Goal: Feedback & Contribution: Submit feedback/report problem

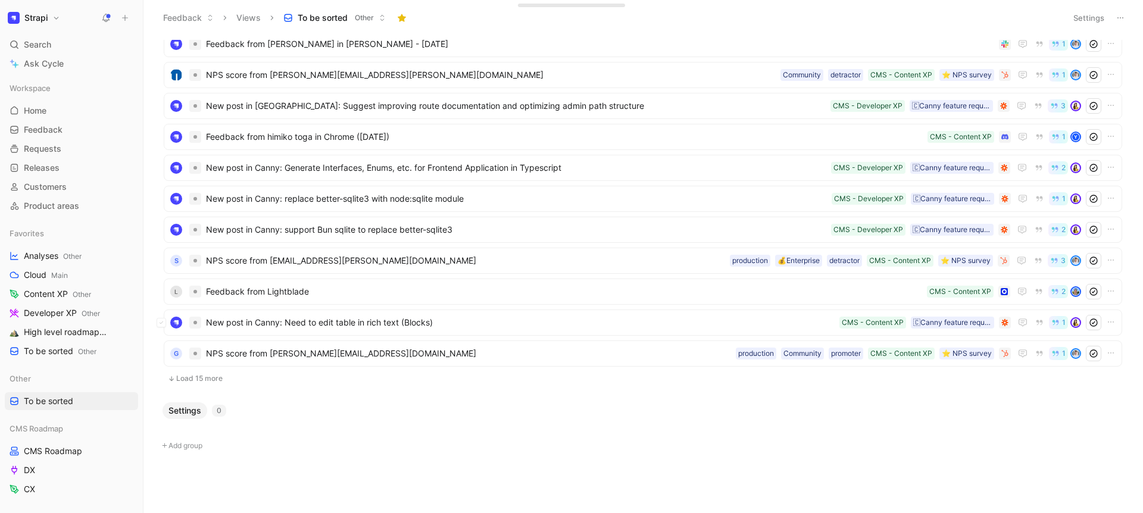
scroll to position [157, 0]
click at [199, 382] on button "Load 15 more" at bounding box center [643, 381] width 958 height 14
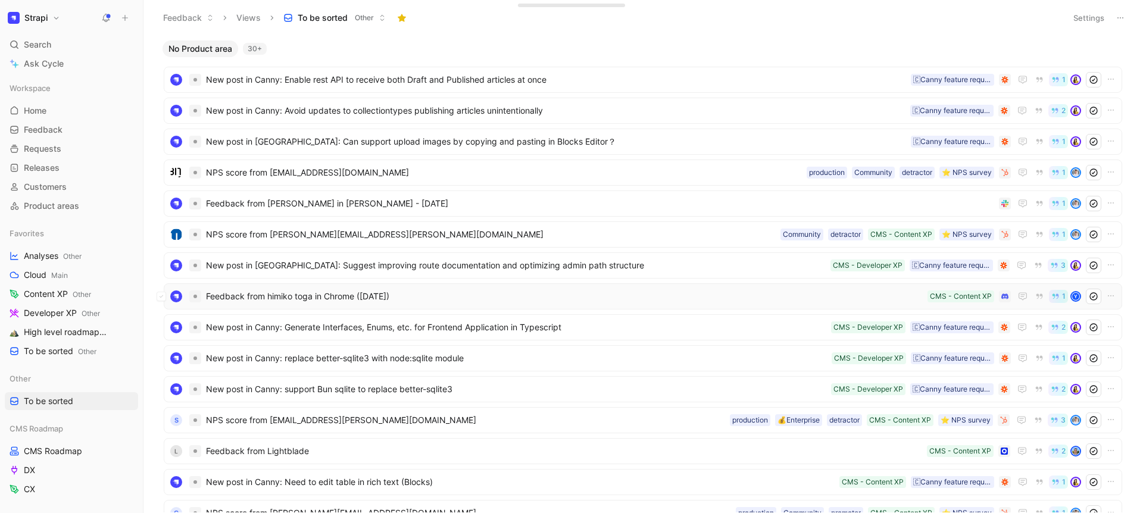
scroll to position [624, 0]
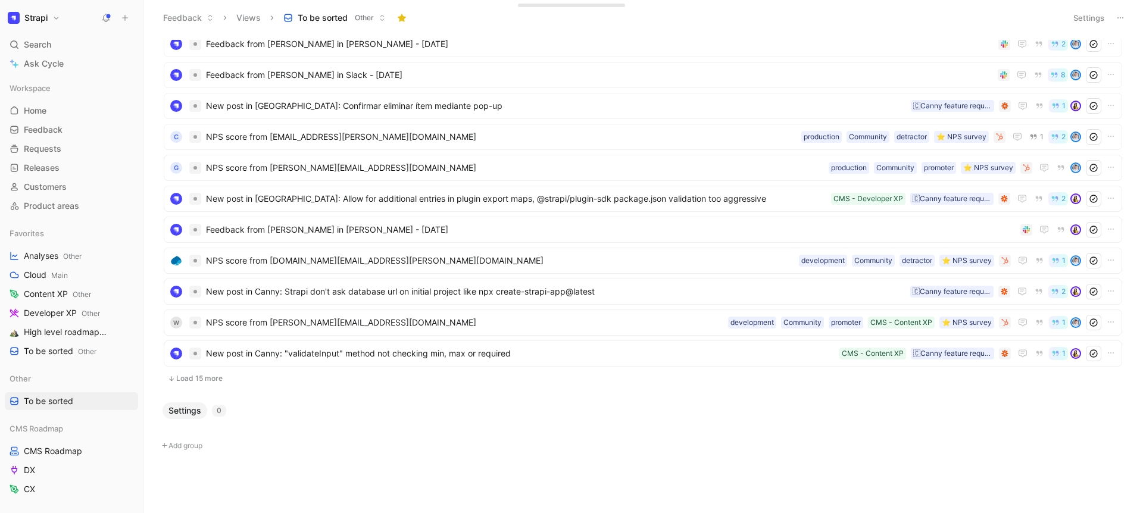
click at [296, 419] on div "Settings 0" at bounding box center [643, 410] width 970 height 17
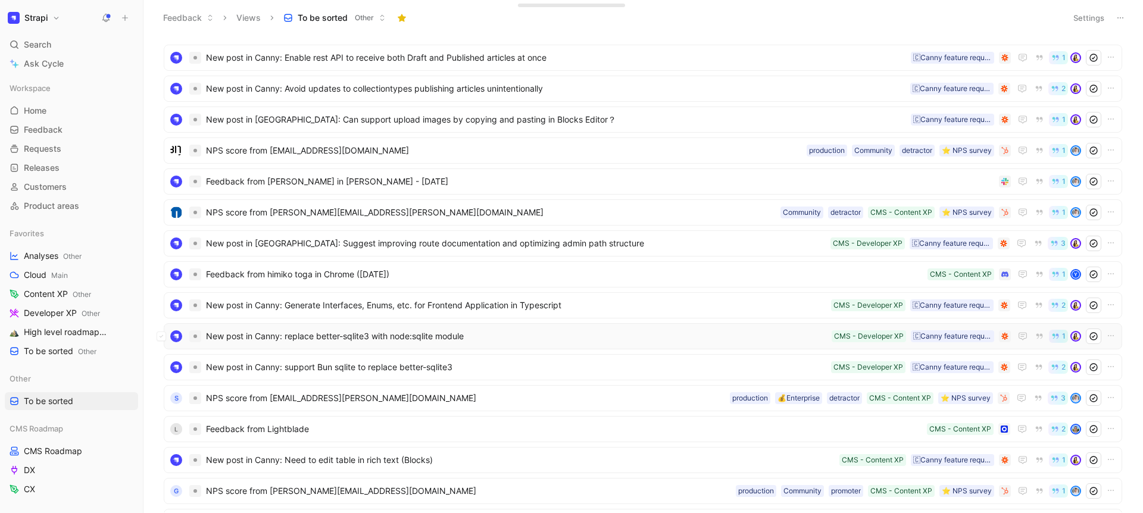
scroll to position [0, 0]
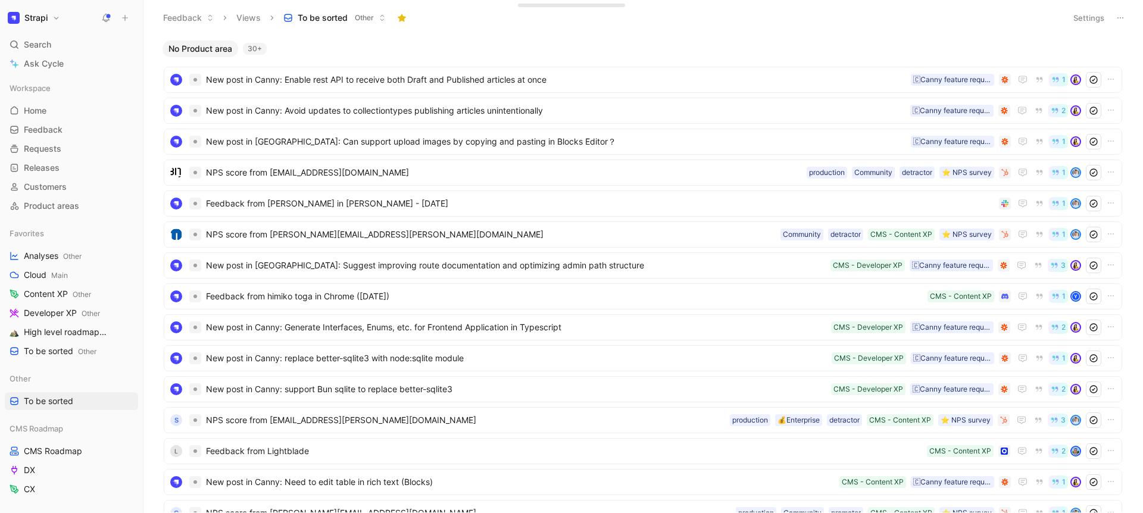
click at [1076, 13] on button "Settings" at bounding box center [1089, 18] width 42 height 17
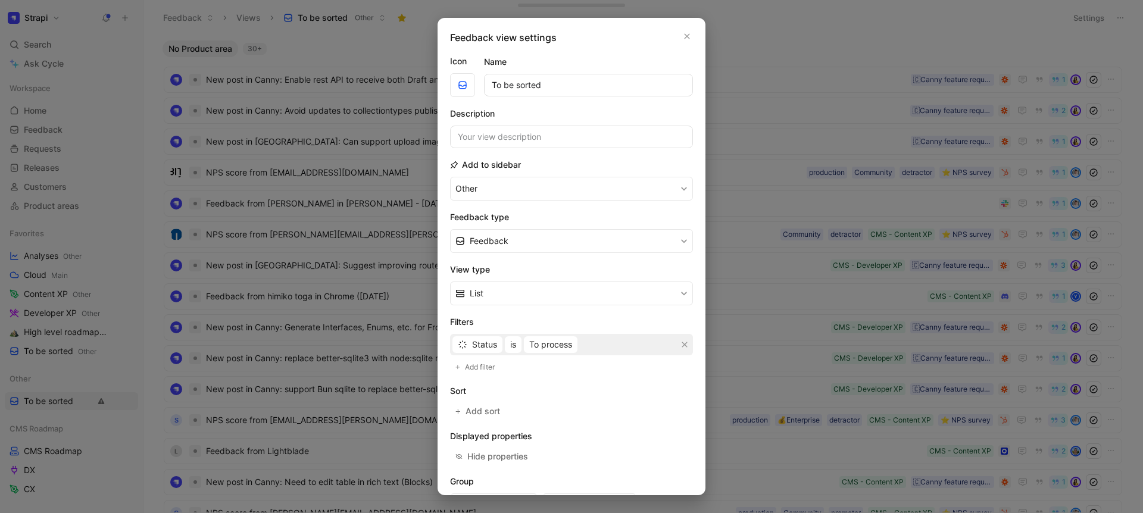
scroll to position [85, 0]
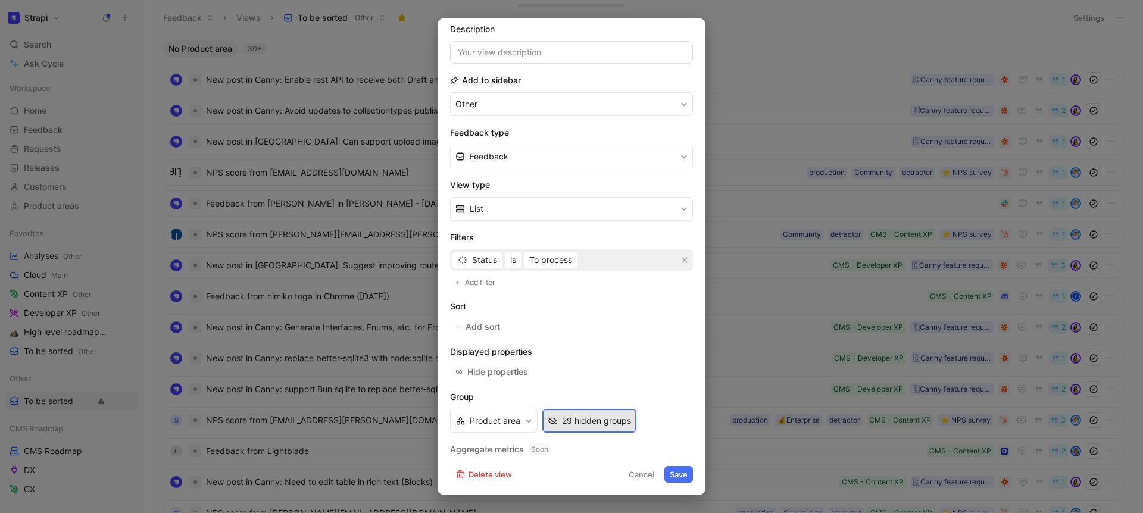
click at [567, 424] on div "29 hidden groups" at bounding box center [596, 421] width 69 height 14
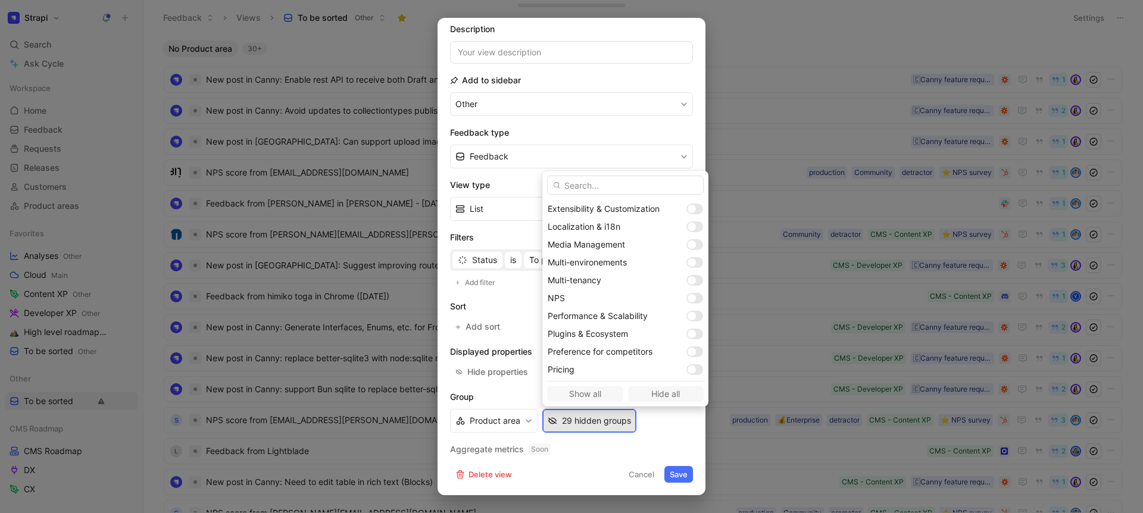
scroll to position [377, 0]
click at [694, 276] on div at bounding box center [698, 278] width 8 height 8
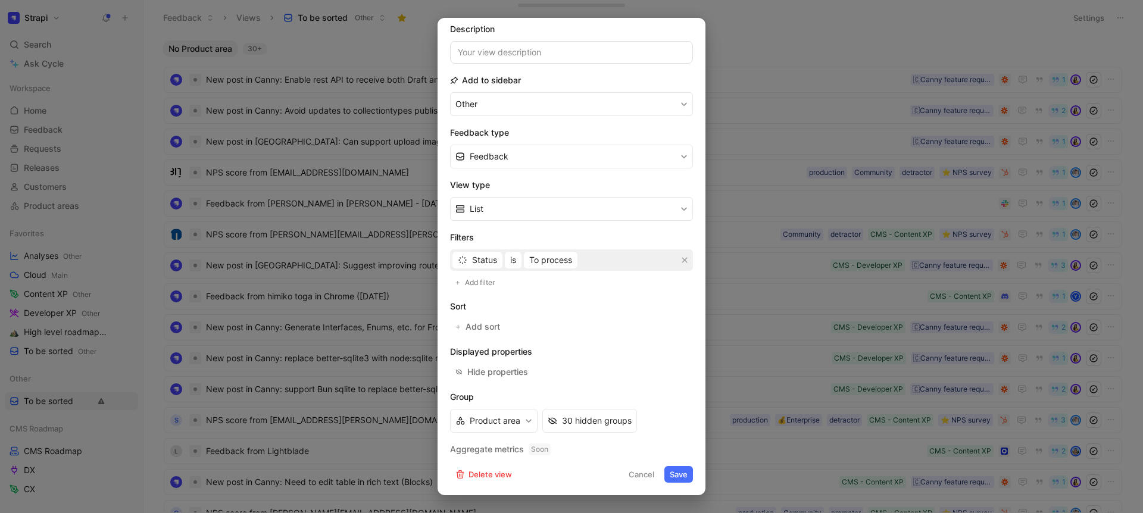
click at [672, 467] on button "Save" at bounding box center [678, 474] width 29 height 17
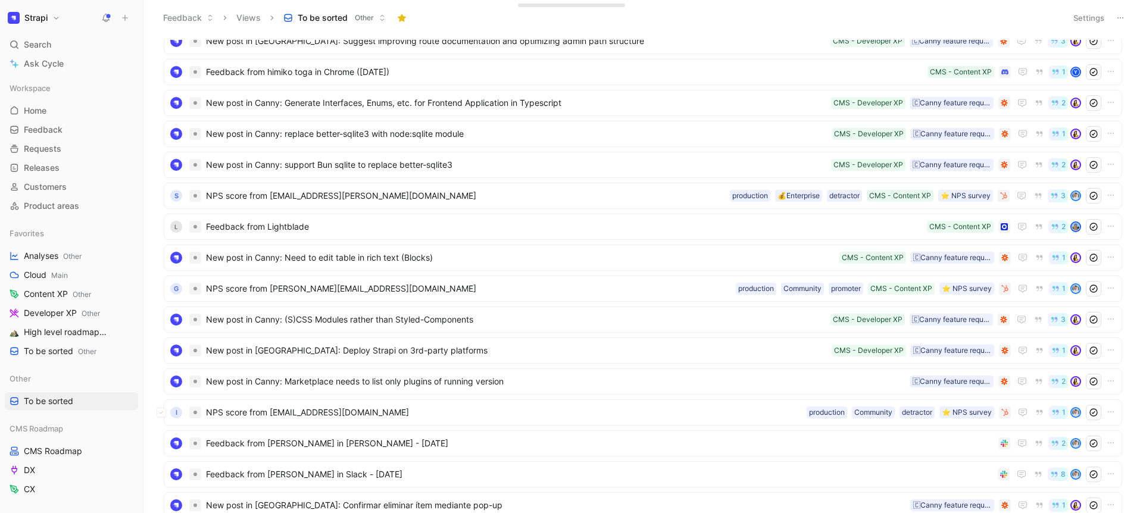
scroll to position [248, 0]
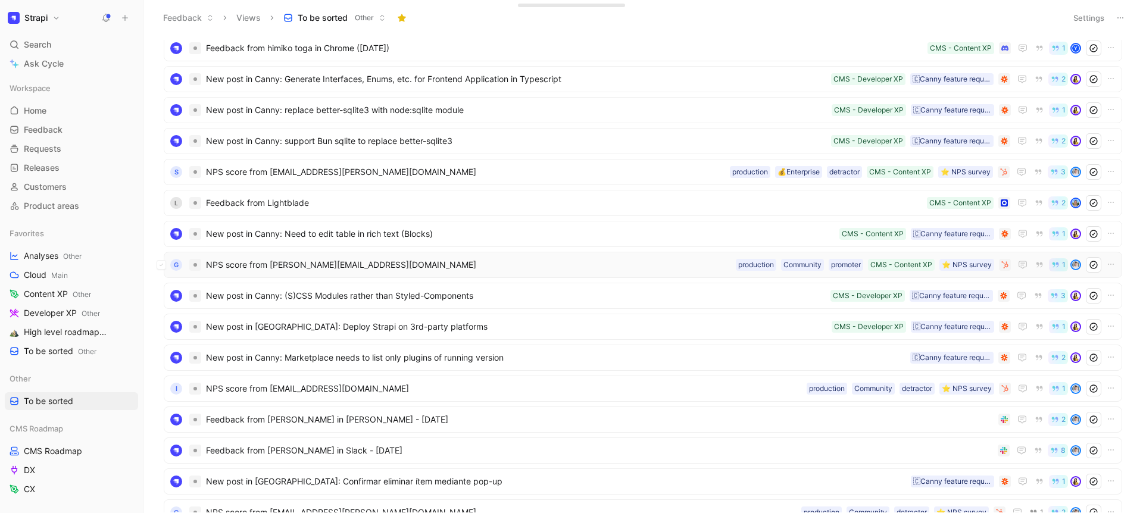
click at [342, 277] on div "g NPS score from emidio.cachitono@mirempet.gov.ao ⭐️ NPS survey CMS - Content X…" at bounding box center [643, 265] width 958 height 26
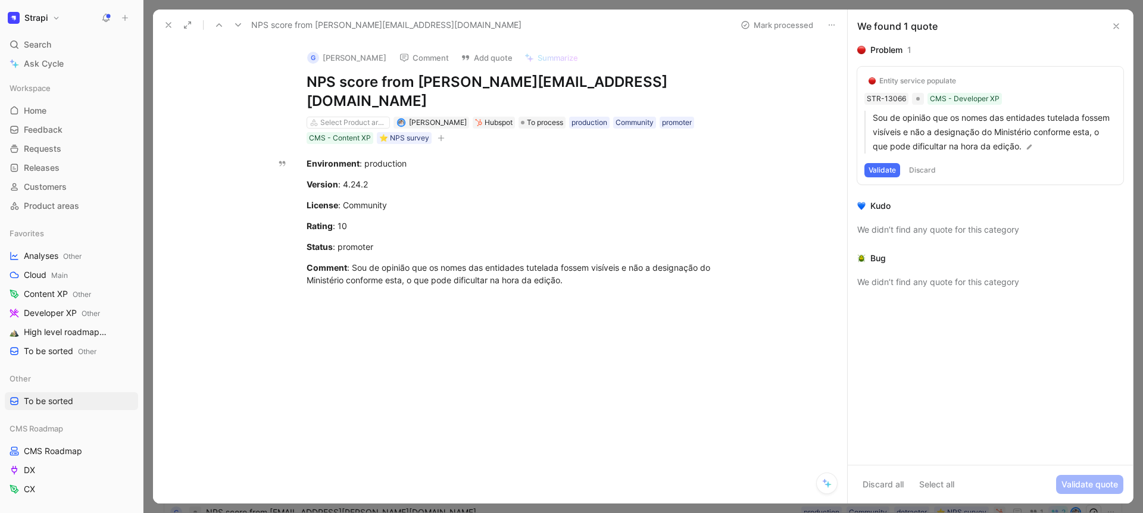
click at [171, 29] on icon at bounding box center [169, 25] width 10 height 10
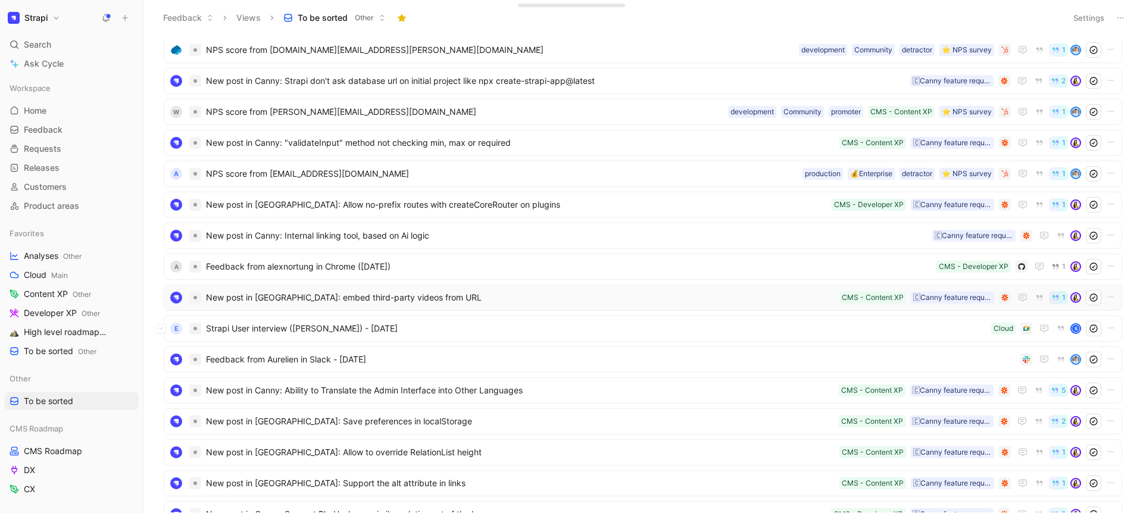
scroll to position [880, 0]
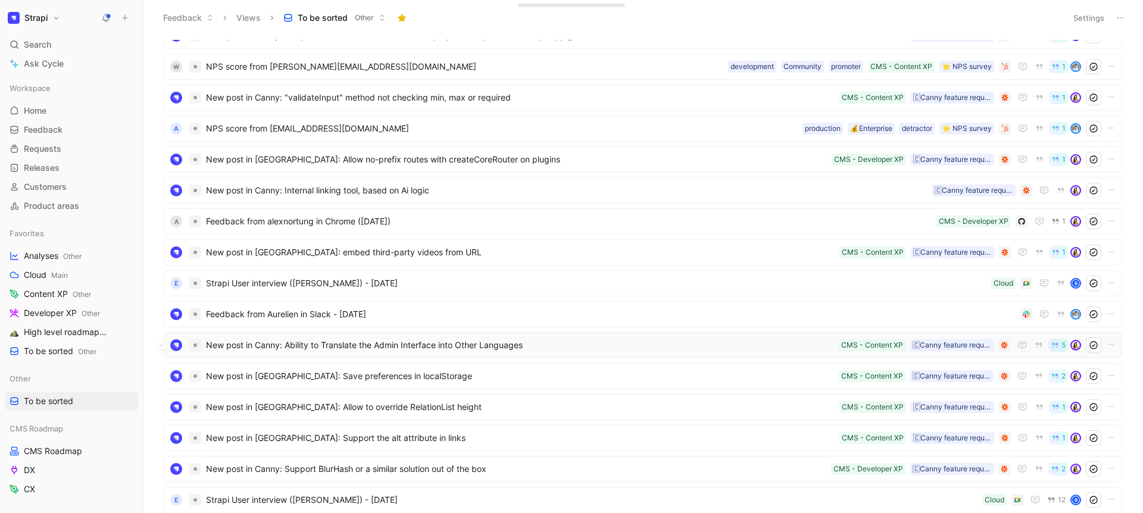
click at [323, 346] on span "New post in Canny: Ability to Translate the Admin Interface into Other Languages" at bounding box center [520, 345] width 628 height 14
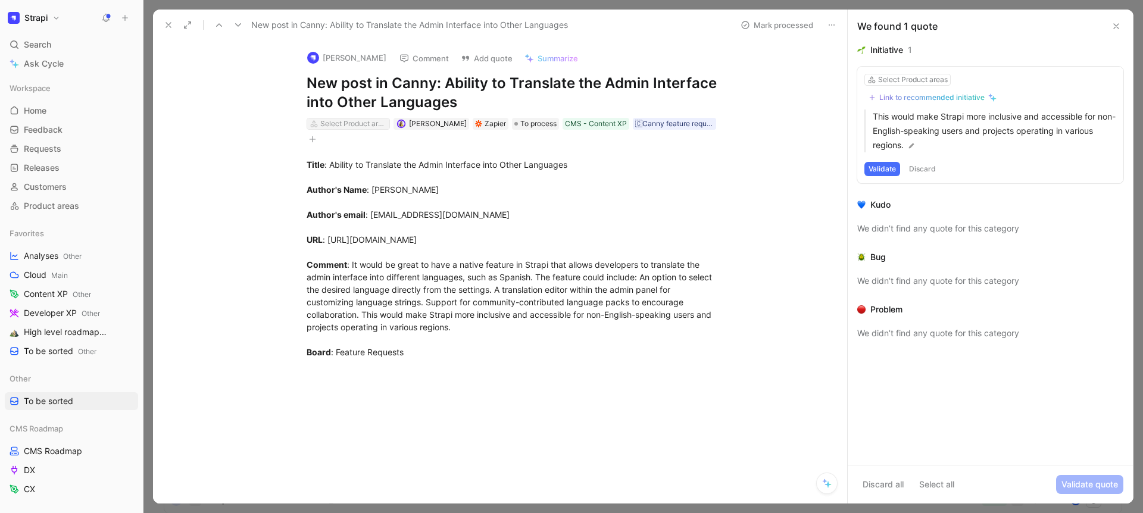
click at [379, 121] on div "Select Product areas" at bounding box center [353, 124] width 67 height 12
type input "loc"
drag, startPoint x: 160, startPoint y: 25, endPoint x: 166, endPoint y: 22, distance: 6.7
click at [167, 21] on icon at bounding box center [169, 25] width 10 height 10
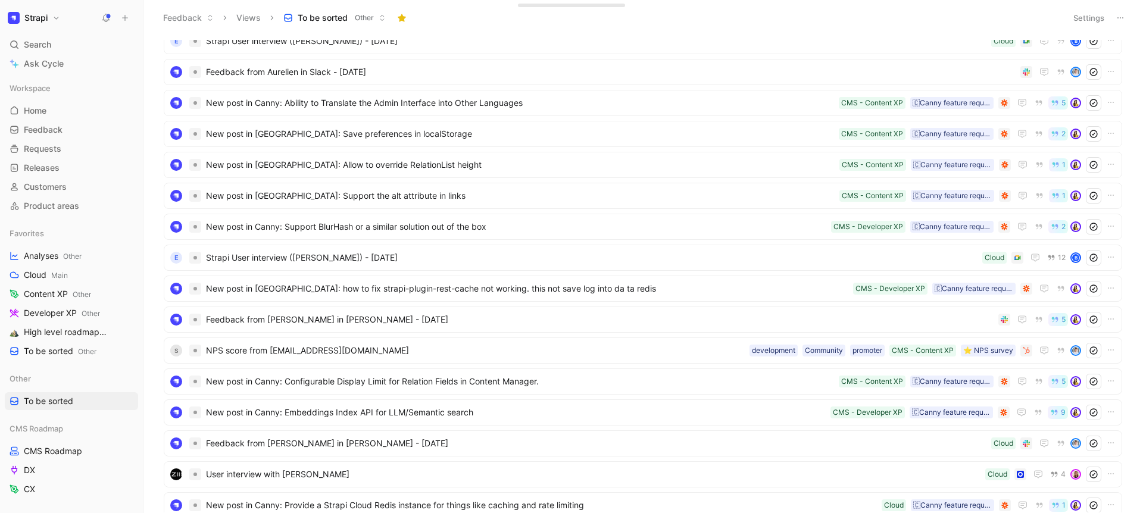
scroll to position [1114, 0]
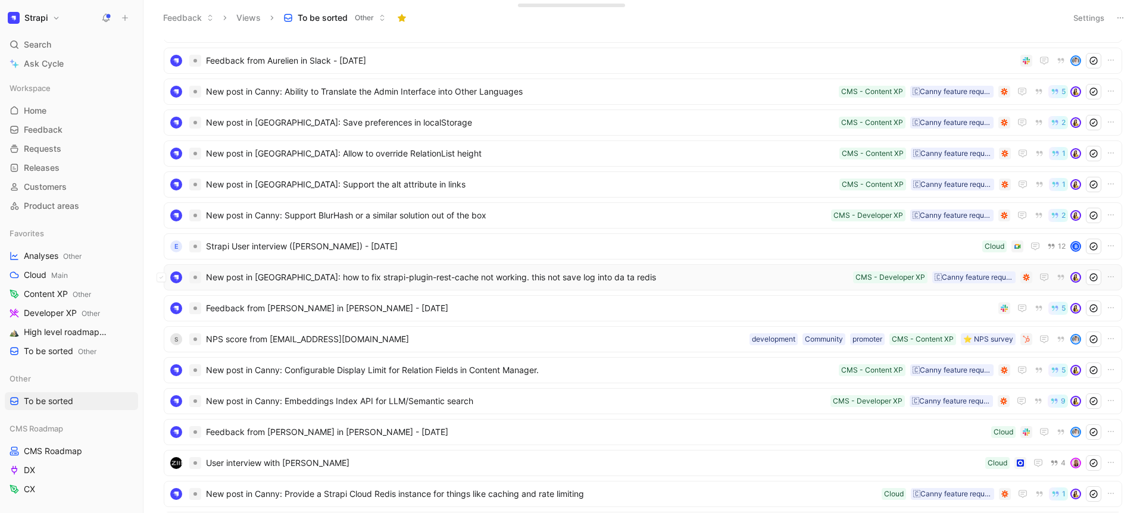
click at [305, 277] on span "New post in Canny: how to fix strapi-plugin-rest-cache not working. this not sa…" at bounding box center [527, 277] width 642 height 14
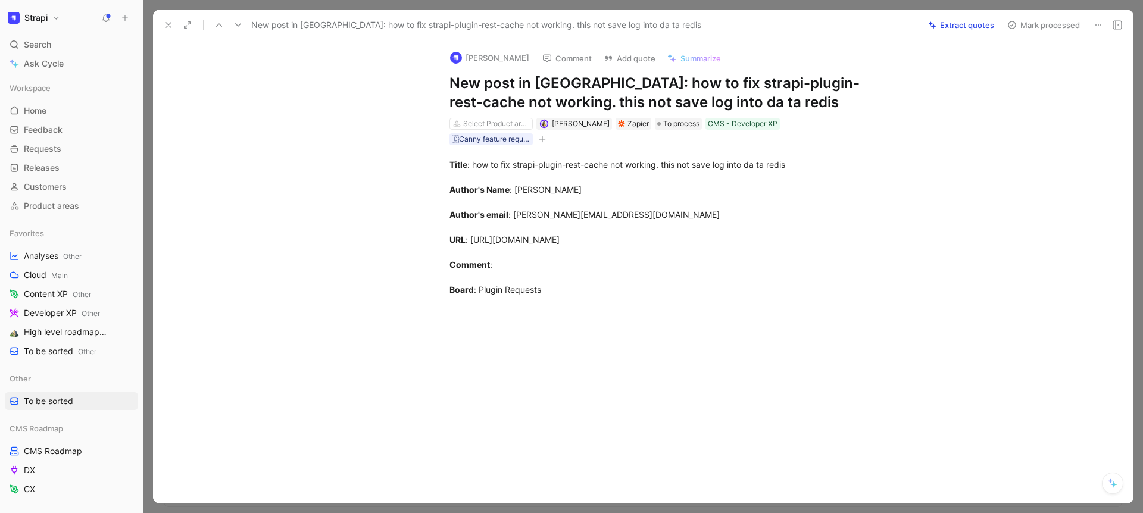
click at [1030, 27] on button "Mark processed" at bounding box center [1043, 25] width 83 height 17
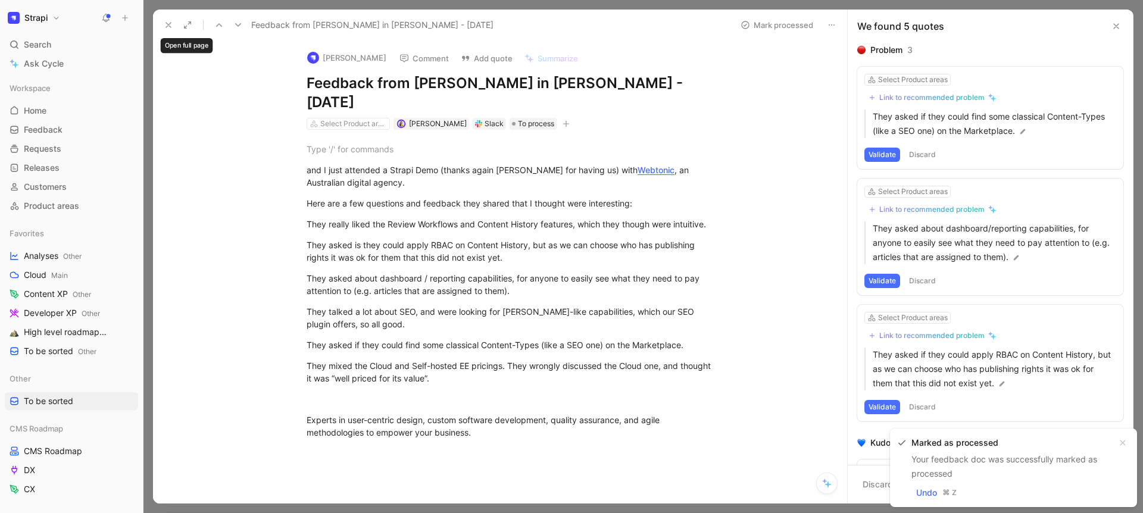
click at [164, 24] on icon at bounding box center [169, 25] width 10 height 10
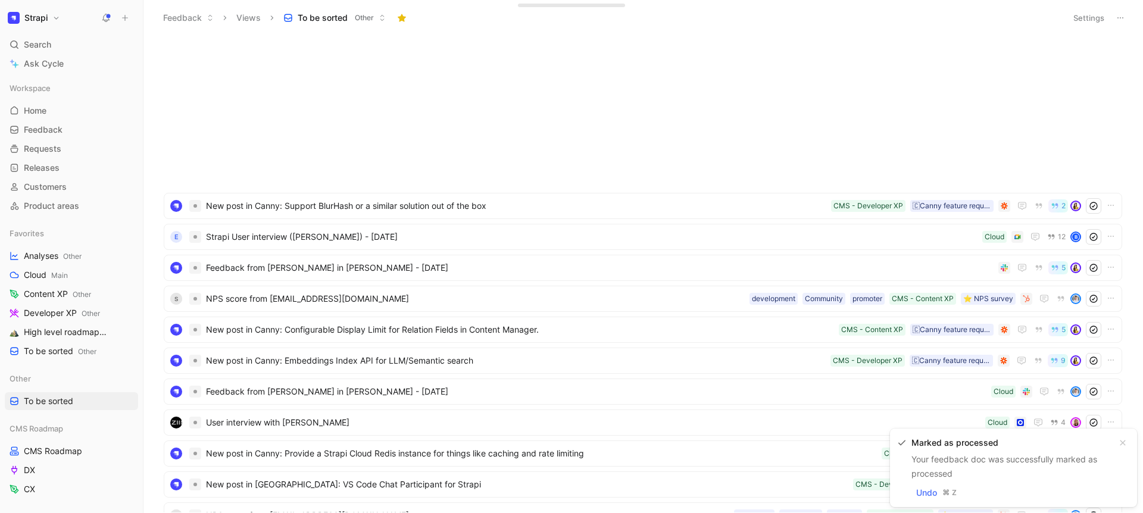
scroll to position [1509, 0]
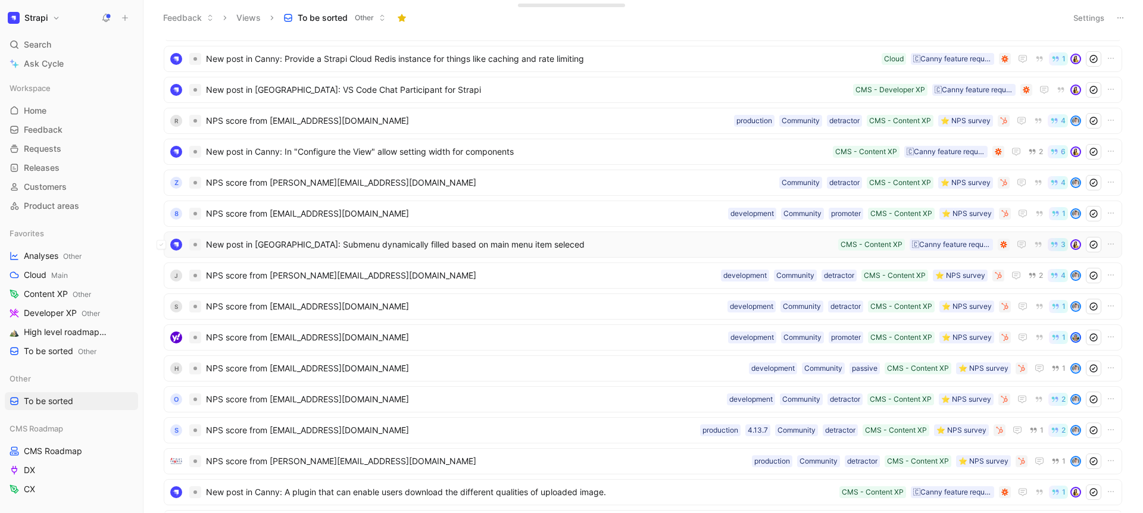
click at [413, 251] on span "New post in Canny: Submenu dynamically filled based on main menu item seleced" at bounding box center [519, 245] width 627 height 14
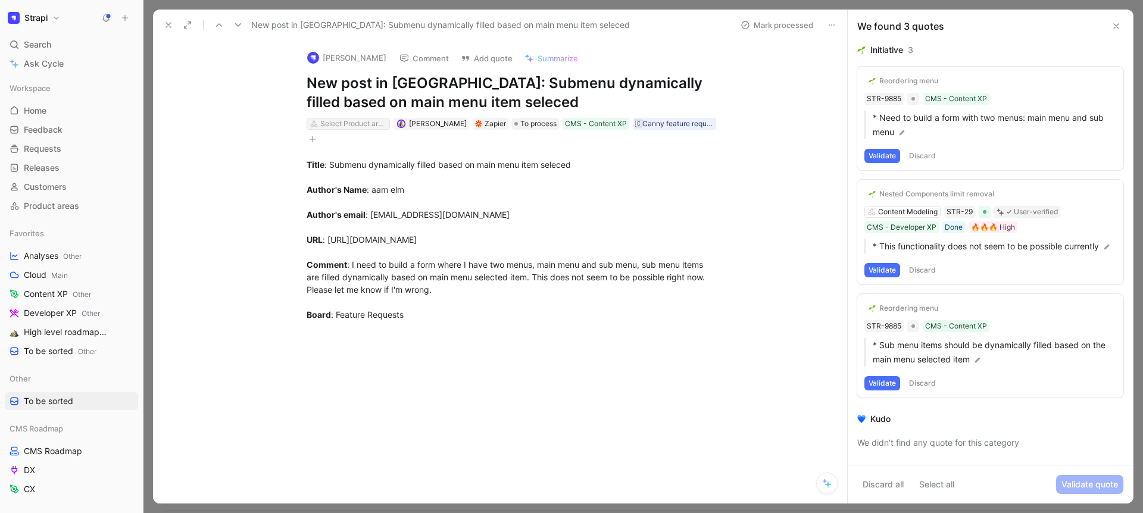
click at [371, 124] on div "Select Product areas" at bounding box center [353, 124] width 67 height 12
type input "admin"
click at [373, 167] on div "Admin UI/UX" at bounding box center [383, 168] width 149 height 14
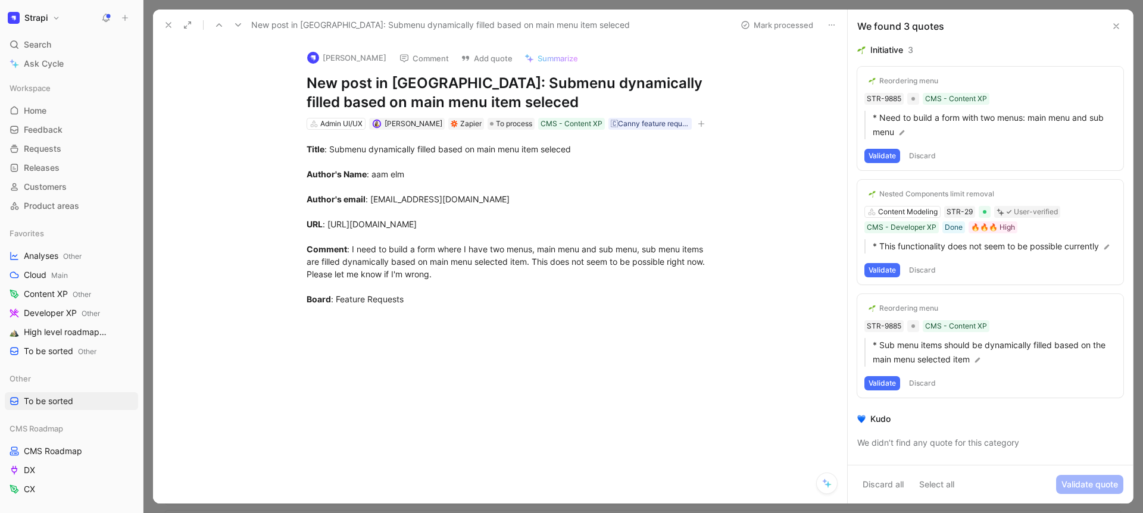
click at [167, 25] on icon at bounding box center [169, 25] width 10 height 10
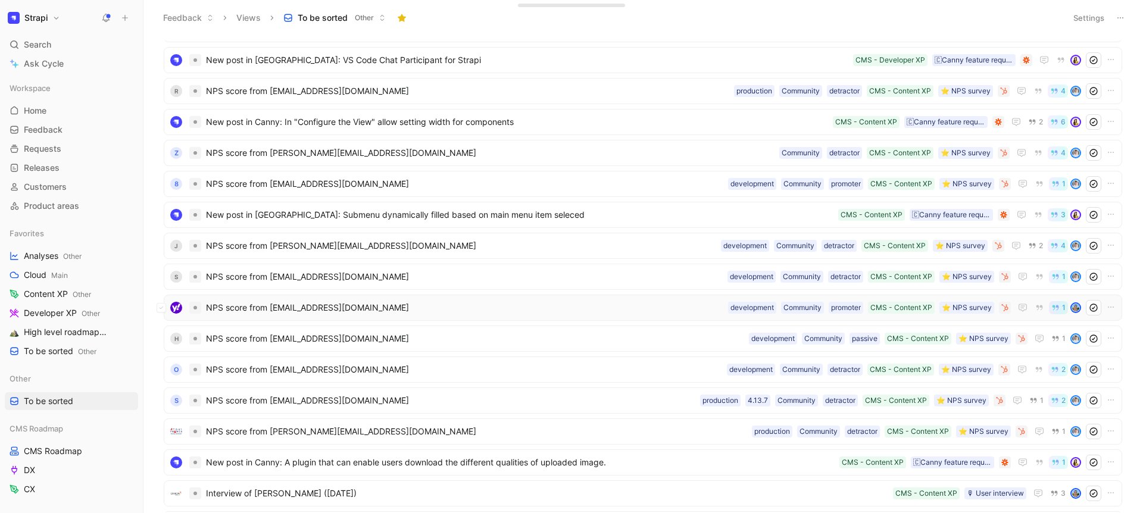
scroll to position [1755, 0]
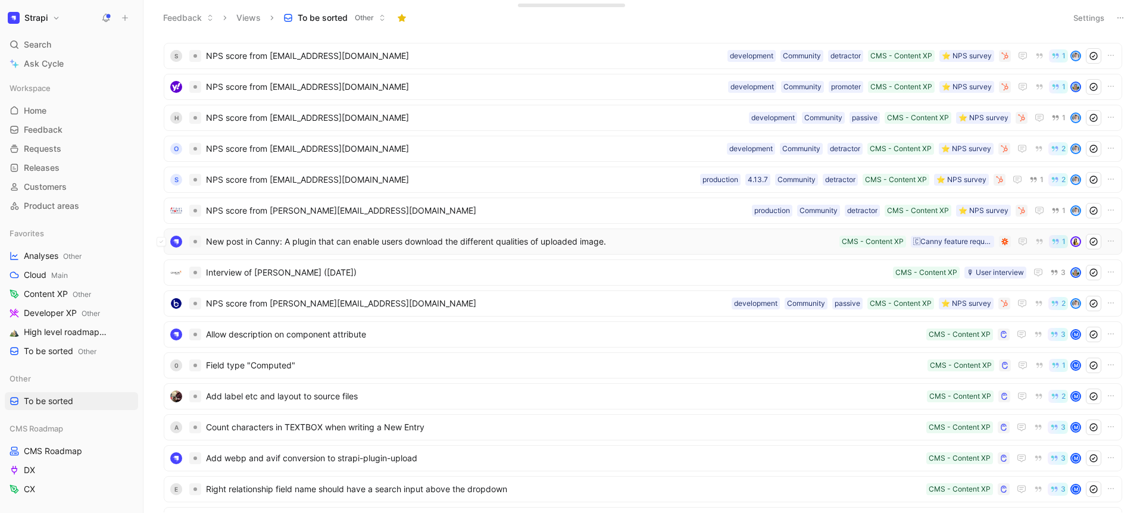
click at [354, 243] on span "New post in Canny: A plugin that can enable users download the different qualit…" at bounding box center [520, 242] width 629 height 14
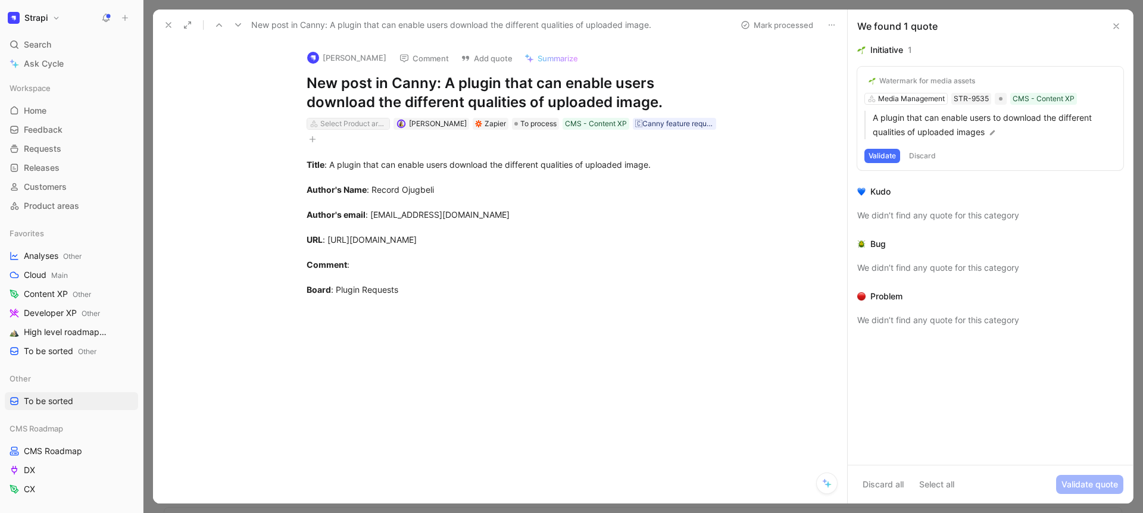
click at [356, 121] on div "Select Product areas" at bounding box center [353, 124] width 67 height 12
type input "med"
click at [164, 23] on icon at bounding box center [169, 25] width 10 height 10
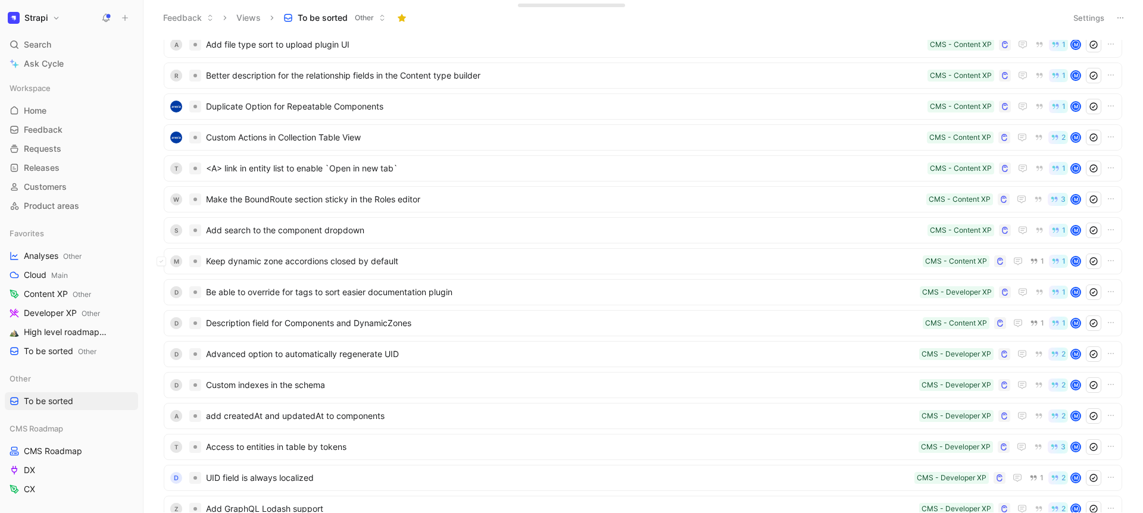
scroll to position [2519, 0]
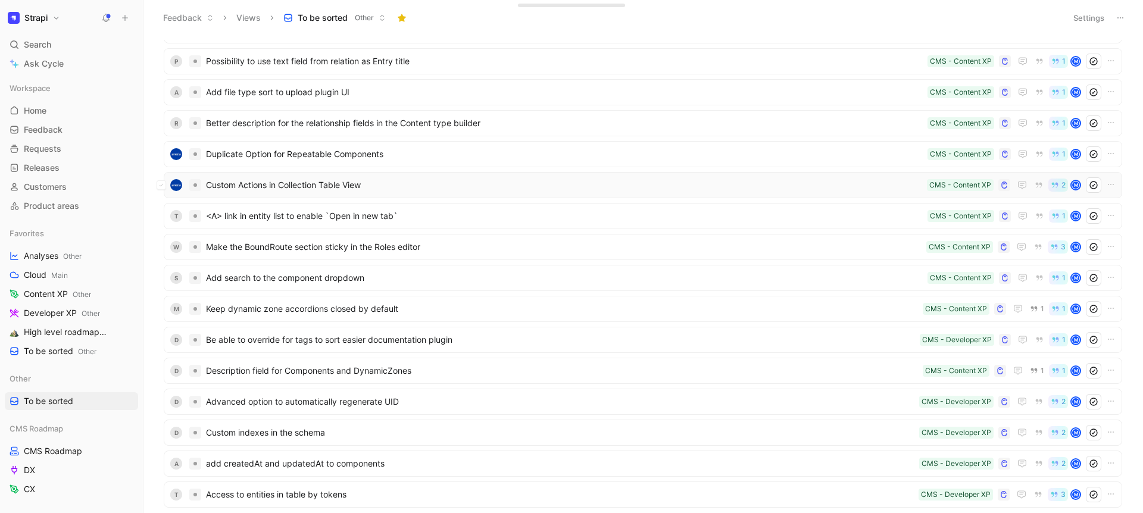
click at [321, 181] on span "Custom Actions in Collection Table View" at bounding box center [564, 185] width 716 height 14
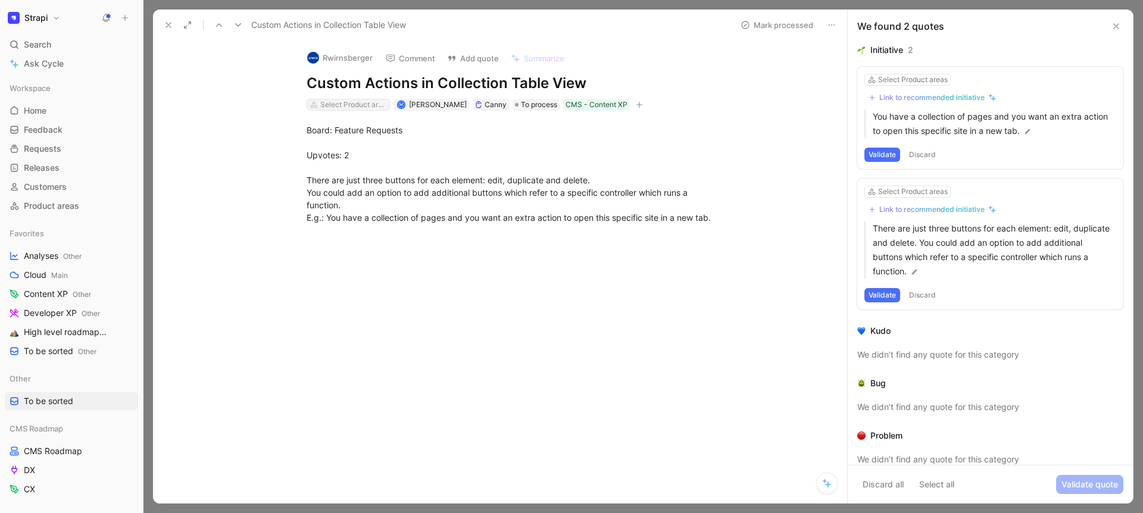
click at [342, 109] on div "Select Product areas" at bounding box center [353, 105] width 67 height 12
type input "mode"
click at [168, 26] on use at bounding box center [168, 25] width 5 height 5
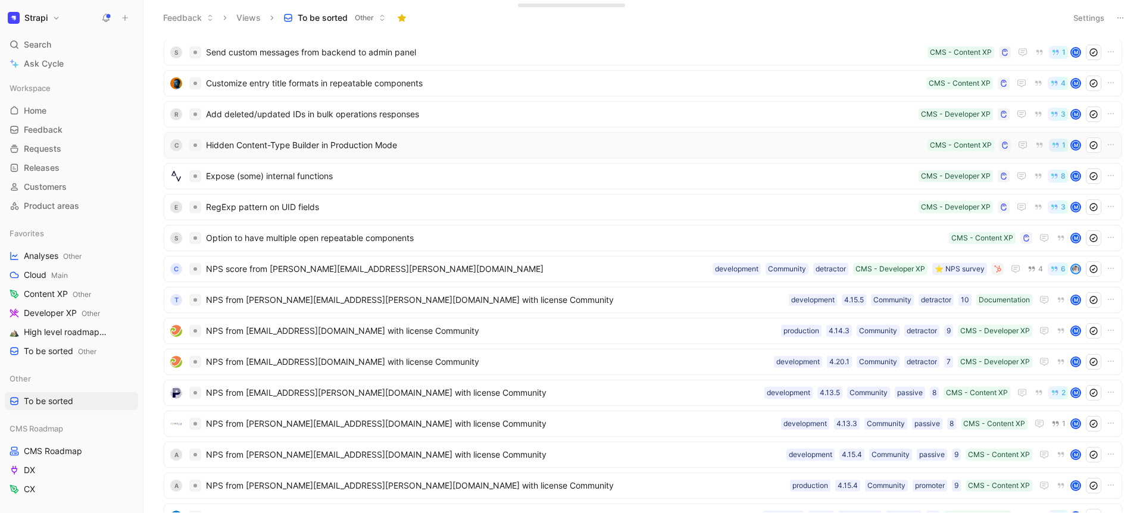
scroll to position [3855, 0]
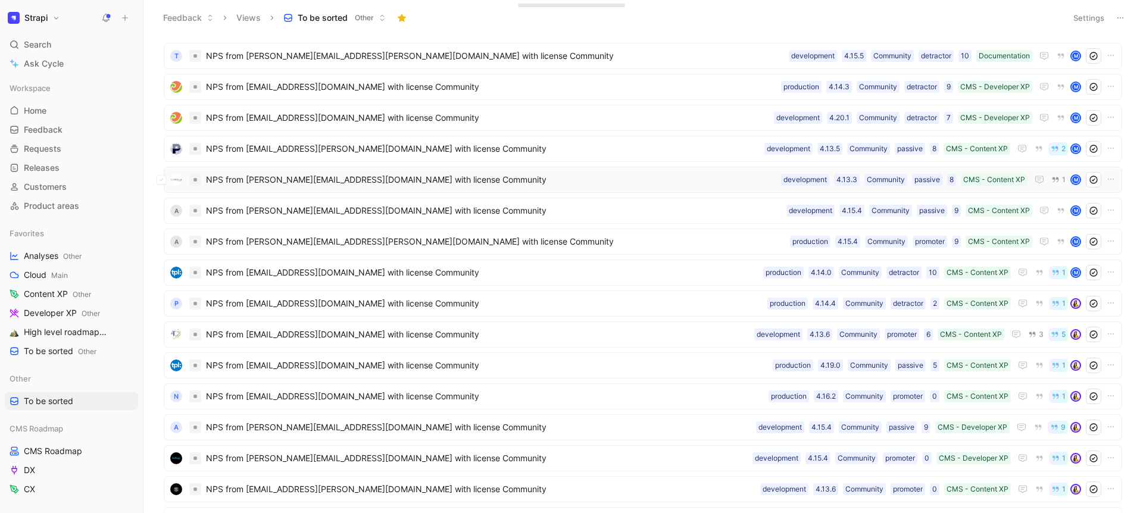
click at [318, 186] on span "NPS from [PERSON_NAME][EMAIL_ADDRESS][DOMAIN_NAME] with license Community" at bounding box center [491, 180] width 570 height 14
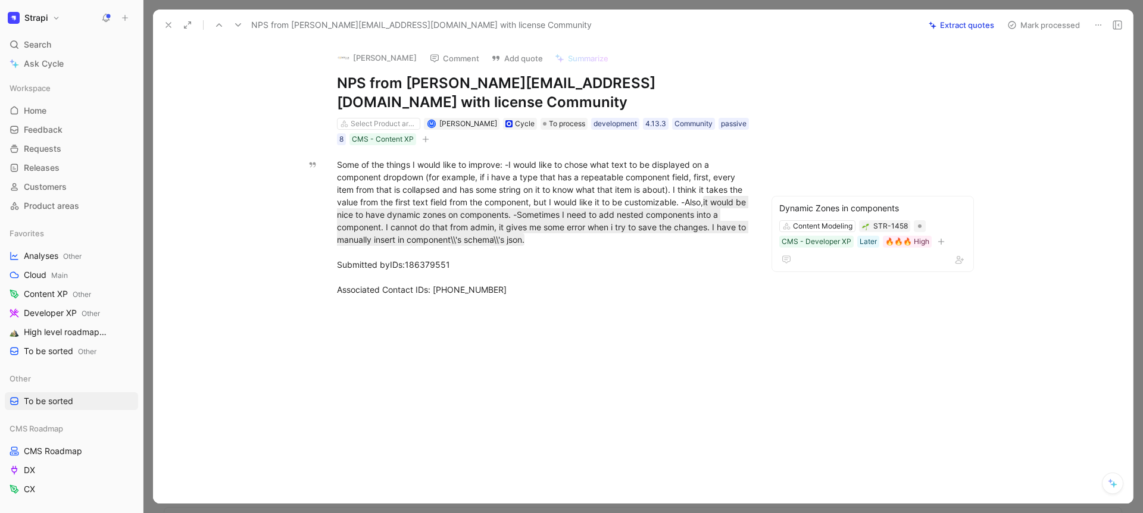
click at [164, 23] on icon at bounding box center [169, 25] width 10 height 10
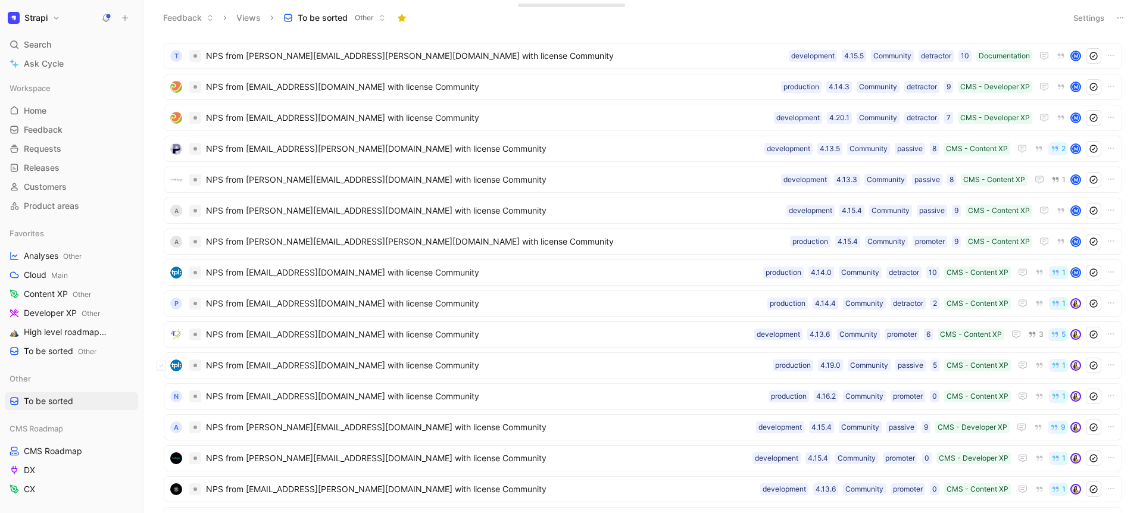
scroll to position [3972, 0]
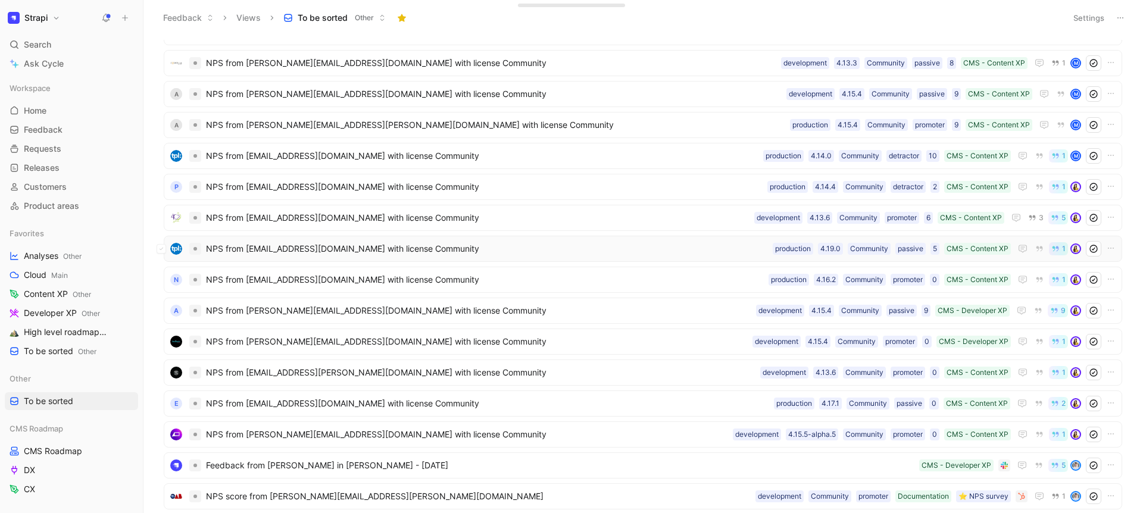
click at [304, 252] on span "NPS from kali@tpl.ca with license Community" at bounding box center [487, 249] width 562 height 14
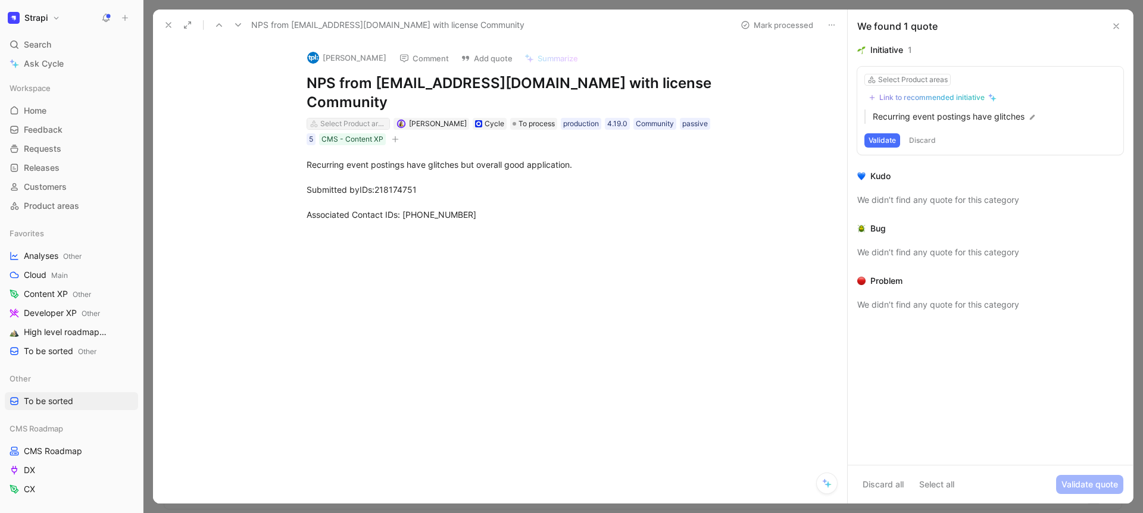
click at [342, 118] on div "Select Product areas" at bounding box center [353, 124] width 67 height 12
type input "auth"
click at [171, 27] on use at bounding box center [168, 25] width 5 height 5
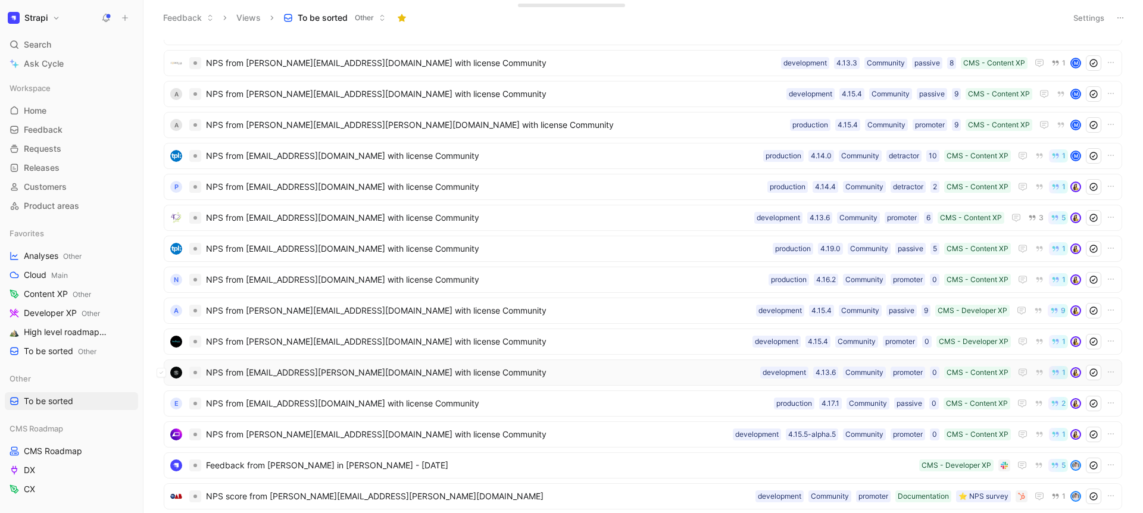
scroll to position [3995, 0]
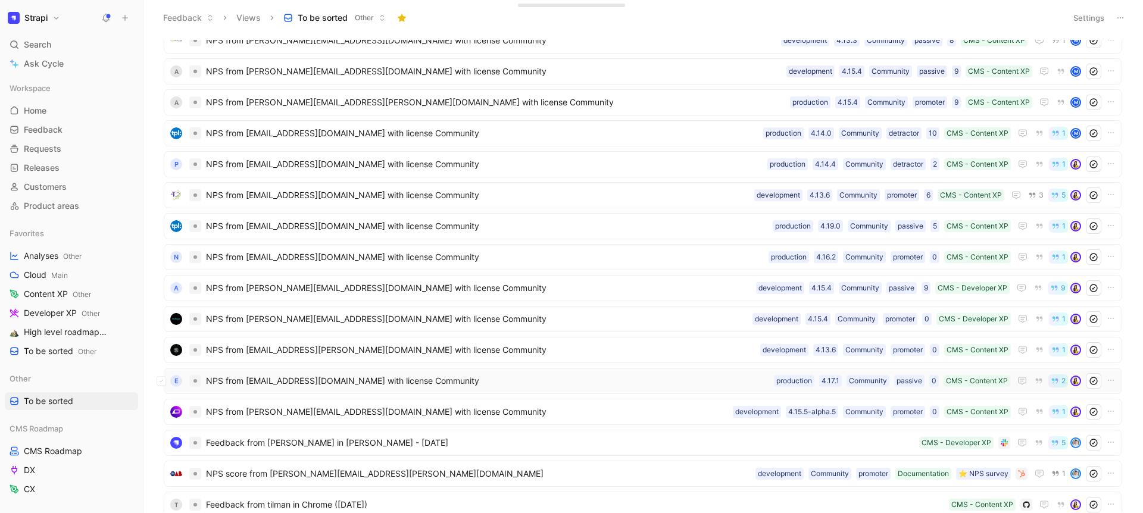
click at [313, 387] on span "NPS from nic@eleven-eleven.io with license Community" at bounding box center [487, 381] width 563 height 14
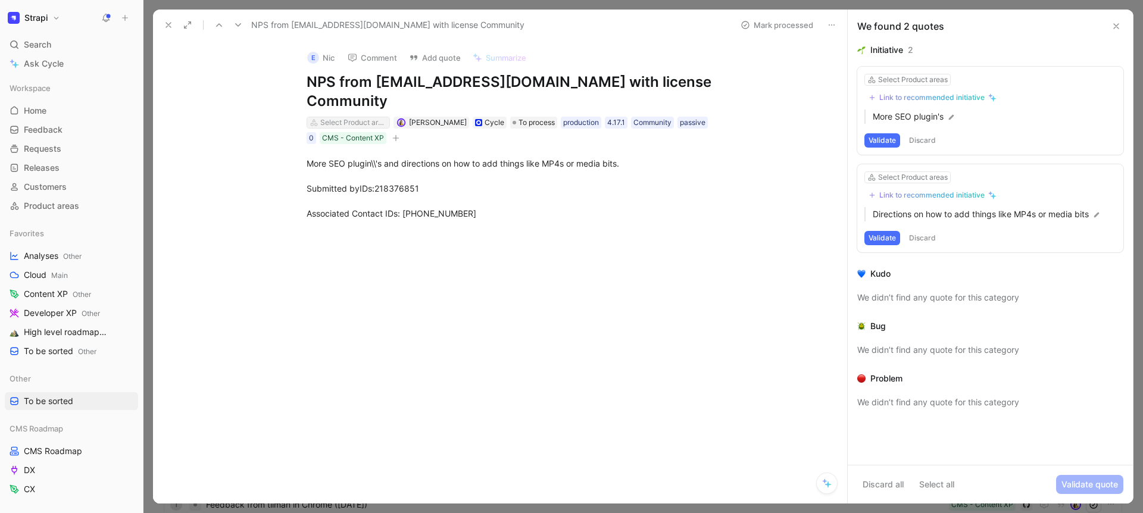
click at [355, 117] on div "Select Product areas" at bounding box center [353, 123] width 67 height 12
type input "seo"
click at [388, 149] on span "& Web Optimization" at bounding box center [381, 148] width 77 height 10
click at [366, 117] on div "SEO & Web Optimization" at bounding box center [353, 123] width 67 height 12
type input "medi"
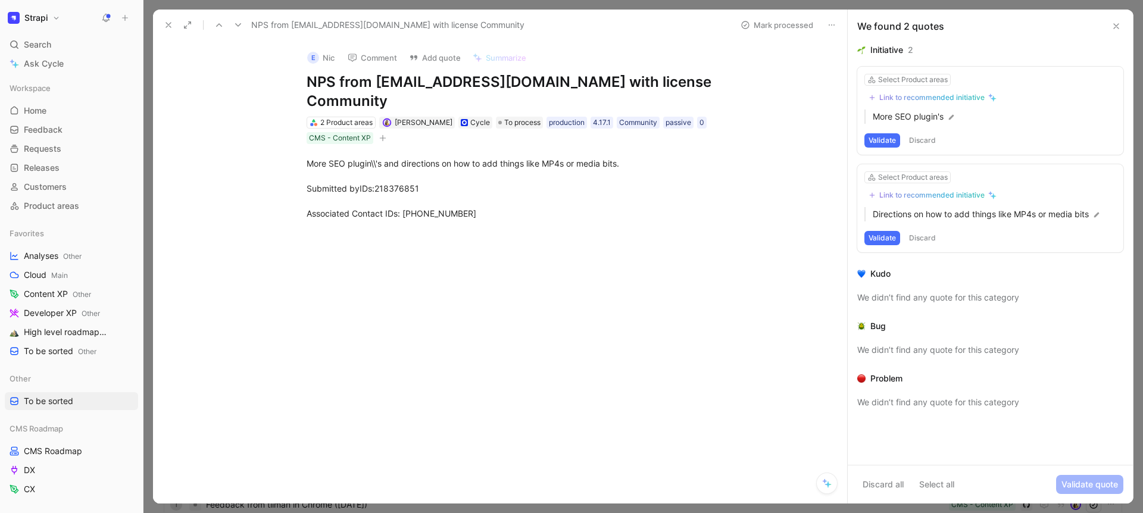
click at [171, 26] on icon at bounding box center [169, 25] width 10 height 10
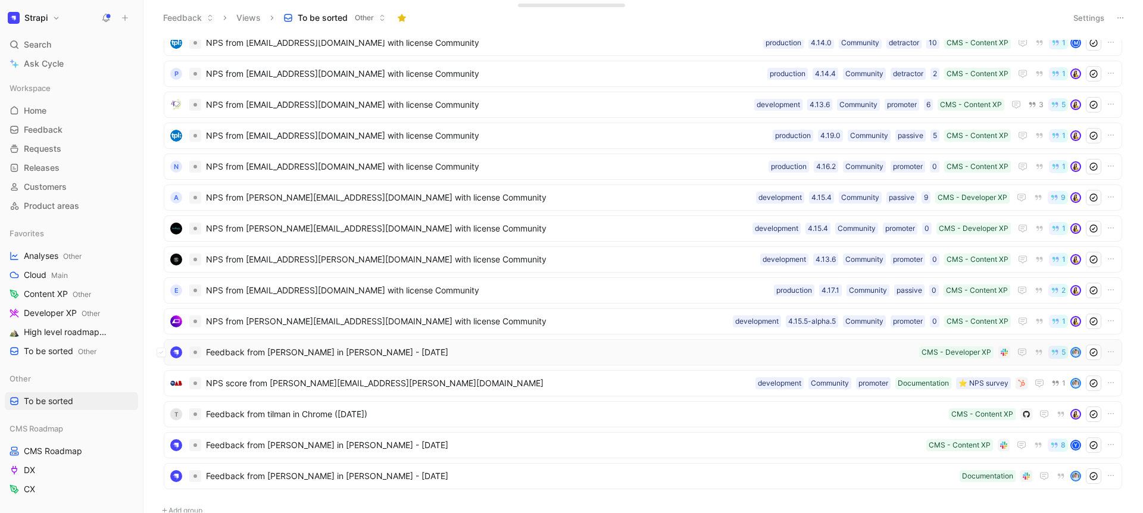
scroll to position [4099, 0]
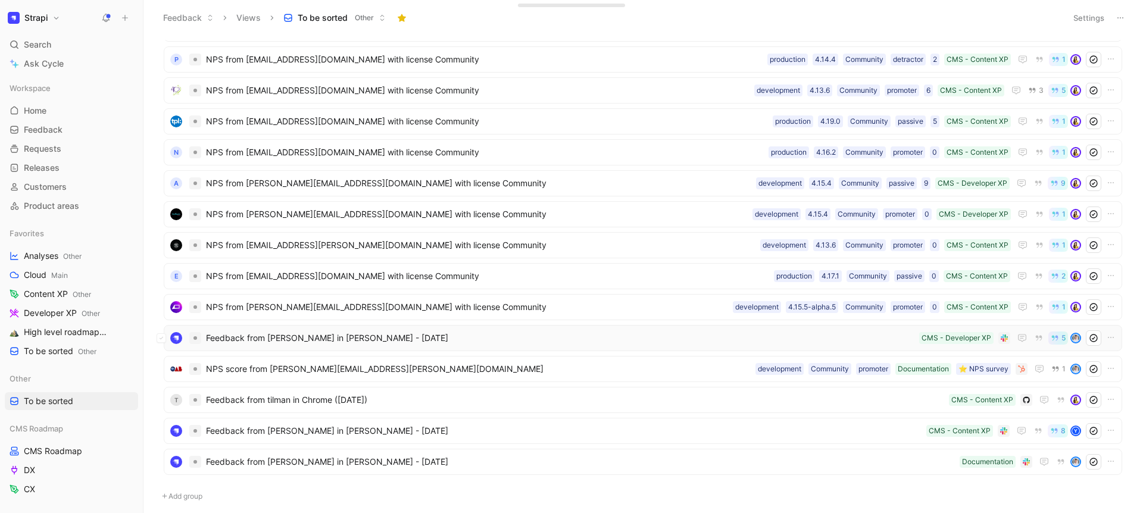
click at [311, 336] on span "Feedback from Derrick Mehaffy in Slack - 4/4/2024" at bounding box center [560, 338] width 708 height 14
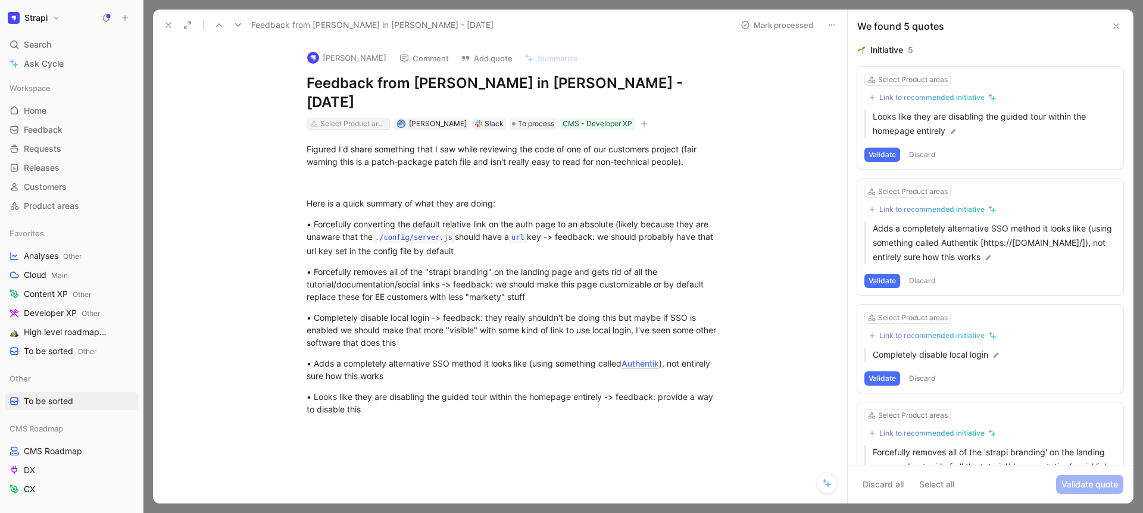
click at [356, 118] on div "Select Product areas" at bounding box center [353, 124] width 67 height 12
type input "cust"
click at [171, 23] on icon at bounding box center [169, 25] width 10 height 10
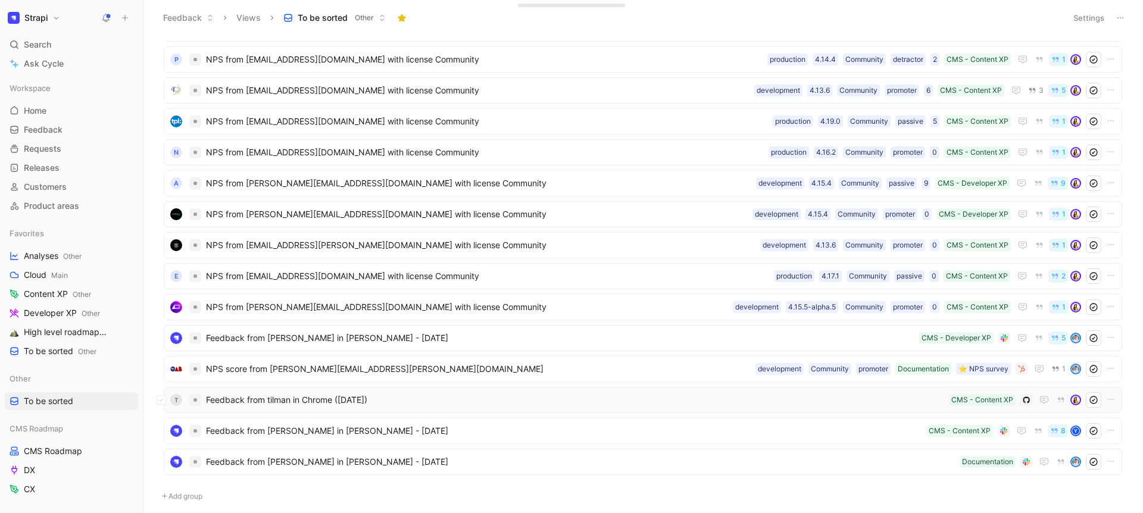
click at [324, 403] on span "Feedback from tilman in Chrome (Mar 28, 2024)" at bounding box center [575, 400] width 738 height 14
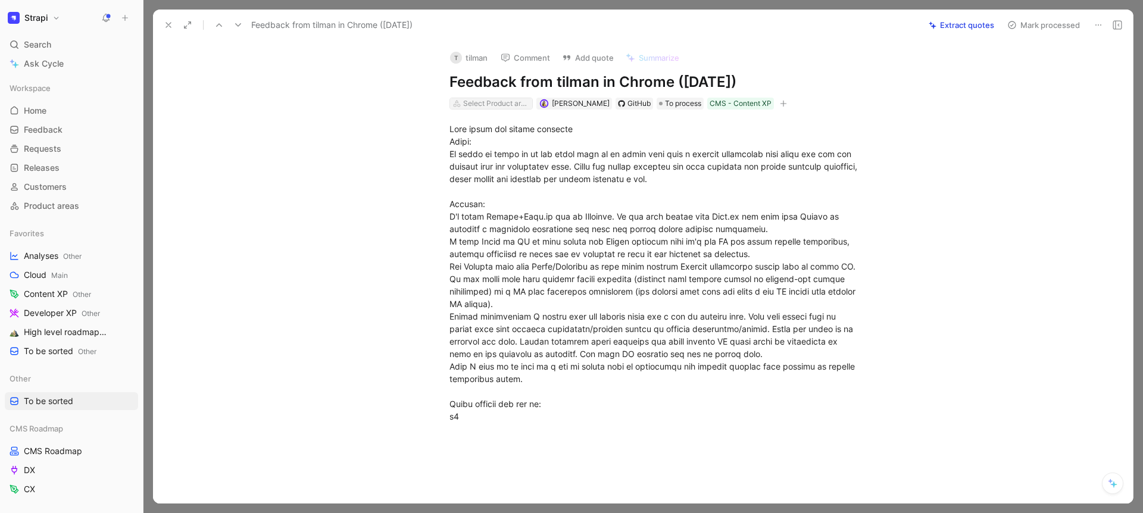
click at [488, 104] on div "Select Product areas" at bounding box center [496, 104] width 67 height 12
type input "data"
click at [511, 170] on span "base &" at bounding box center [498, 166] width 27 height 10
click at [168, 25] on use at bounding box center [168, 25] width 5 height 5
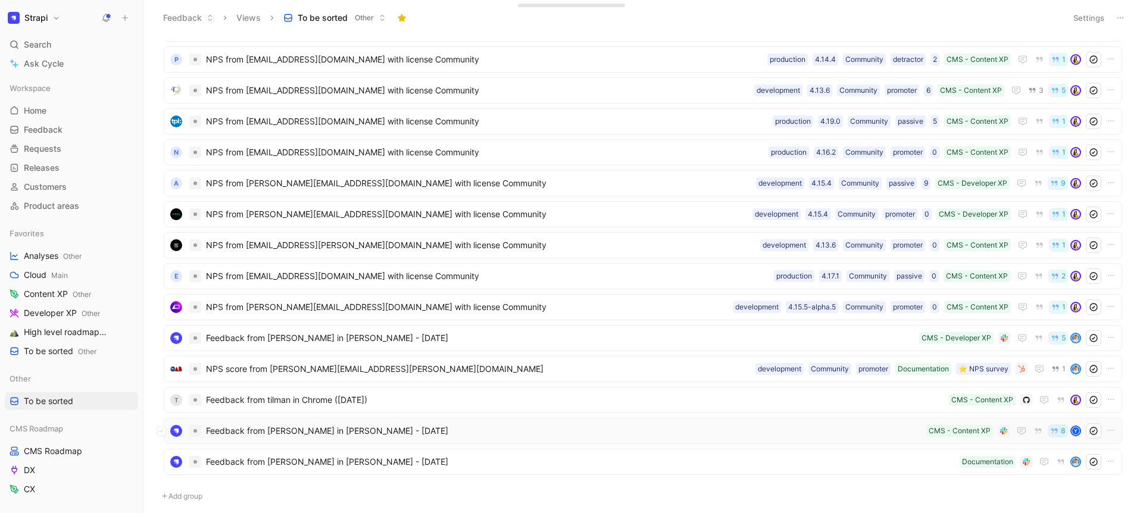
click at [439, 426] on span "Feedback from Derrick Mehaffy in Slack - 3/6/2024" at bounding box center [564, 431] width 716 height 14
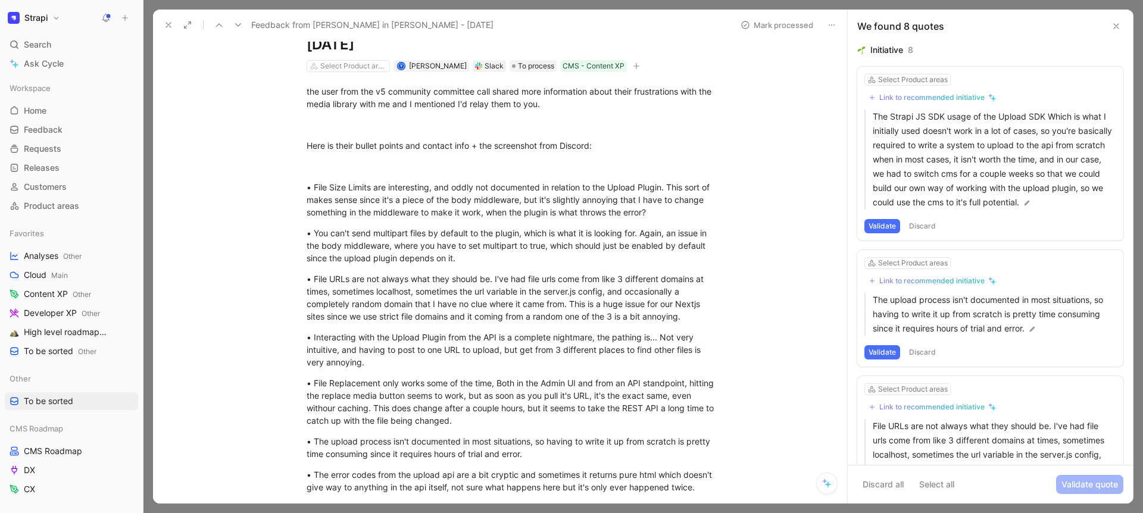
scroll to position [39, 0]
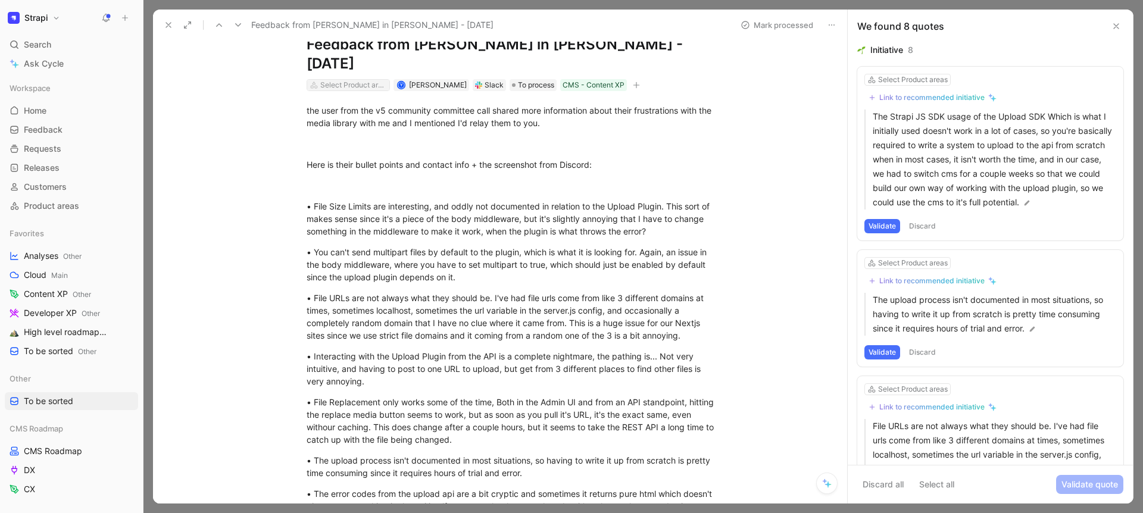
click at [327, 79] on div "Select Product areas" at bounding box center [353, 85] width 67 height 12
type input "medi"
click at [172, 23] on icon at bounding box center [169, 25] width 10 height 10
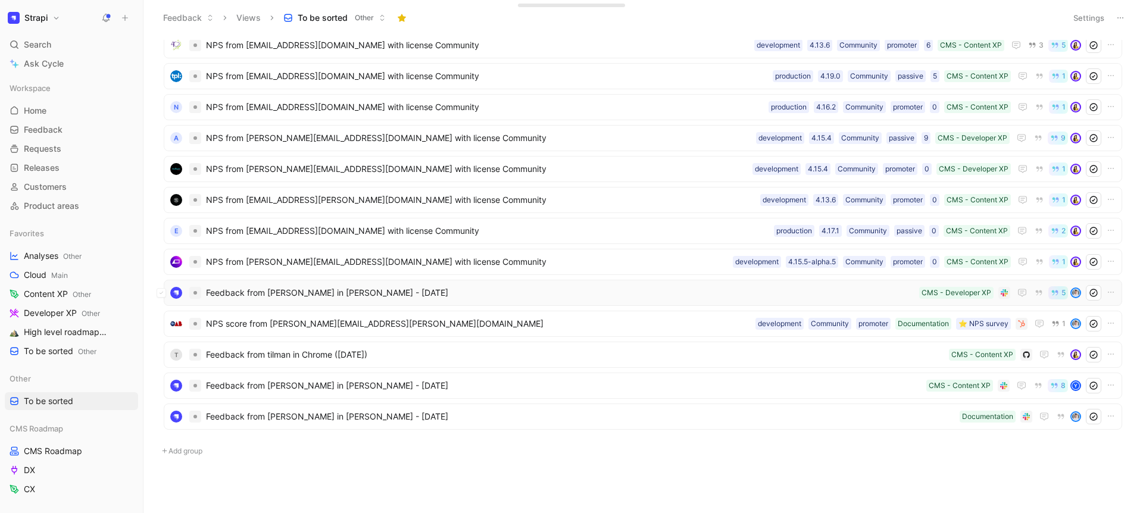
scroll to position [4150, 0]
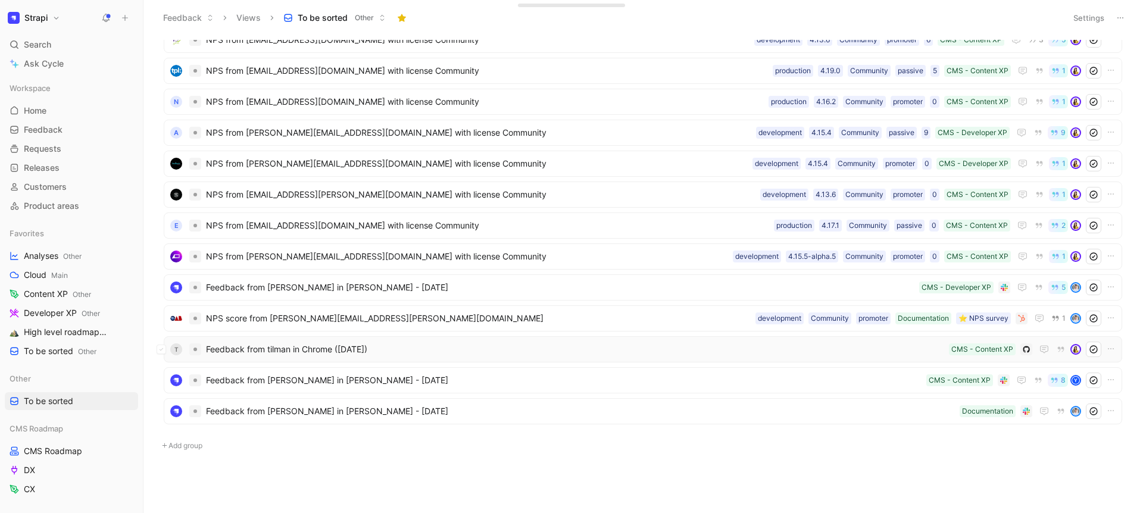
click at [316, 337] on div "t Feedback from tilman in Chrome (Mar 28, 2024) CMS - Content XP" at bounding box center [643, 349] width 958 height 26
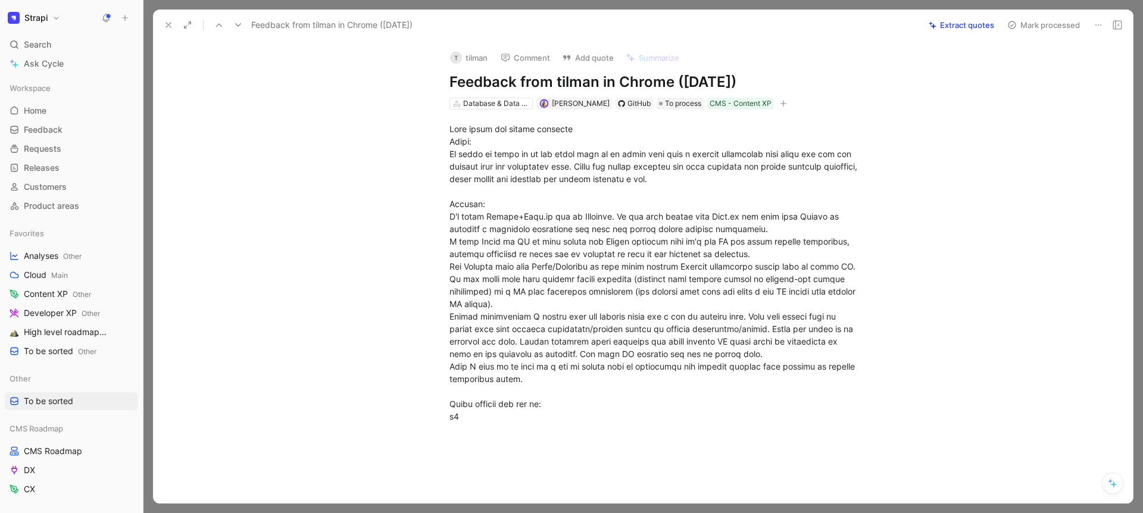
click at [170, 23] on icon at bounding box center [169, 25] width 10 height 10
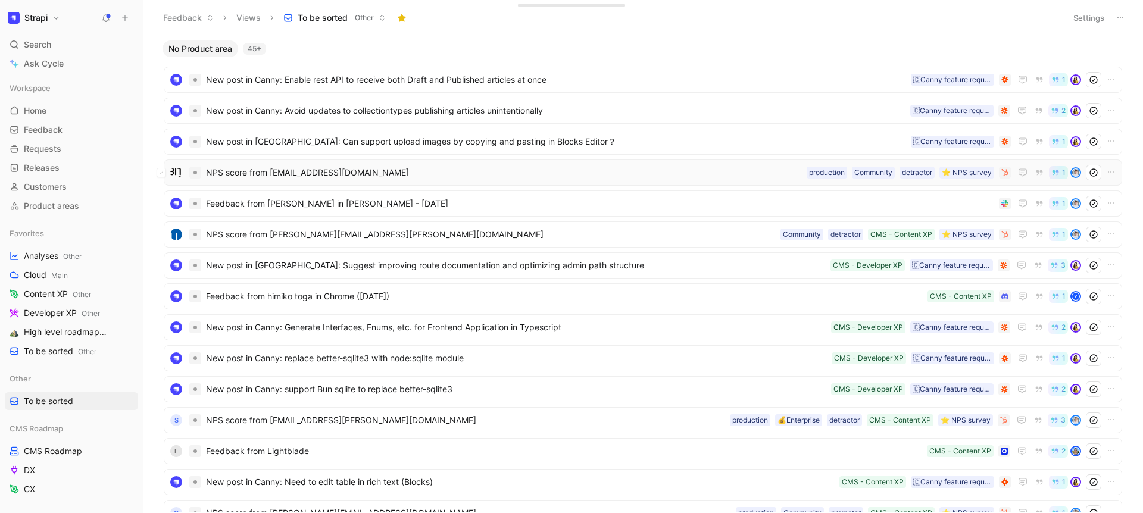
click at [341, 171] on span "NPS score from [EMAIL_ADDRESS][DOMAIN_NAME]" at bounding box center [504, 172] width 596 height 14
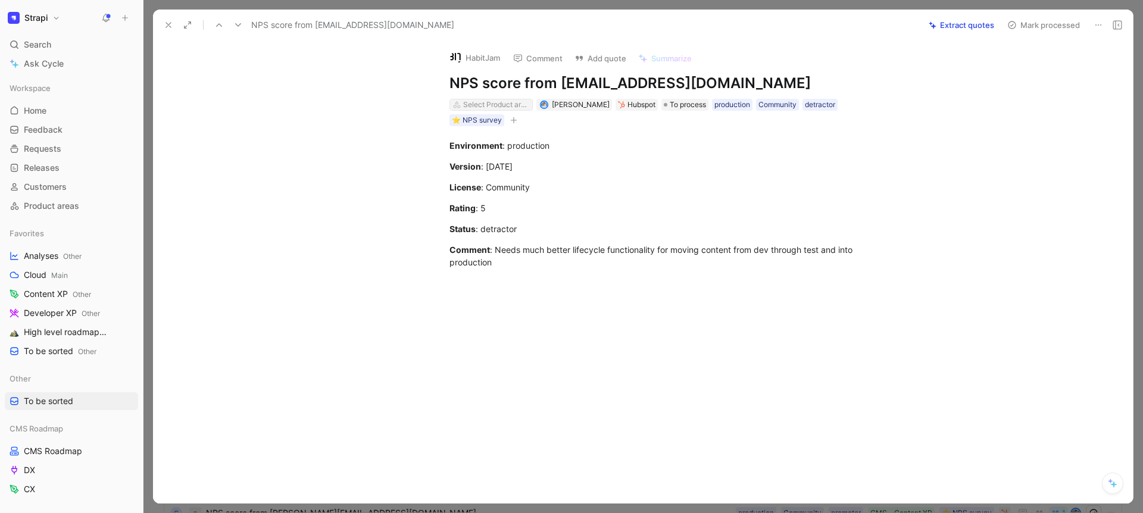
click at [504, 107] on div "Select Product areas" at bounding box center [496, 105] width 67 height 12
type input "aut"
click at [500, 150] on span "Content" at bounding box center [484, 149] width 31 height 10
click at [173, 32] on button at bounding box center [168, 25] width 17 height 17
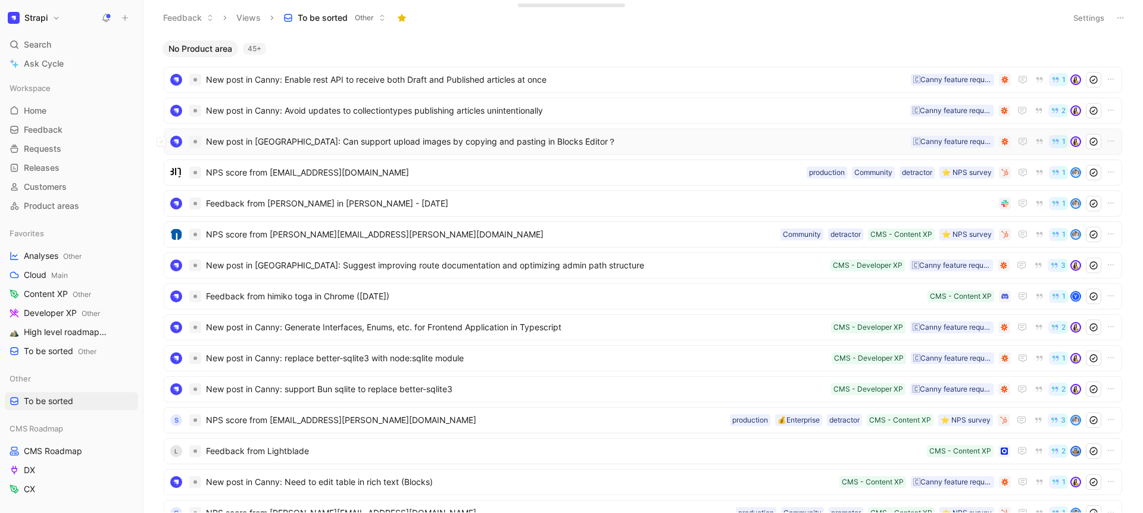
click at [347, 139] on span "New post in Canny: Can support upload images by copying and pasting in Blocks E…" at bounding box center [556, 142] width 700 height 14
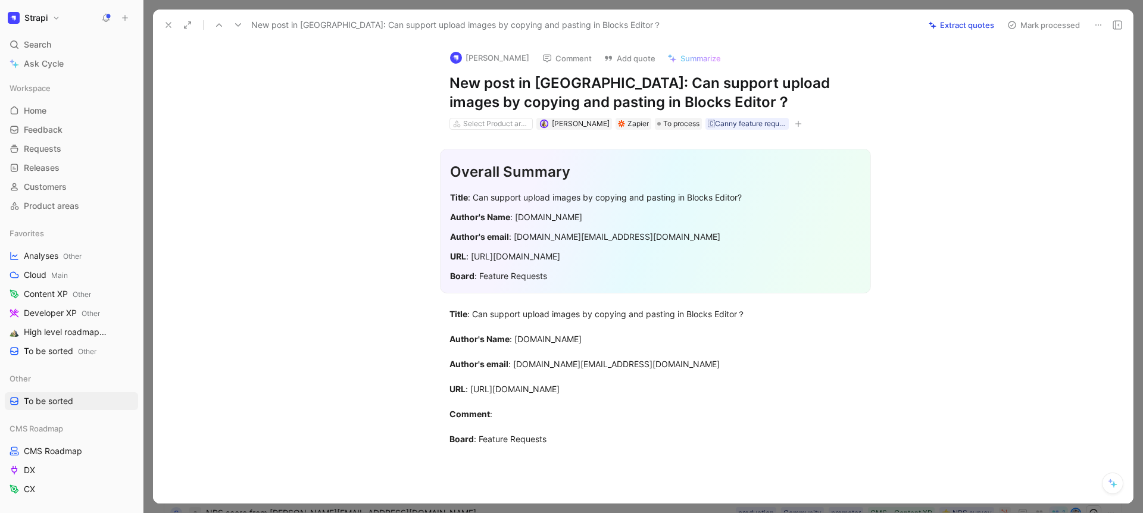
click at [496, 114] on div "Emilie Ringwald Comment Add quote Summarize New post in Canny: Can support uplo…" at bounding box center [655, 85] width 457 height 90
click at [496, 117] on div "Select Product areas Emilie Ringwald Zapier To process 🇨Canny feature request" at bounding box center [655, 124] width 414 height 14
click at [496, 121] on div "Select Product areas" at bounding box center [496, 124] width 67 height 12
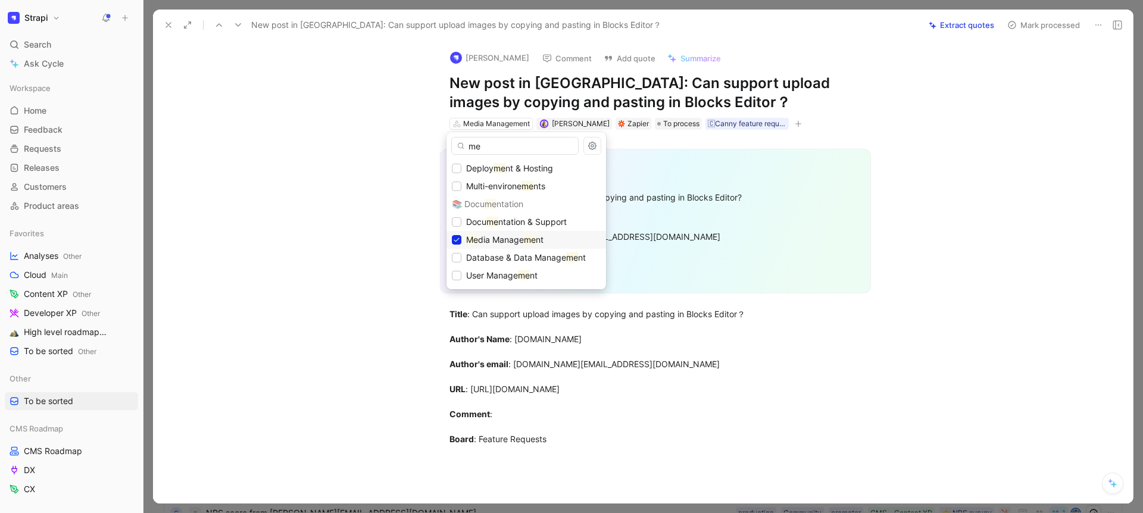
type input "m"
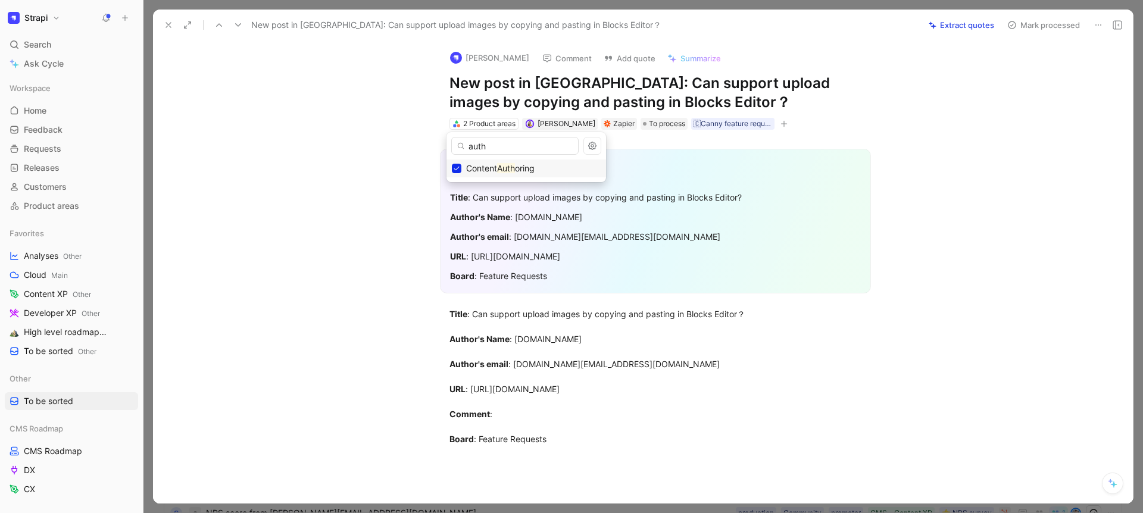
type input "auth"
click at [166, 24] on icon at bounding box center [169, 25] width 10 height 10
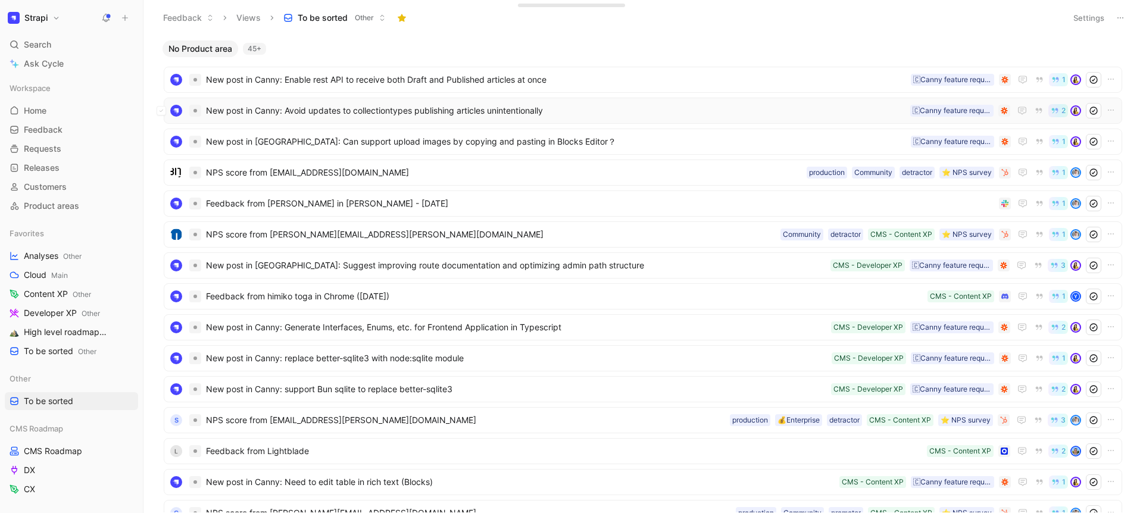
click at [287, 118] on div "New post in Canny: Avoid updates to collectiontypes publishing articles uninten…" at bounding box center [643, 110] width 950 height 15
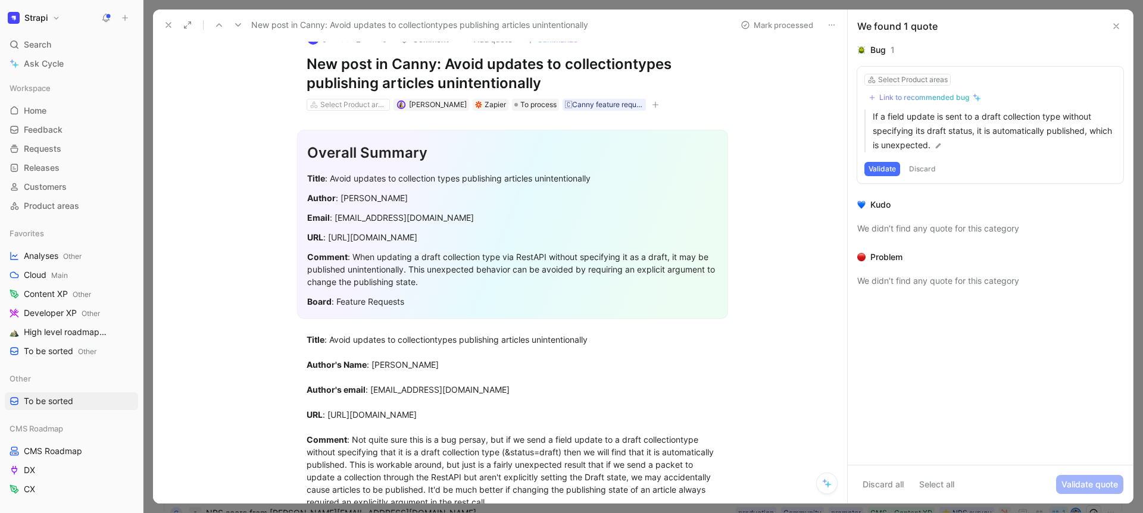
scroll to position [21, 0]
click at [334, 96] on div "Select Product areas" at bounding box center [348, 102] width 83 height 12
click at [334, 102] on div "Select Product areas" at bounding box center [353, 102] width 67 height 12
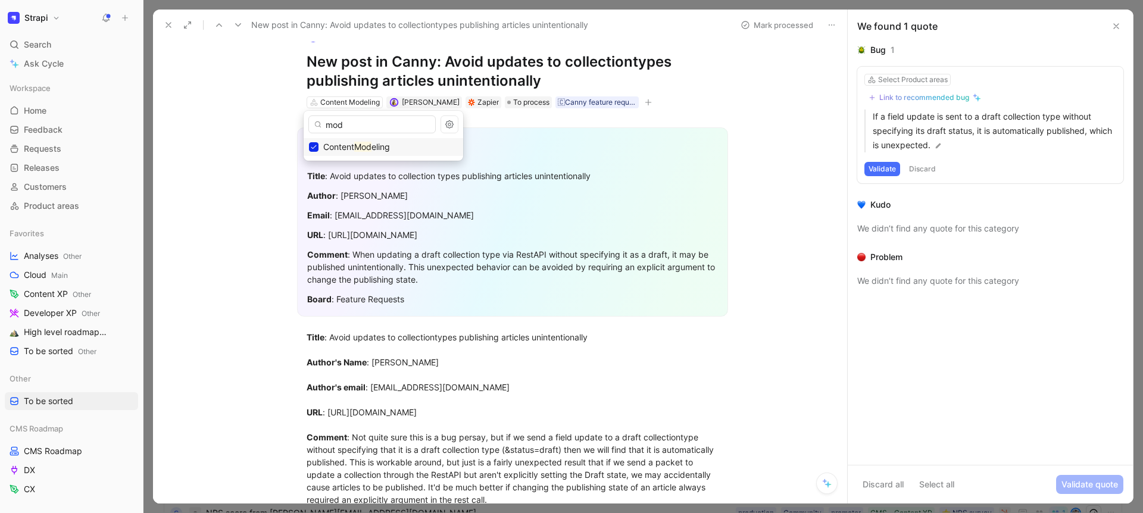
click at [335, 124] on input "mod" at bounding box center [371, 124] width 127 height 18
type input "auth"
click at [171, 28] on icon at bounding box center [169, 25] width 10 height 10
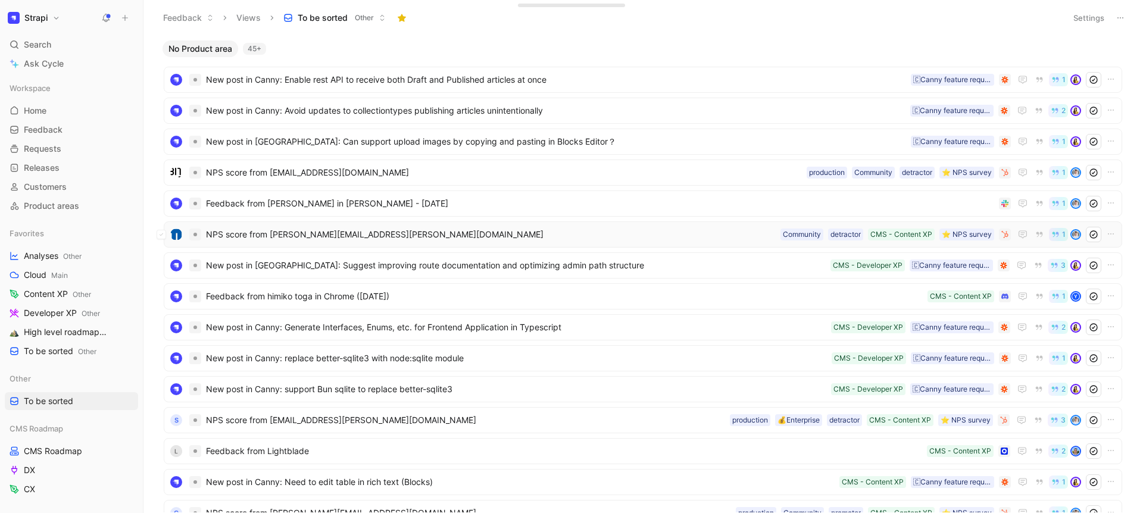
click at [349, 242] on div "NPS score from sandra.martin@leadtech.com ⭐️ NPS survey CMS - Content XP detrac…" at bounding box center [643, 234] width 950 height 15
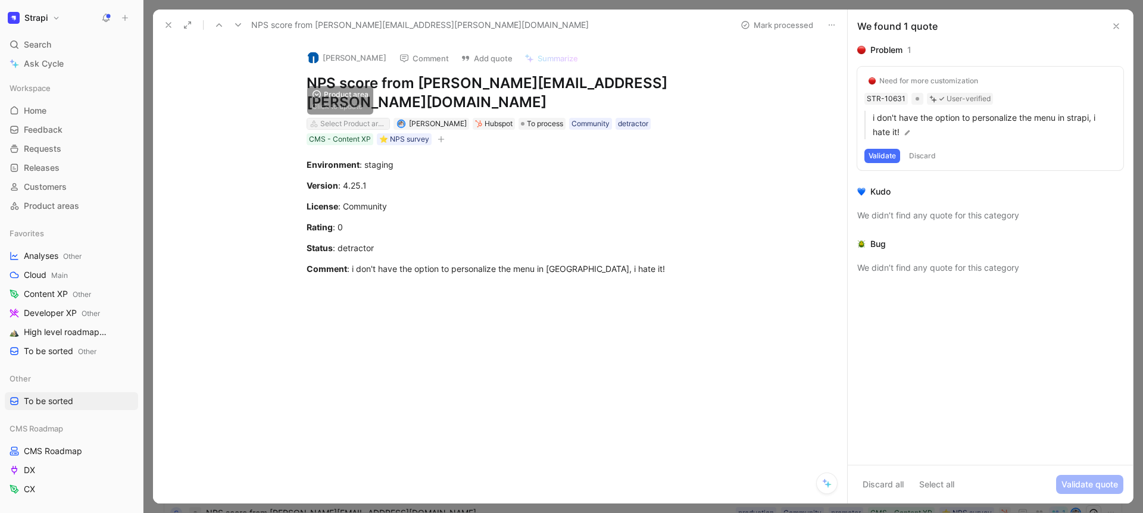
click at [353, 118] on div "Select Product areas" at bounding box center [353, 124] width 67 height 12
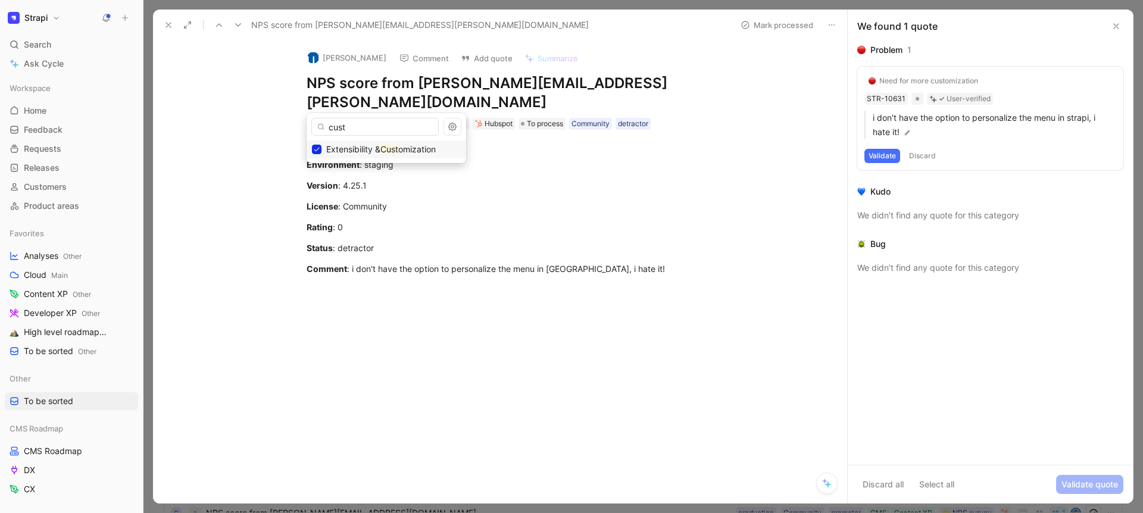
type input "cust"
click at [365, 118] on div "Extensibility & Customization" at bounding box center [353, 124] width 67 height 12
type input "admin"
click at [414, 155] on div "Admin UI/UX" at bounding box center [386, 149] width 149 height 14
click at [170, 29] on icon at bounding box center [169, 25] width 10 height 10
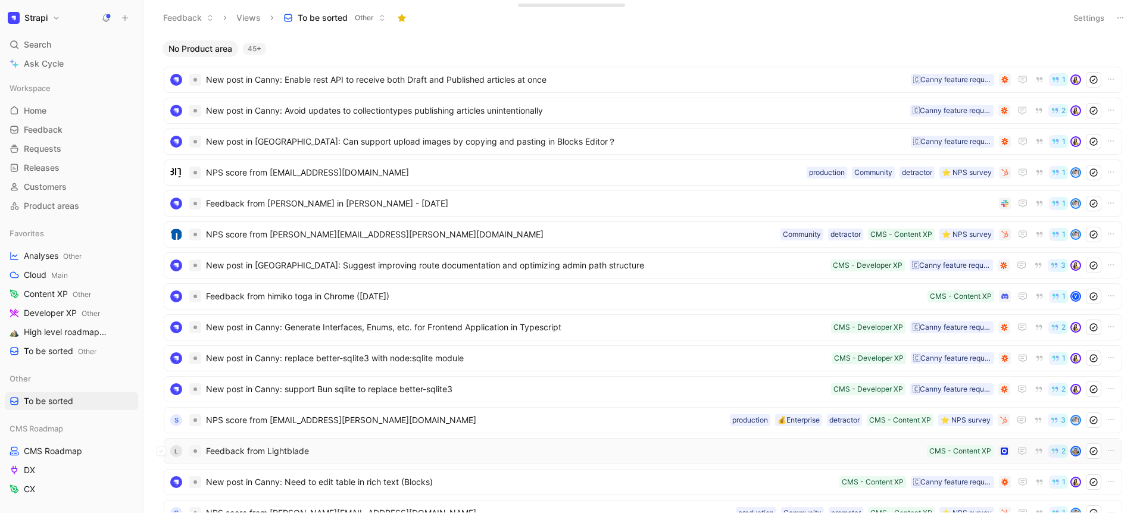
click at [340, 446] on span "Feedback from Lightblade" at bounding box center [564, 451] width 716 height 14
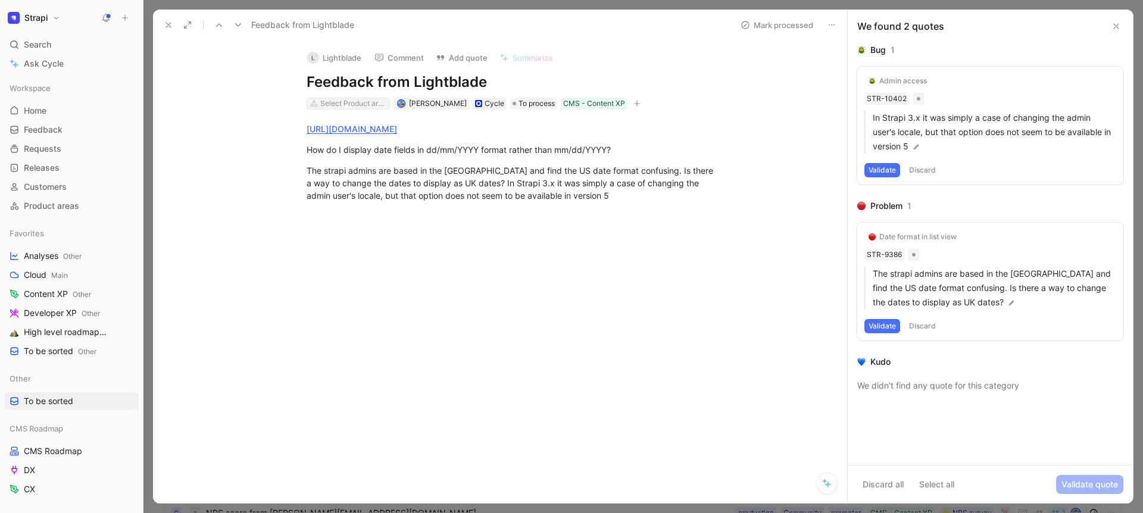
click at [360, 103] on div "Select Product areas" at bounding box center [353, 104] width 67 height 12
type input "auth"
click at [170, 18] on button at bounding box center [168, 25] width 17 height 17
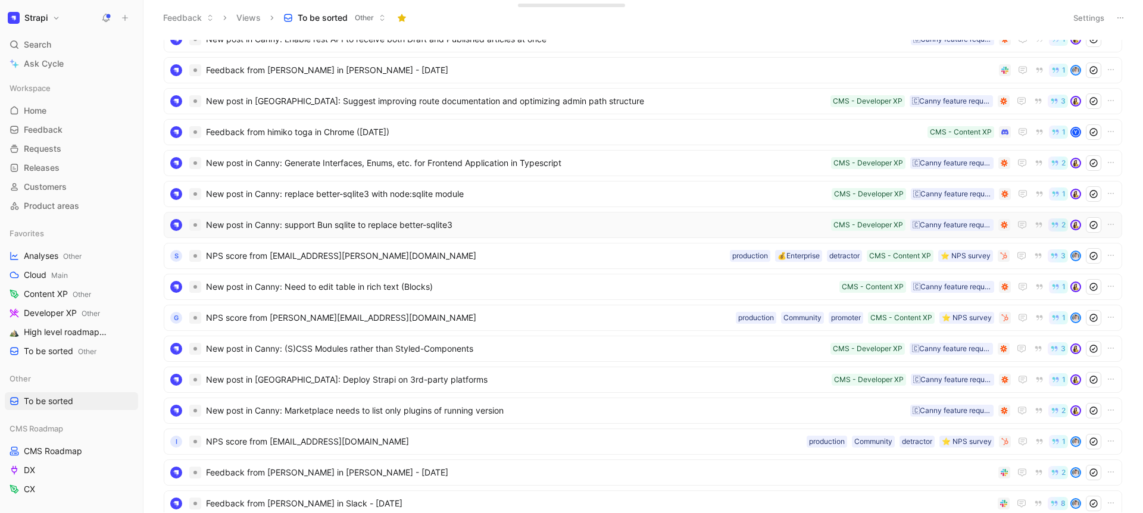
scroll to position [116, 0]
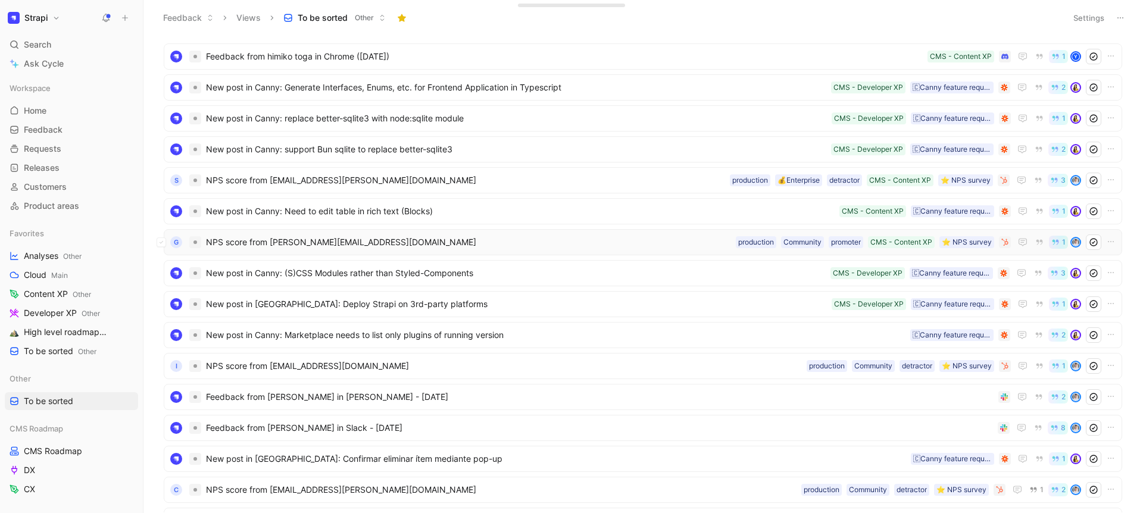
click at [312, 238] on span "NPS score from [PERSON_NAME][EMAIL_ADDRESS][DOMAIN_NAME]" at bounding box center [468, 242] width 525 height 14
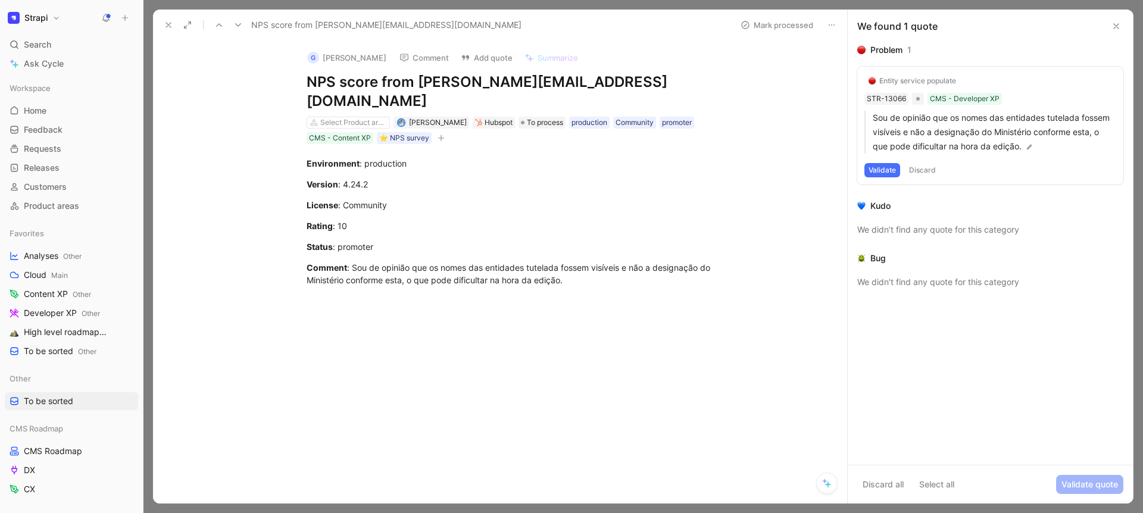
click at [168, 19] on button at bounding box center [168, 25] width 17 height 17
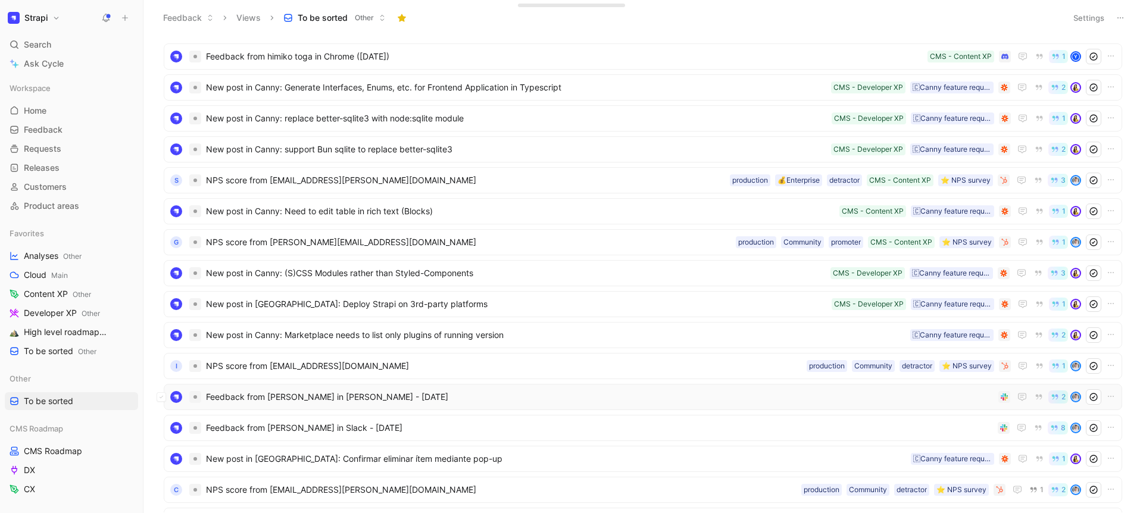
click at [364, 397] on span "Feedback from Marie Kirsch in Slack - 1/23/2025" at bounding box center [600, 397] width 788 height 14
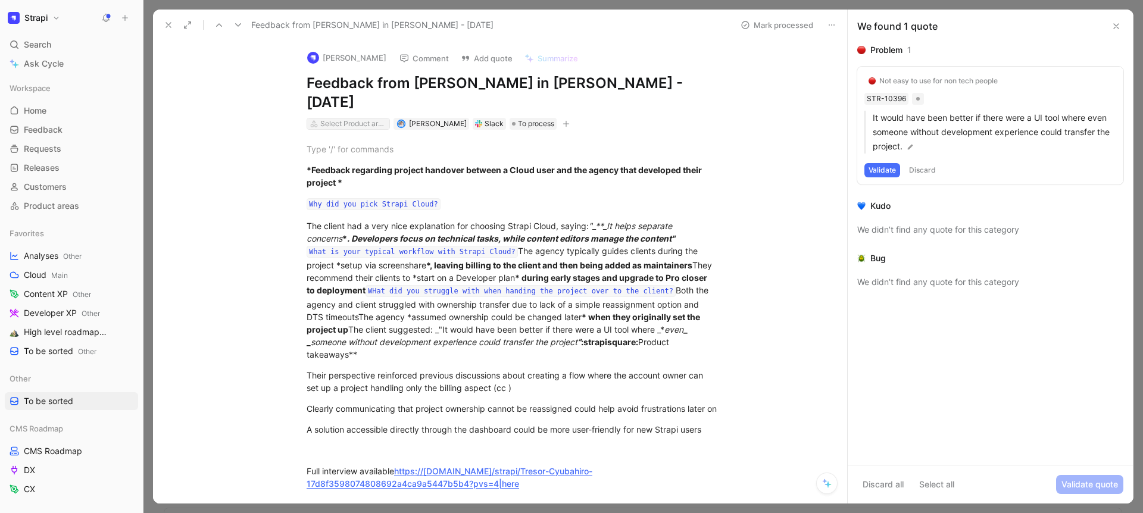
click at [338, 118] on div "Select Product areas" at bounding box center [353, 124] width 67 height 12
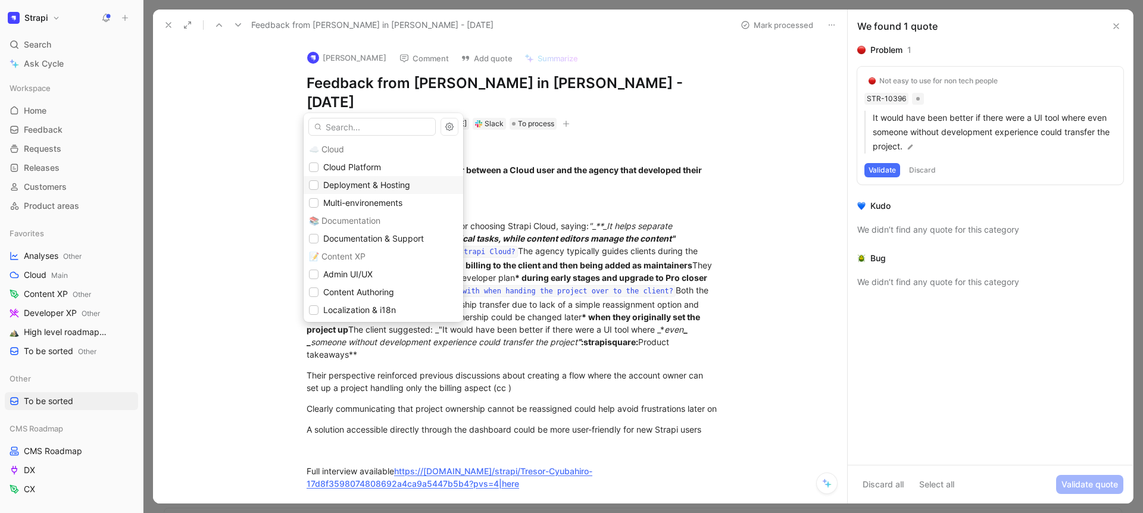
click at [357, 179] on span "Deployment & Hosting" at bounding box center [366, 185] width 87 height 14
click at [352, 167] on span "Cloud Platform" at bounding box center [352, 167] width 58 height 10
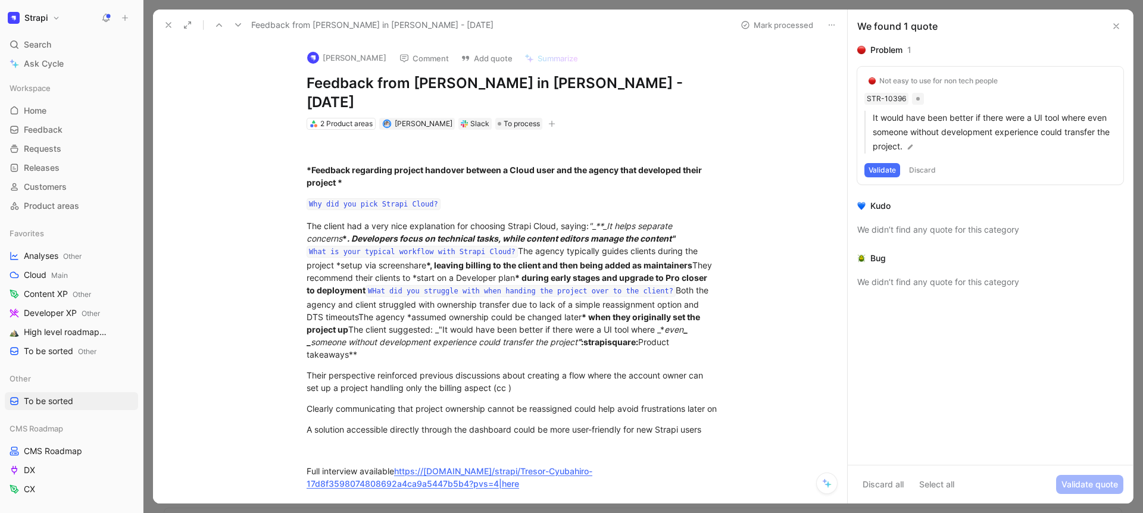
click at [168, 27] on icon at bounding box center [169, 25] width 10 height 10
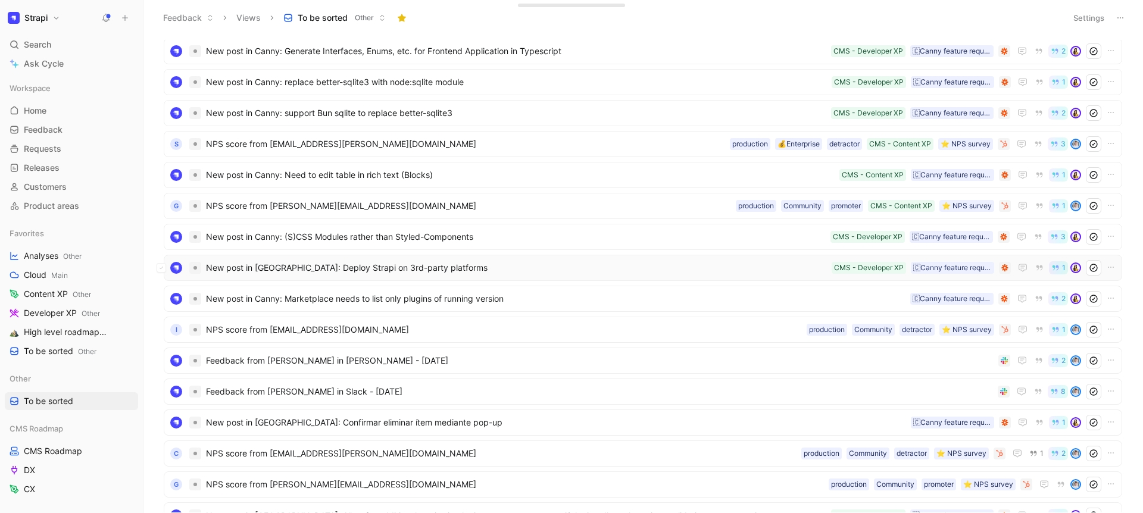
scroll to position [363, 0]
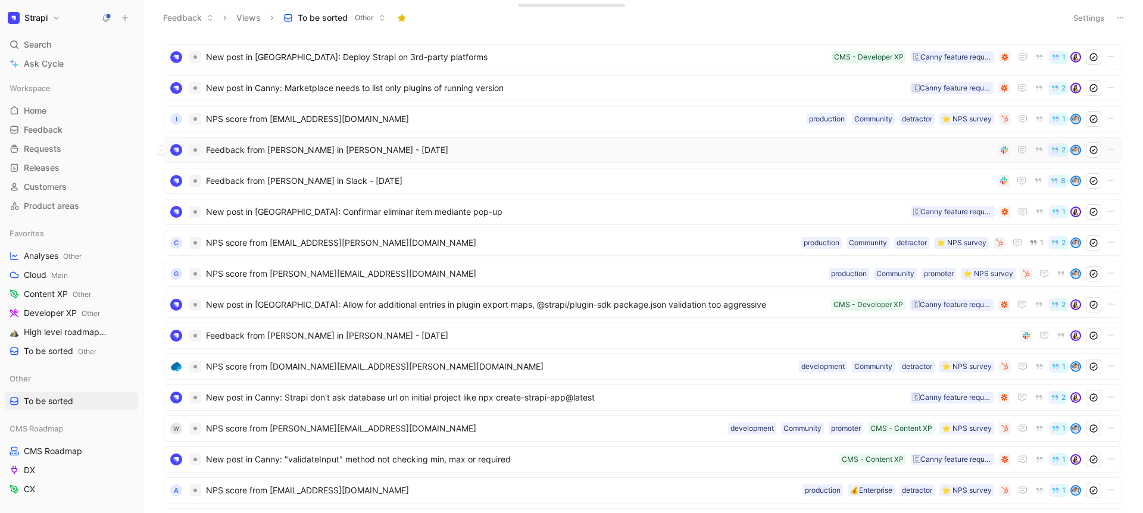
click at [329, 154] on span "Feedback from Marie Kirsch in Slack - 1/23/2025" at bounding box center [600, 150] width 788 height 14
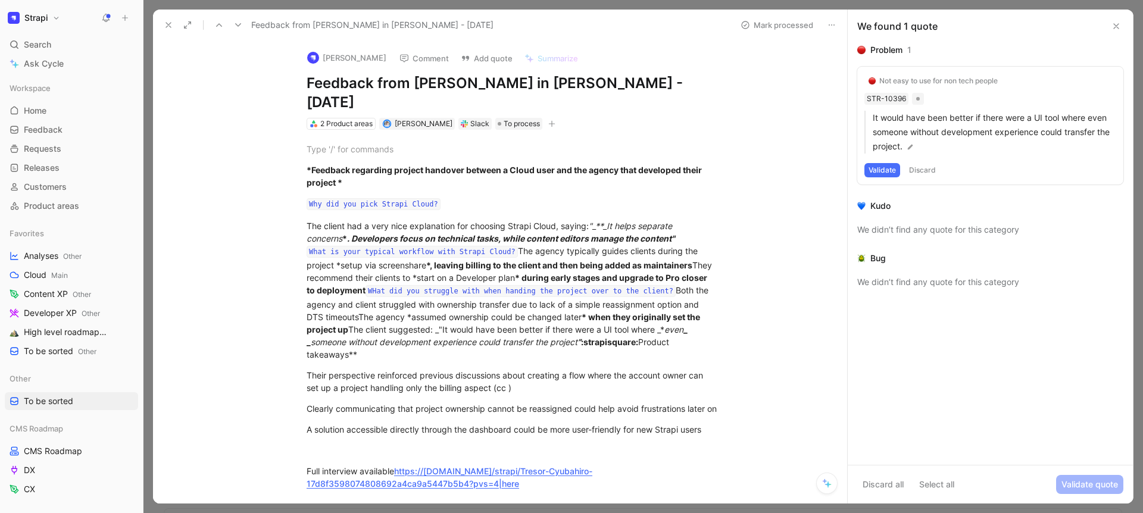
click at [168, 27] on icon at bounding box center [169, 25] width 10 height 10
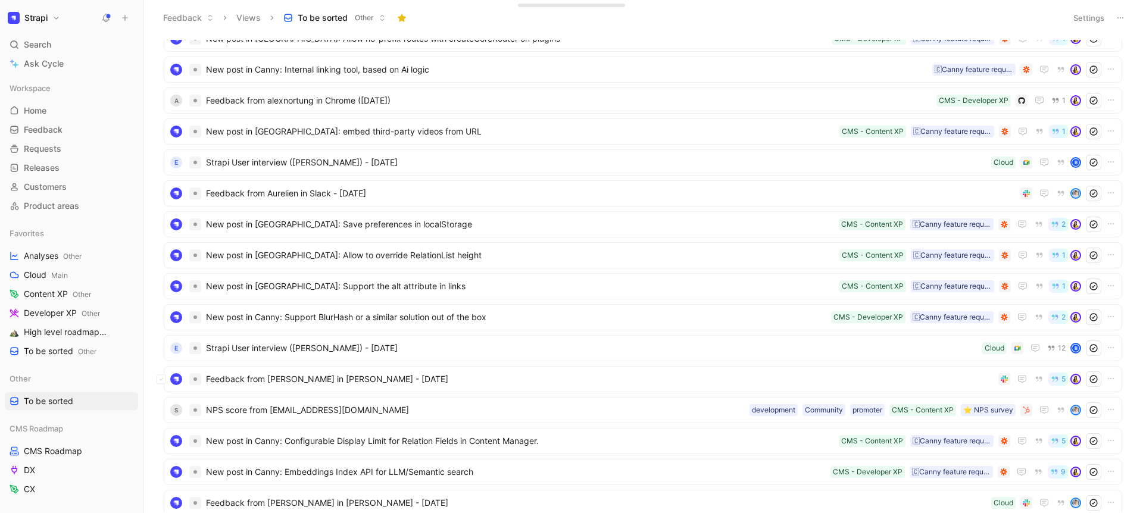
scroll to position [924, 0]
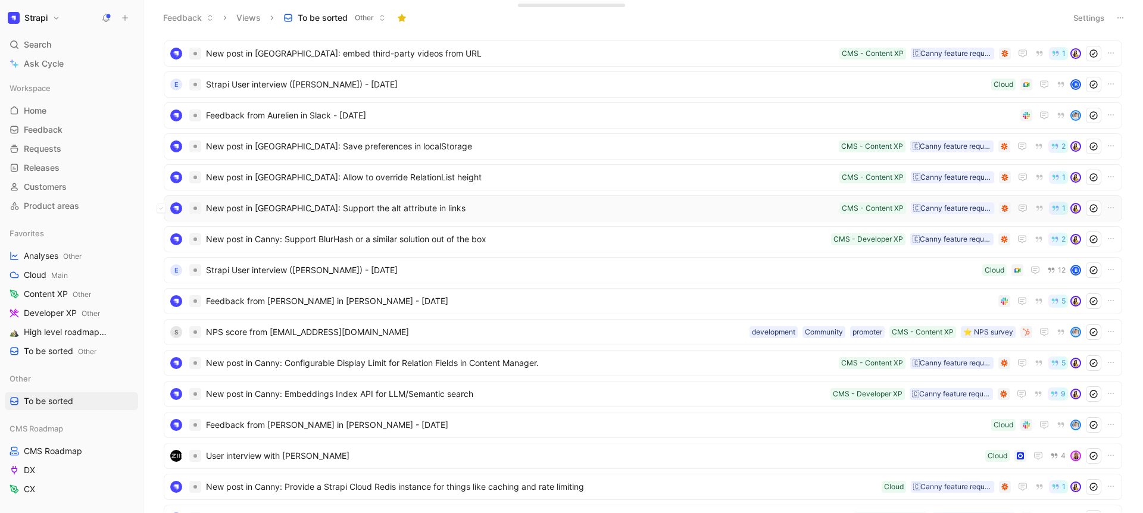
click at [312, 214] on span "New post in Canny: Support the alt attribute in links" at bounding box center [520, 208] width 629 height 14
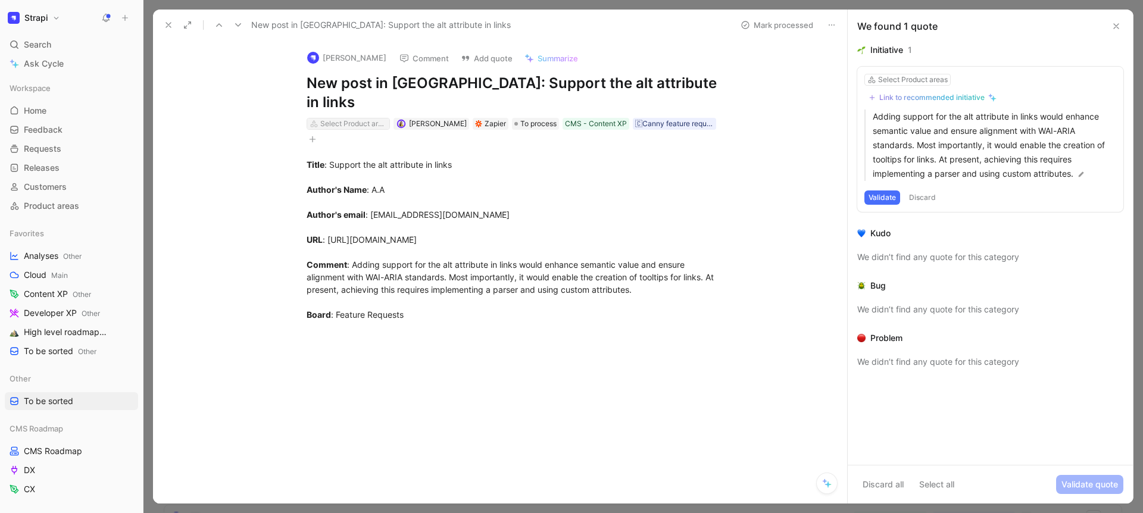
click at [335, 118] on div "Select Product areas" at bounding box center [353, 124] width 67 height 12
type input "auth"
click at [344, 150] on span "Content" at bounding box center [341, 149] width 31 height 10
click at [173, 26] on button at bounding box center [168, 25] width 17 height 17
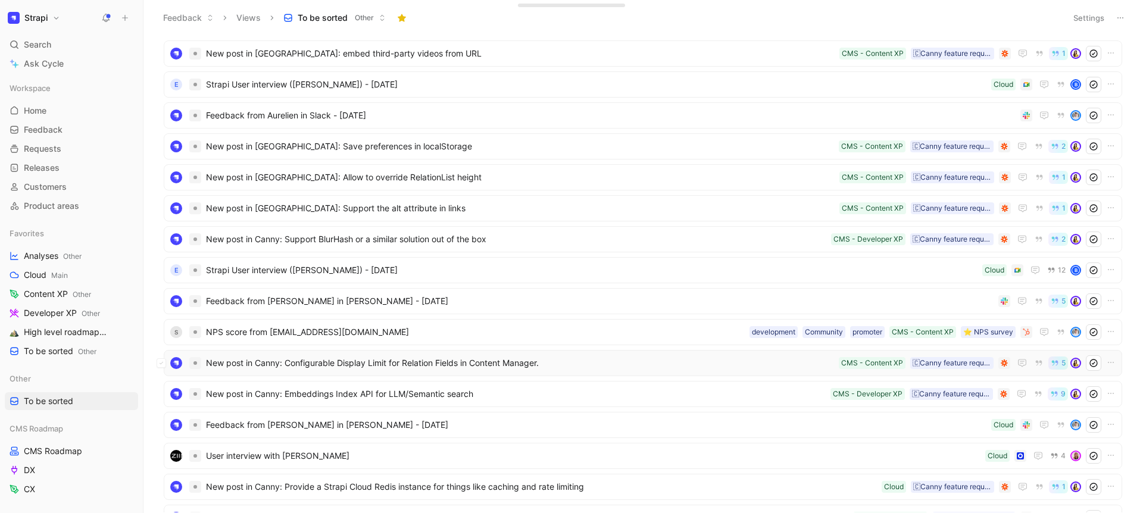
click at [370, 370] on span "New post in Canny: Configurable Display Limit for Relation Fields in Content Ma…" at bounding box center [520, 363] width 628 height 14
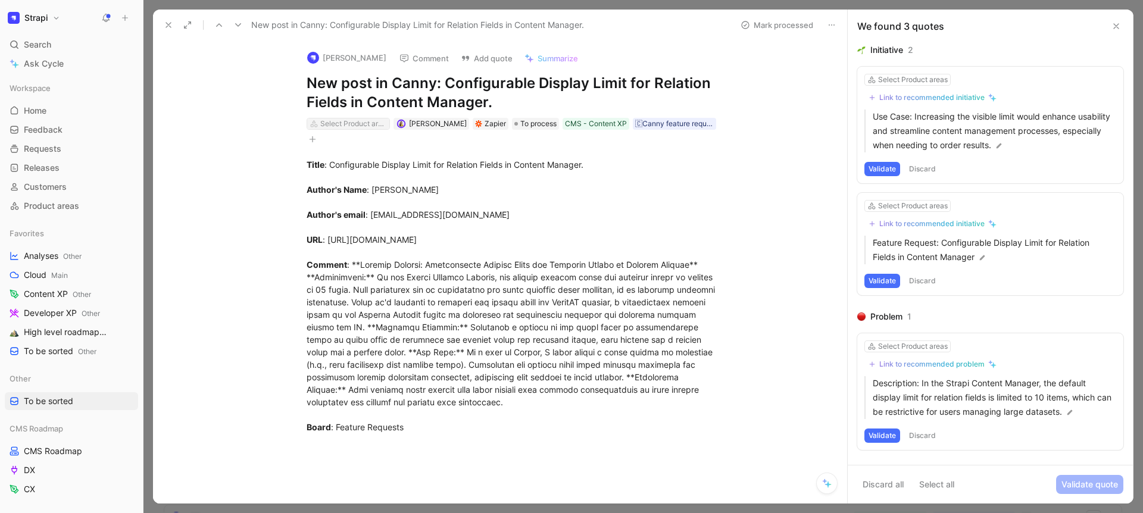
click at [349, 125] on div "Select Product areas" at bounding box center [353, 124] width 67 height 12
type input "re"
click at [351, 165] on span "lations" at bounding box center [345, 168] width 25 height 10
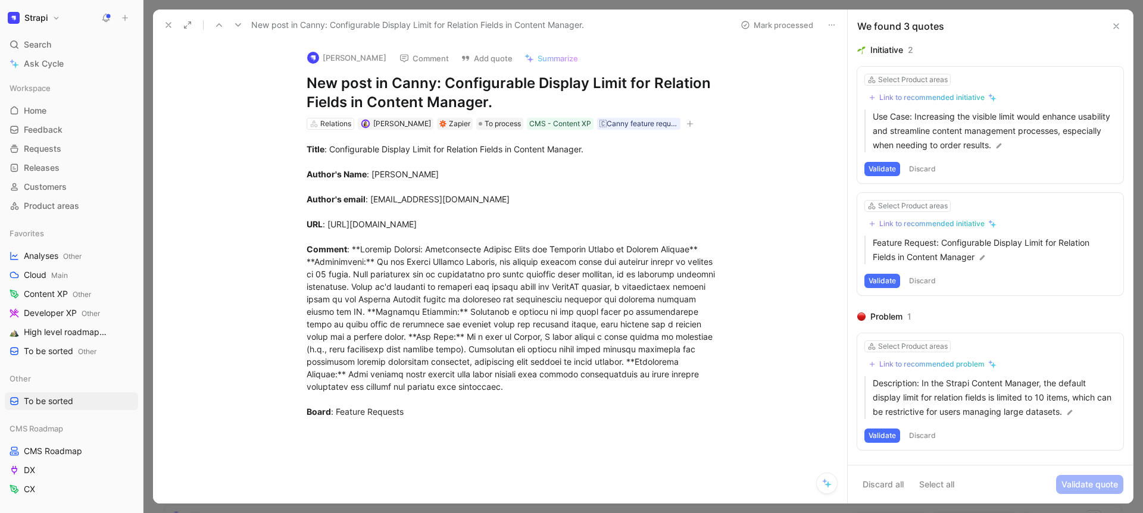
click at [177, 26] on div at bounding box center [184, 25] width 48 height 17
click at [166, 26] on icon at bounding box center [169, 25] width 10 height 10
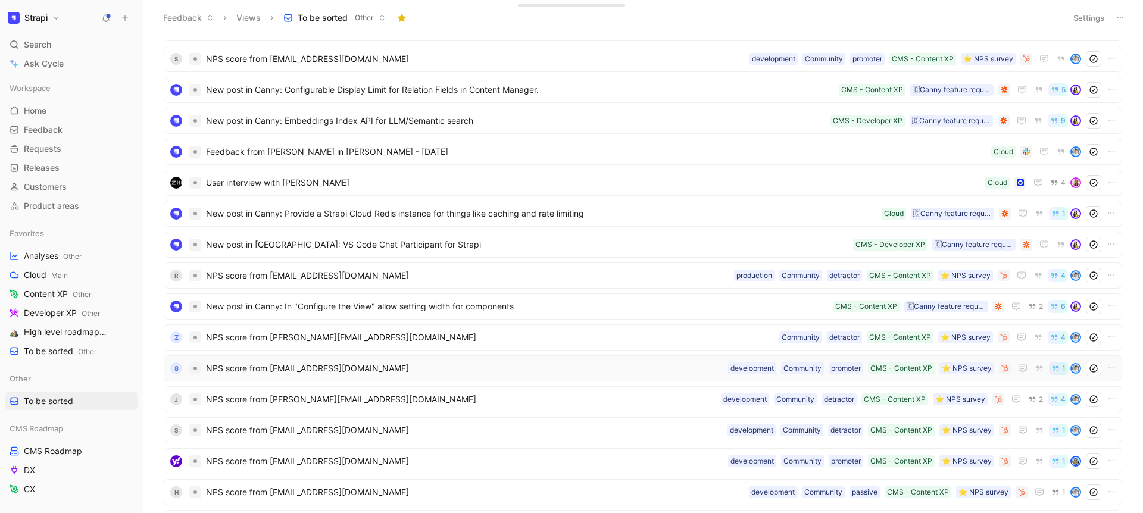
scroll to position [1176, 0]
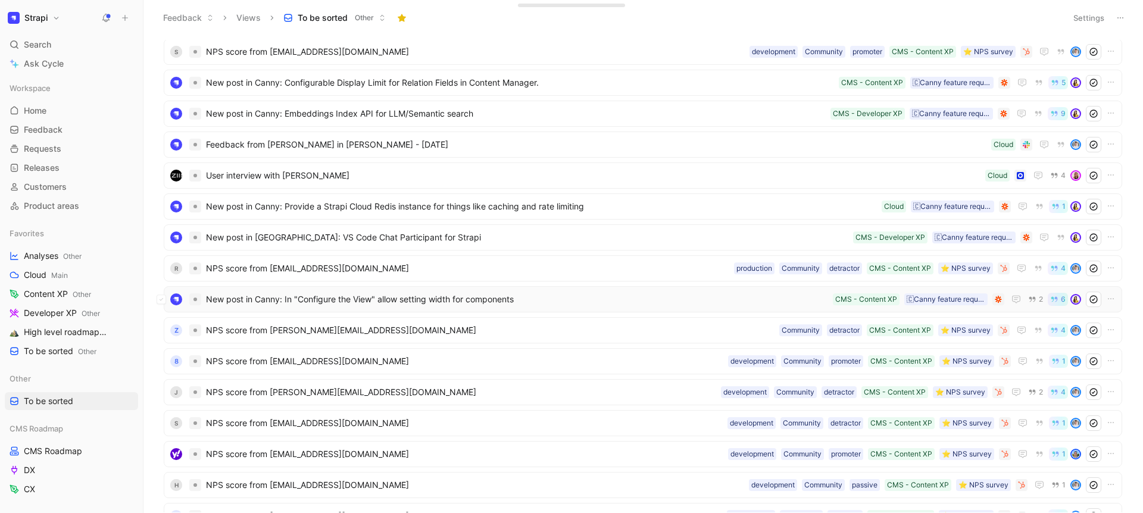
click at [420, 295] on span "New post in Canny: In "Configure the View" allow setting width for components" at bounding box center [517, 299] width 622 height 14
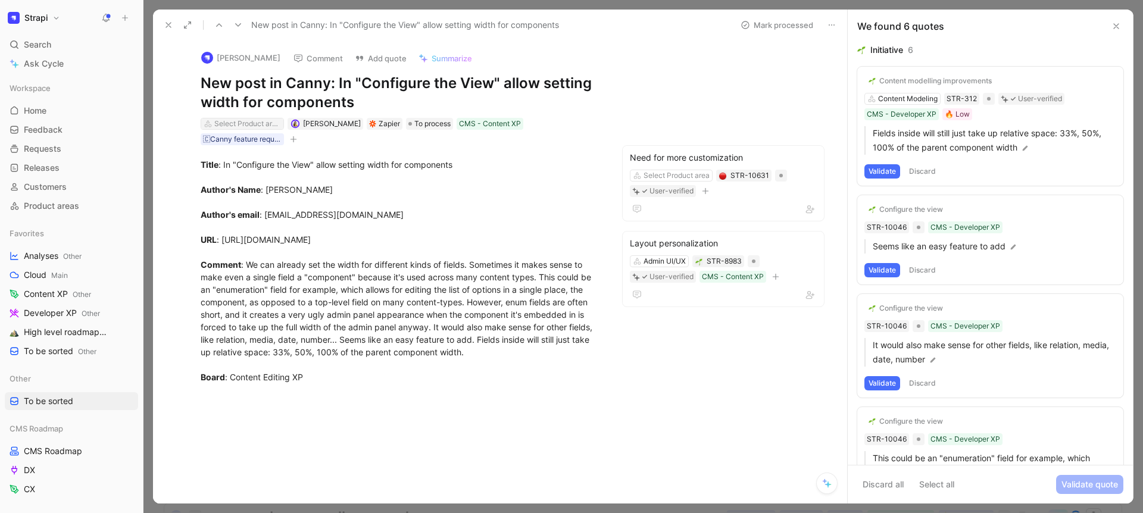
click at [268, 121] on div "Select Product areas" at bounding box center [247, 124] width 67 height 12
type input "admi"
click at [270, 169] on span "n UI/UX" at bounding box center [255, 168] width 30 height 10
click at [166, 27] on use at bounding box center [168, 25] width 5 height 5
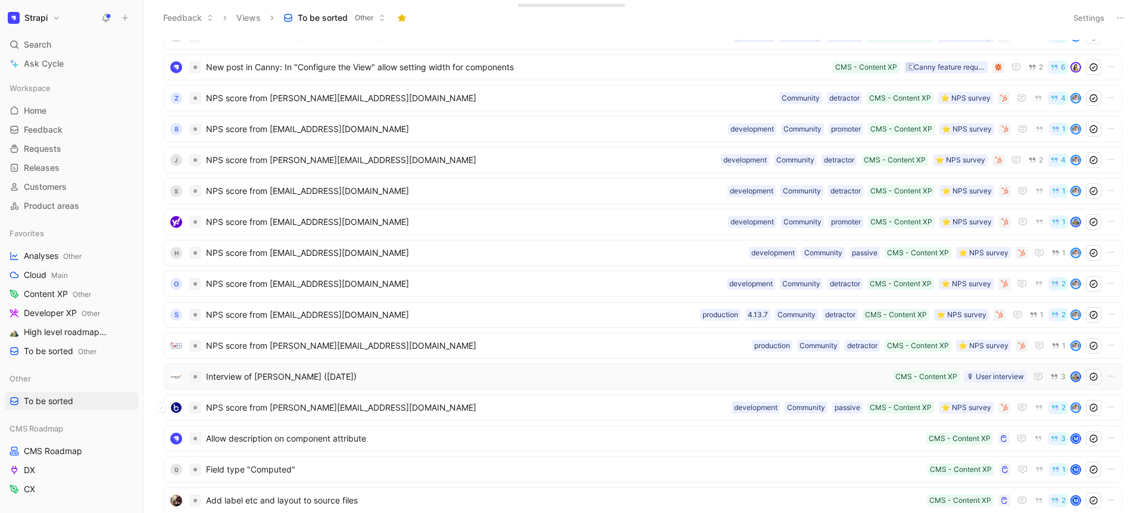
scroll to position [1410, 0]
click at [349, 442] on span "Allow description on component attribute" at bounding box center [564, 436] width 716 height 14
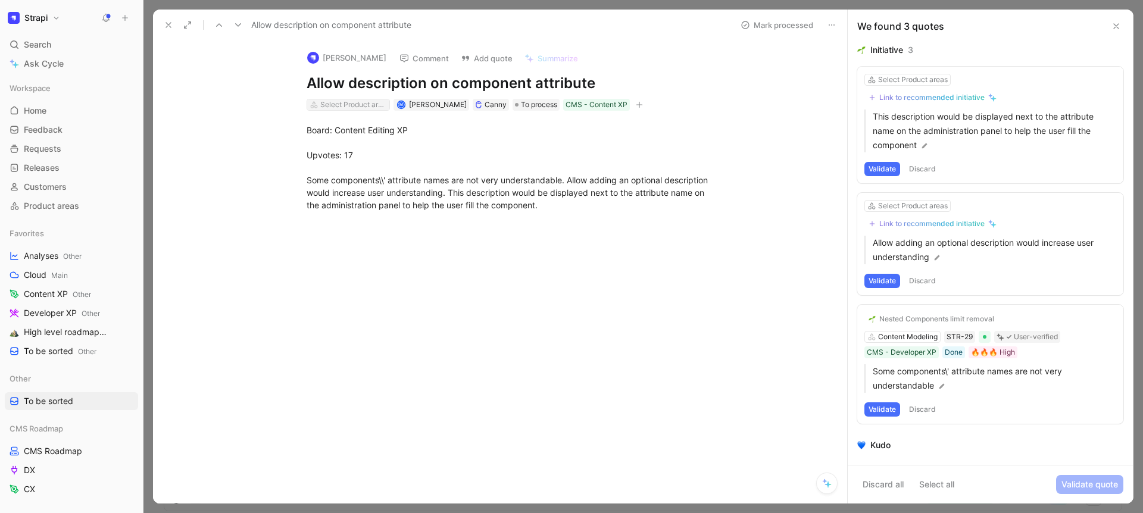
click at [328, 101] on div "Select Product areas" at bounding box center [353, 105] width 67 height 12
type input "auth"
click at [345, 149] on span "Content" at bounding box center [341, 149] width 31 height 10
click at [172, 33] on button at bounding box center [168, 25] width 17 height 17
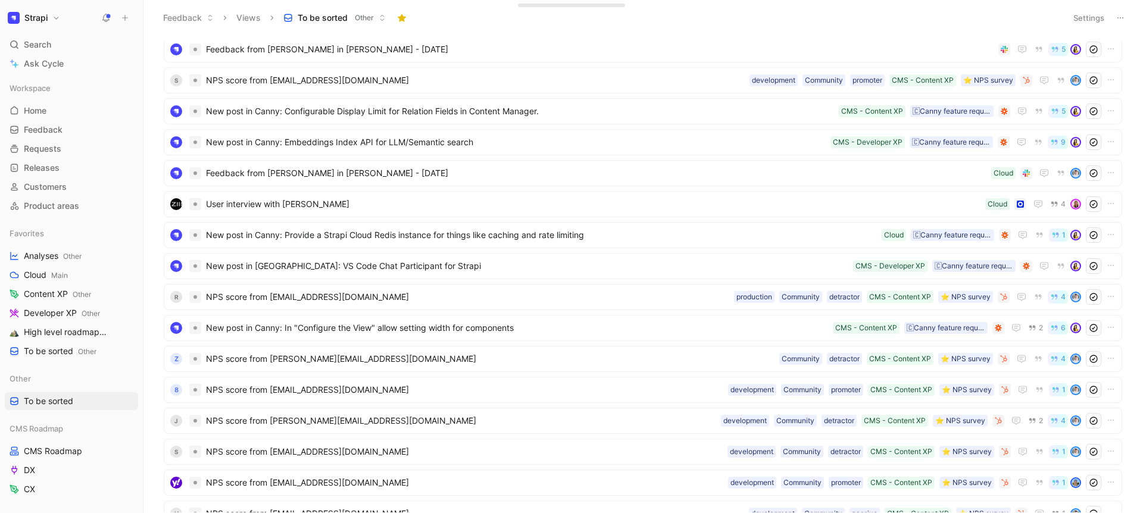
scroll to position [1157, 0]
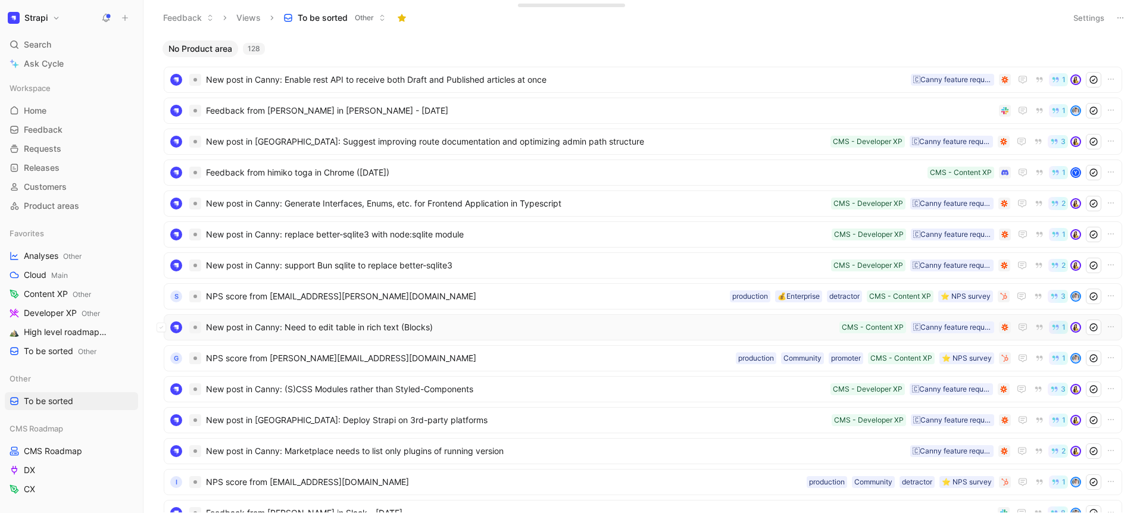
click at [352, 330] on span "New post in Canny: Need to edit table in rich text (Blocks)" at bounding box center [520, 327] width 629 height 14
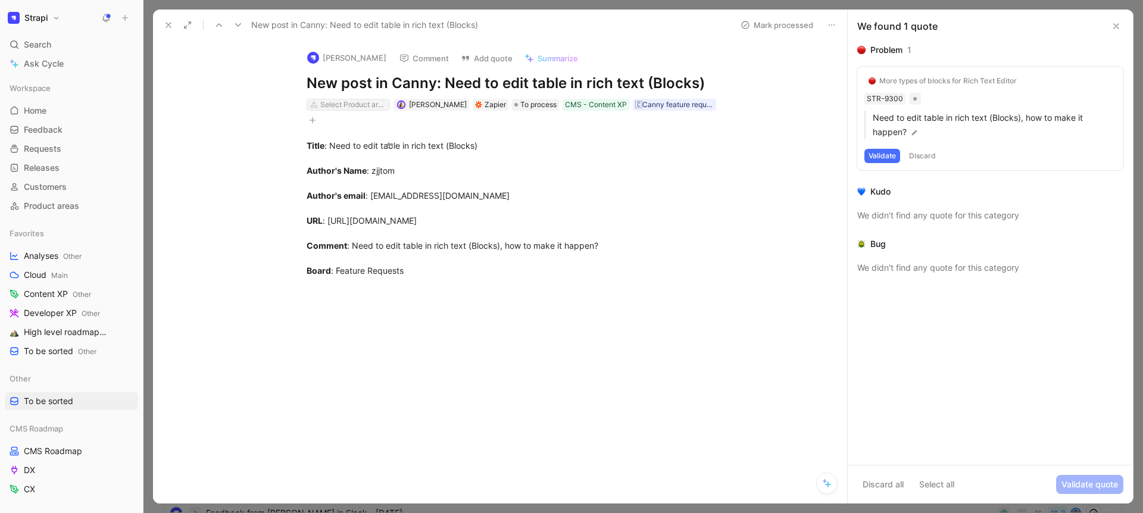
click at [375, 104] on div "Select Product areas" at bounding box center [353, 105] width 67 height 12
type input "auth"
click at [164, 28] on icon at bounding box center [169, 25] width 10 height 10
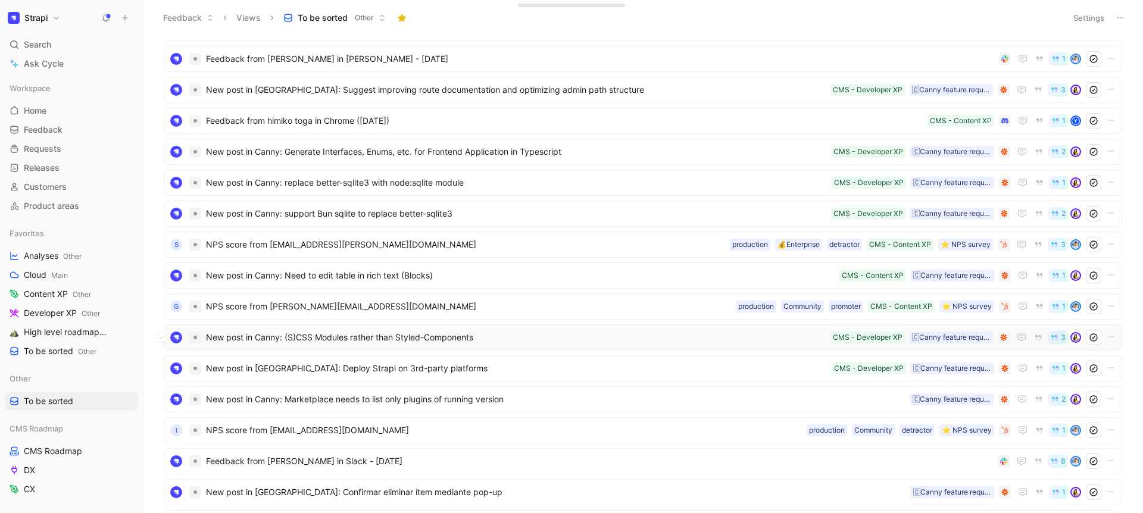
scroll to position [105, 0]
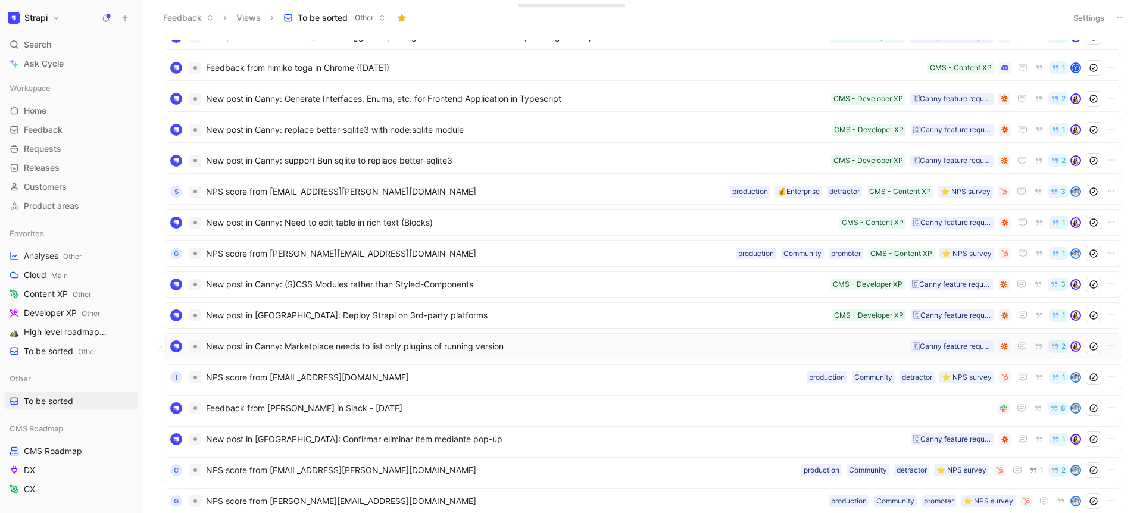
click at [371, 349] on span "New post in Canny: Marketplace needs to list only plugins of running version" at bounding box center [556, 346] width 700 height 14
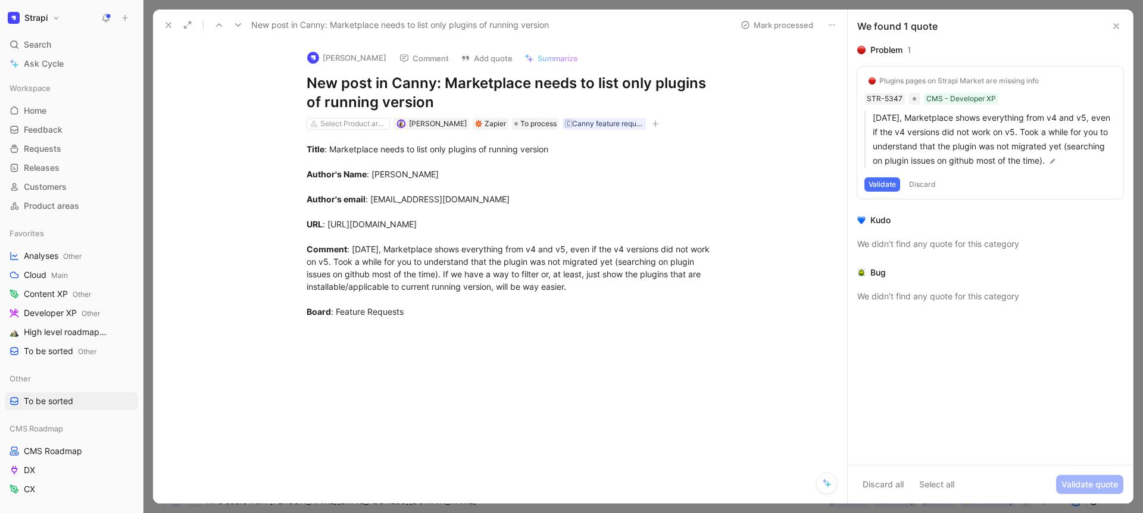
click at [353, 125] on div "Select Product areas" at bounding box center [353, 124] width 67 height 12
type input "ec"
click at [361, 168] on mark "Ec" at bounding box center [364, 168] width 10 height 10
click at [165, 21] on icon at bounding box center [169, 25] width 10 height 10
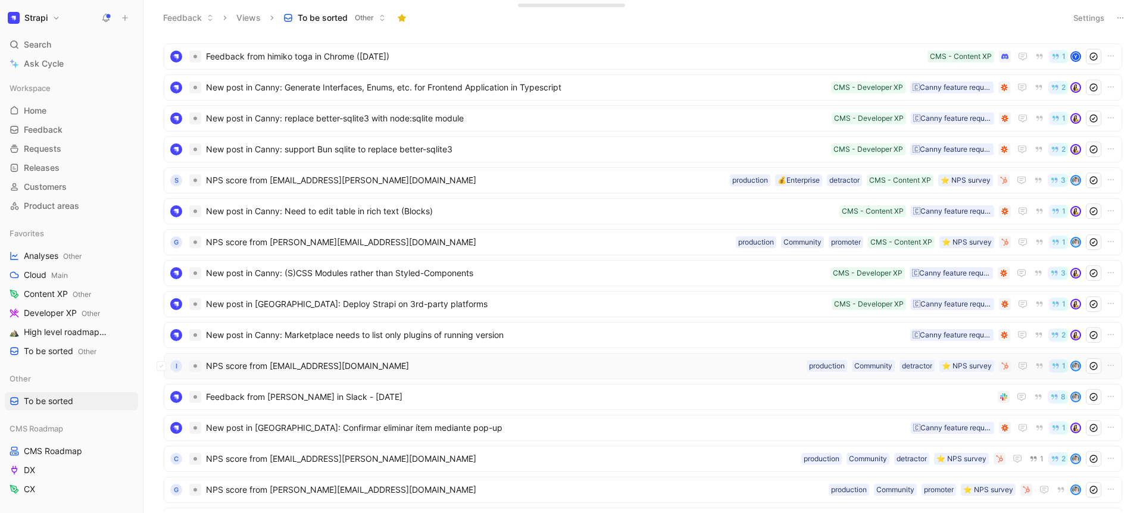
scroll to position [327, 0]
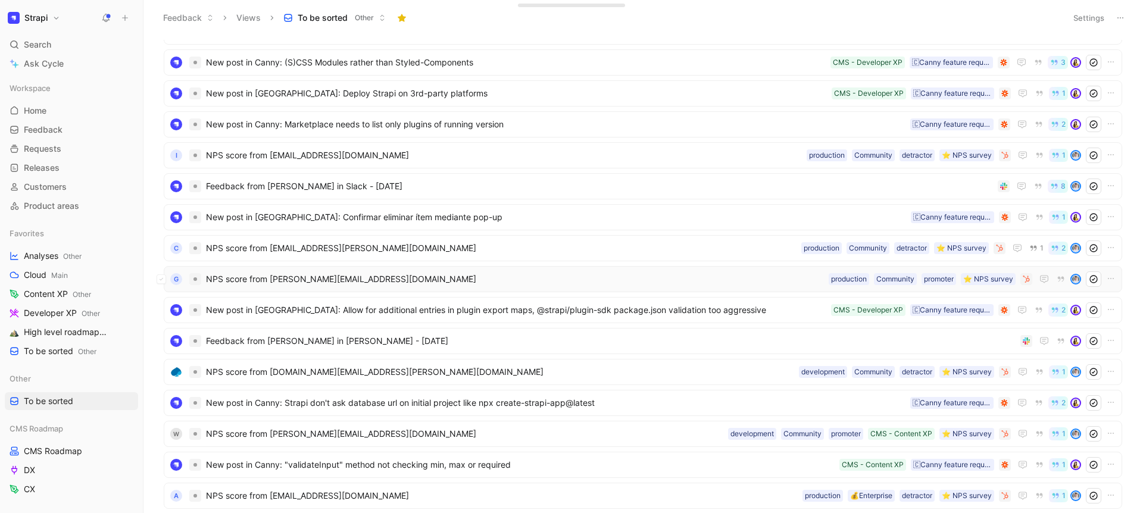
click at [335, 283] on span "NPS score from [PERSON_NAME][EMAIL_ADDRESS][DOMAIN_NAME]" at bounding box center [515, 279] width 618 height 14
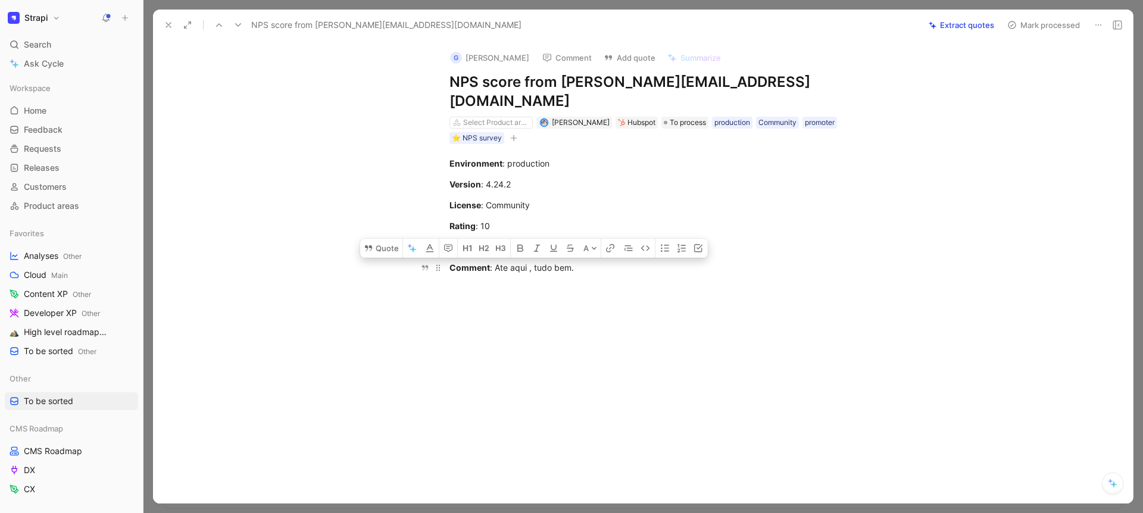
drag, startPoint x: 582, startPoint y: 247, endPoint x: 494, endPoint y: 246, distance: 87.5
click at [494, 261] on div "Comment : Ate aqui , tudo bem." at bounding box center [655, 267] width 412 height 13
click at [371, 239] on button "Quote" at bounding box center [381, 248] width 42 height 19
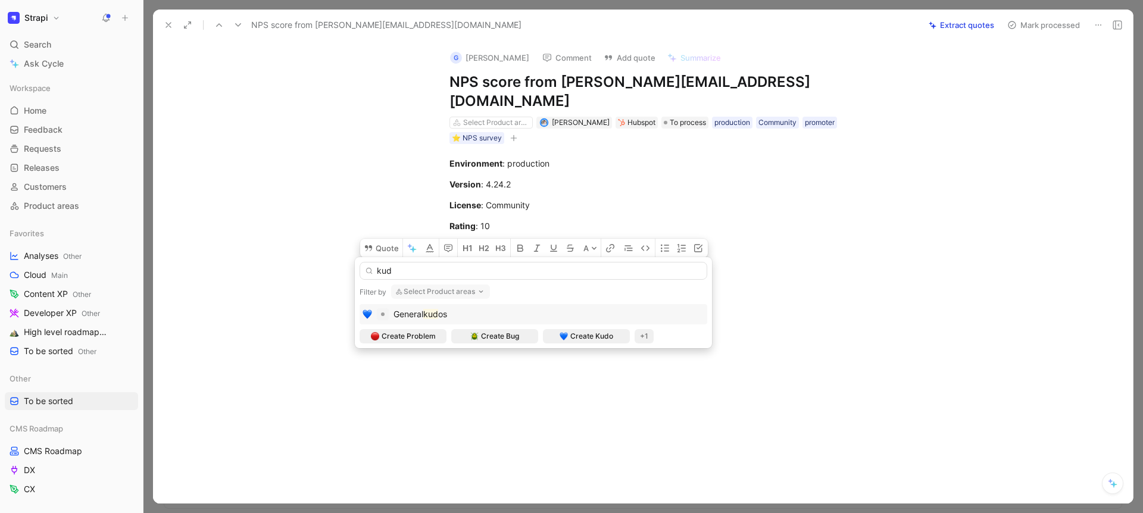
type input "kud"
click at [414, 318] on span "General" at bounding box center [409, 314] width 30 height 10
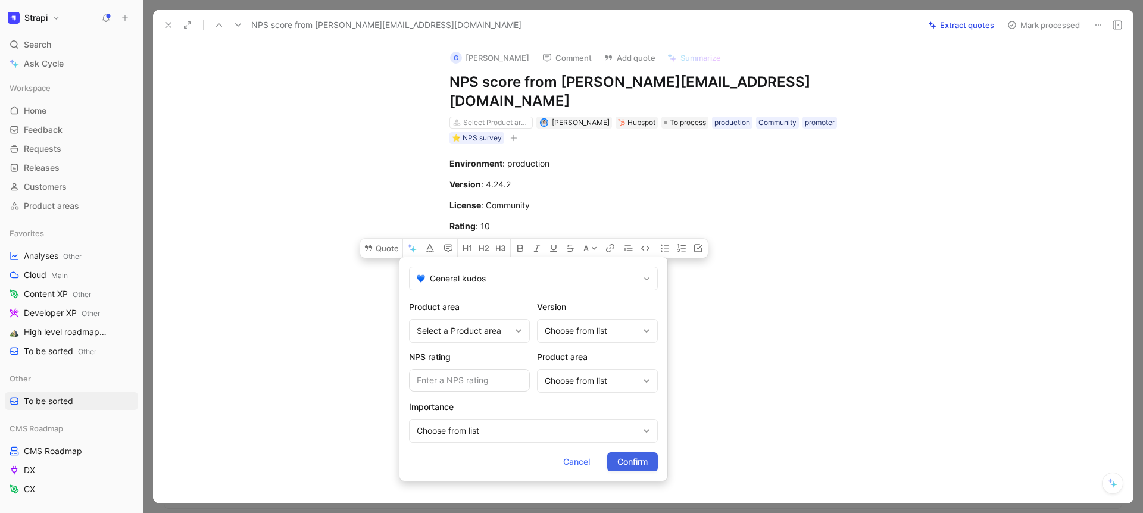
click at [621, 457] on span "Confirm" at bounding box center [632, 462] width 30 height 14
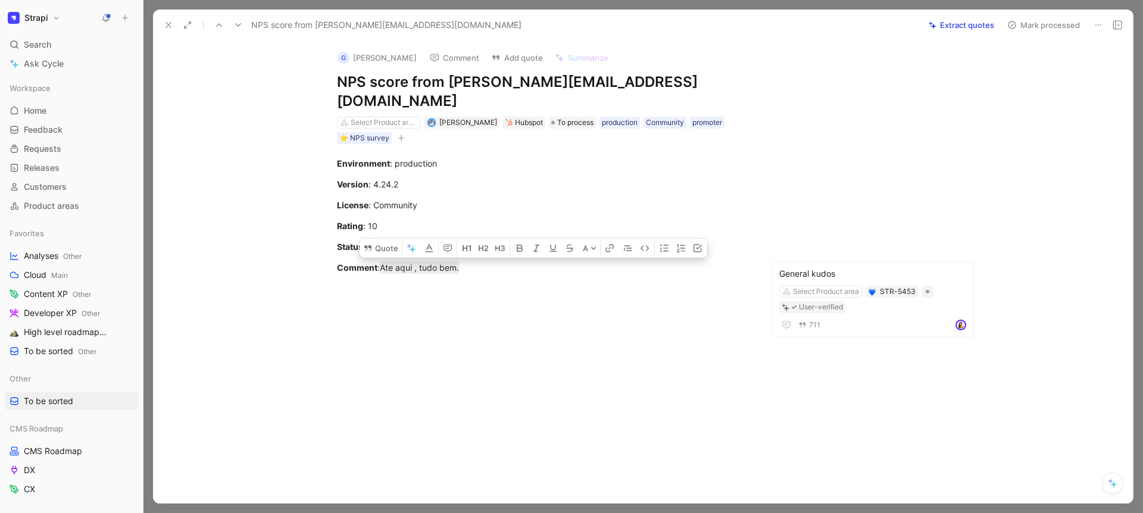
click at [1028, 21] on button "Mark processed" at bounding box center [1043, 25] width 83 height 17
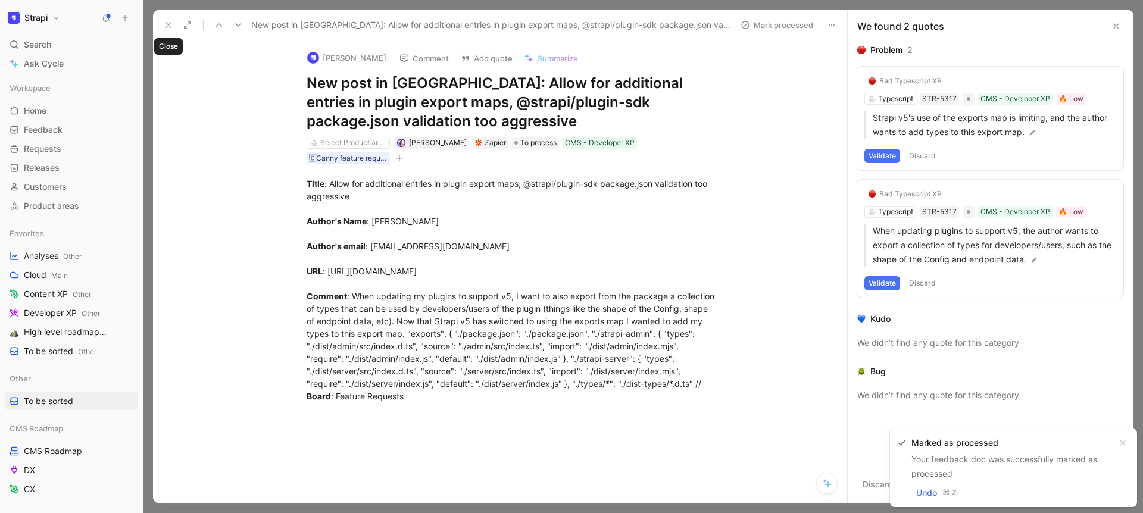
click at [166, 25] on icon at bounding box center [169, 25] width 10 height 10
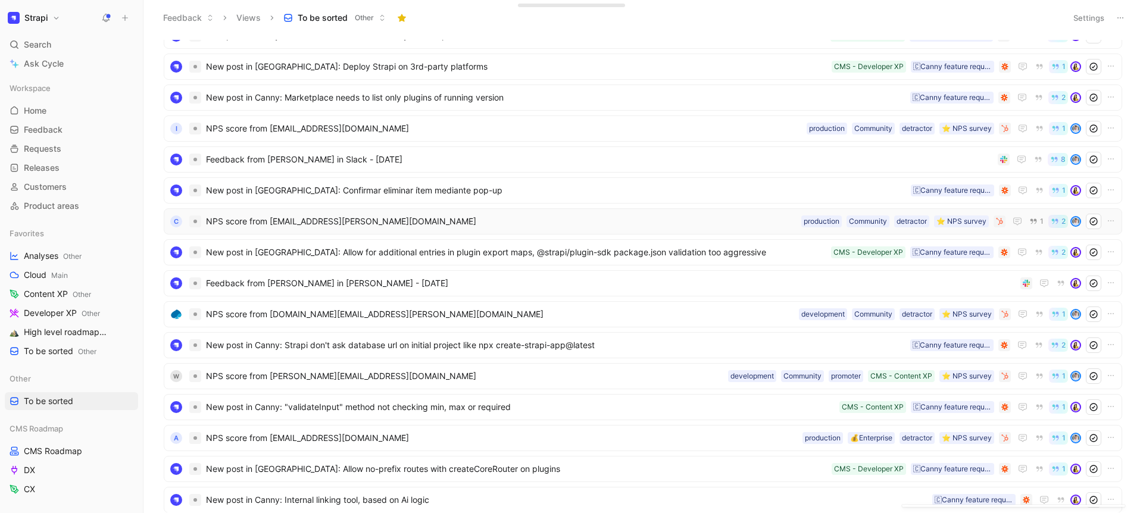
scroll to position [432, 0]
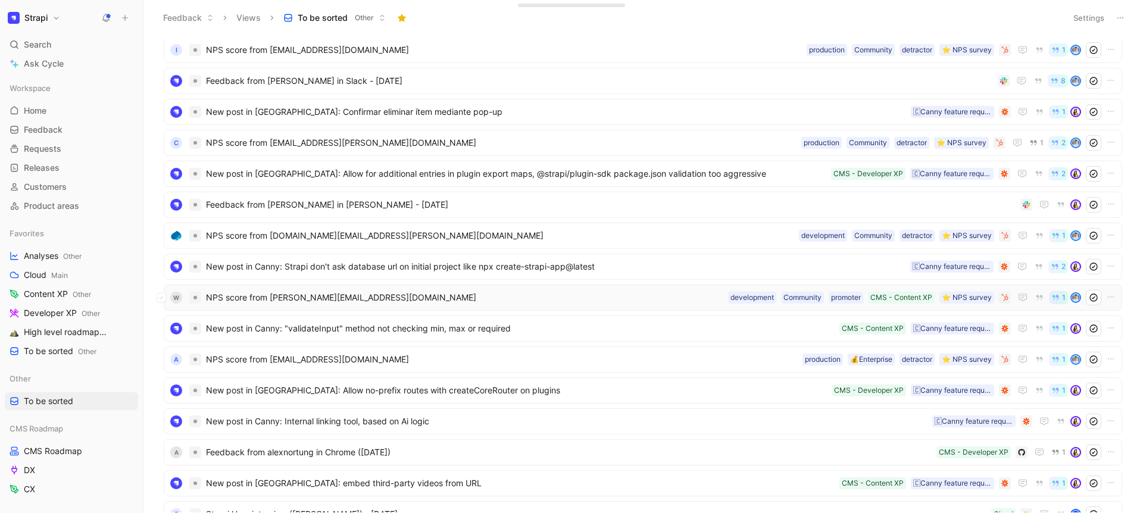
click at [337, 299] on span "NPS score from wojciechrudek@gmail.com" at bounding box center [464, 298] width 517 height 14
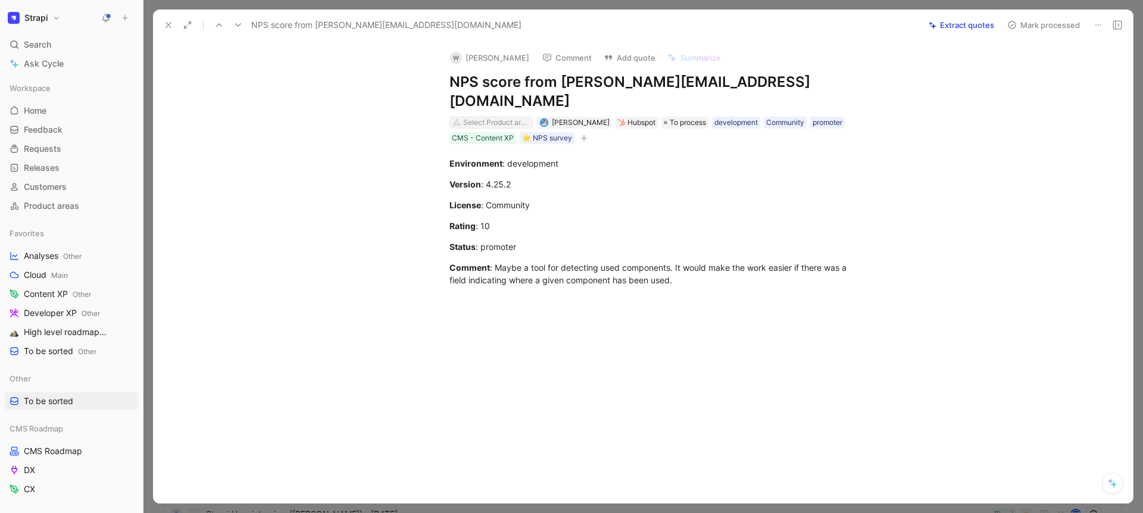
click at [485, 117] on div "Select Product areas" at bounding box center [496, 123] width 67 height 12
type input "m"
type input "auth"
click at [170, 29] on icon at bounding box center [169, 25] width 10 height 10
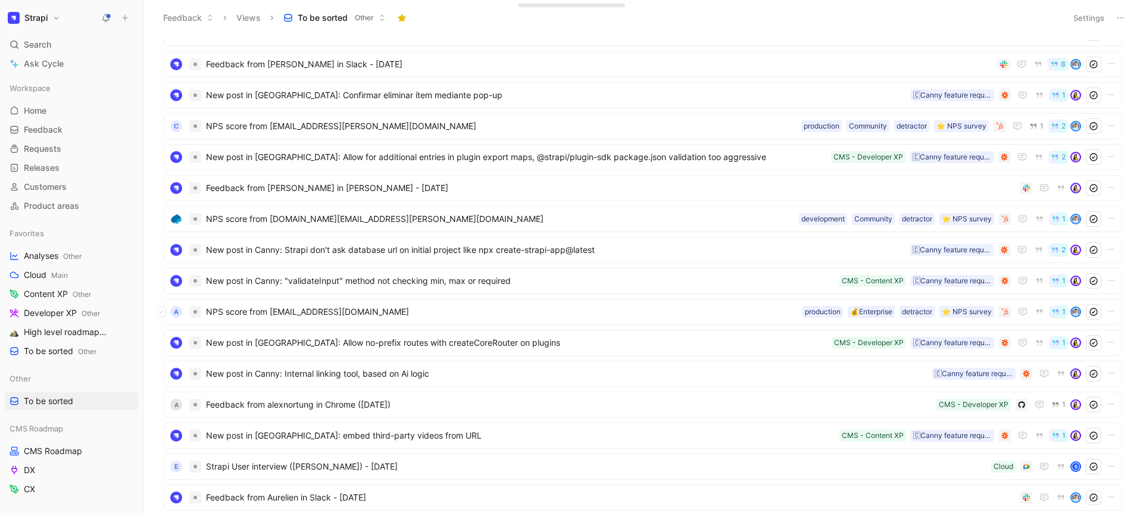
scroll to position [416, 0]
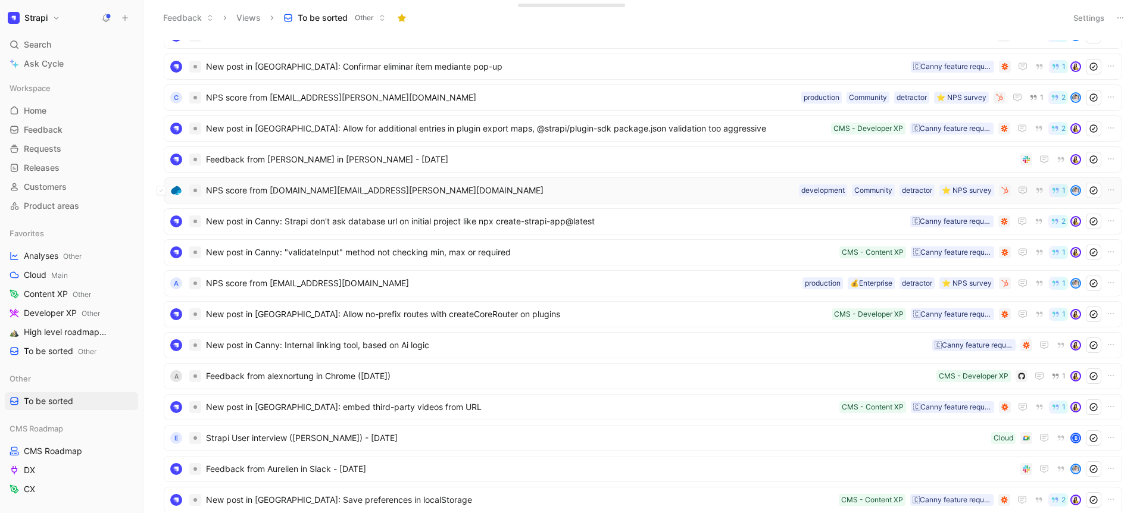
click at [307, 185] on span "NPS score from [DOMAIN_NAME][EMAIL_ADDRESS][PERSON_NAME][DOMAIN_NAME]" at bounding box center [500, 190] width 588 height 14
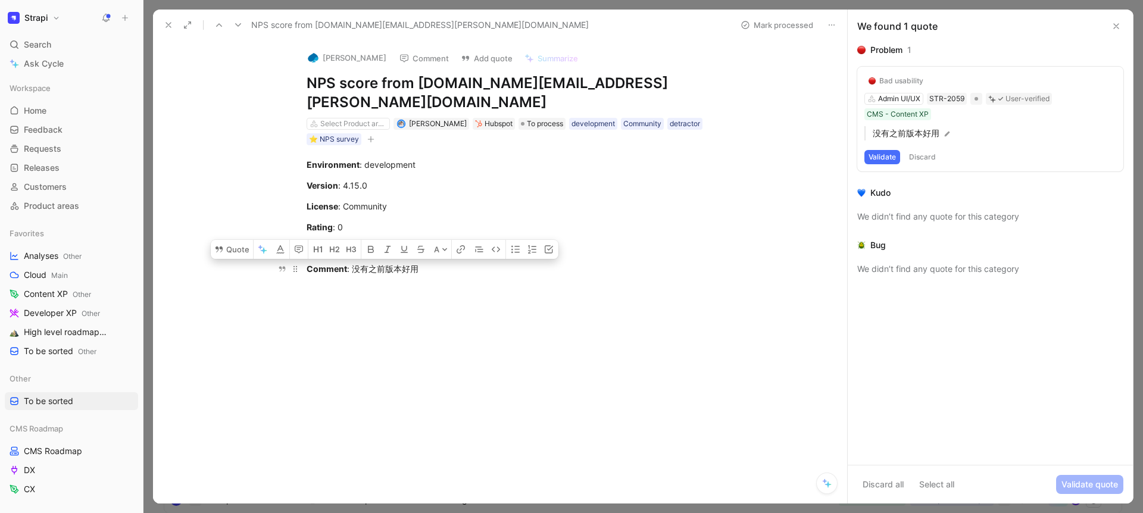
drag, startPoint x: 437, startPoint y: 248, endPoint x: 352, endPoint y: 251, distance: 84.6
click at [352, 263] on div "Comment : 没有之前版本好用" at bounding box center [513, 269] width 412 height 13
copy div "没有之前版本好用"
click at [880, 157] on button "Validate" at bounding box center [882, 157] width 36 height 14
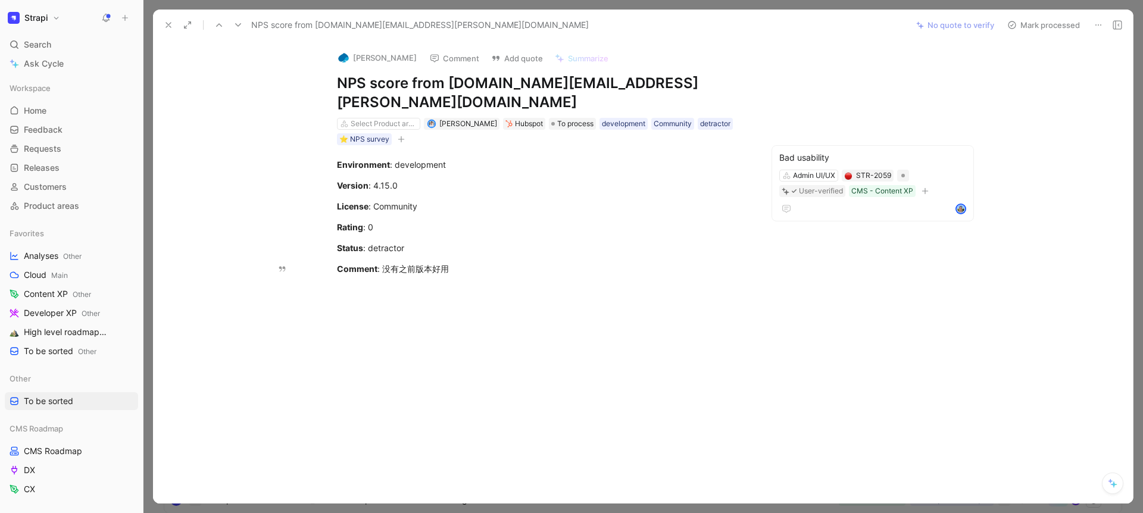
click at [1025, 21] on button "Mark processed" at bounding box center [1043, 25] width 83 height 17
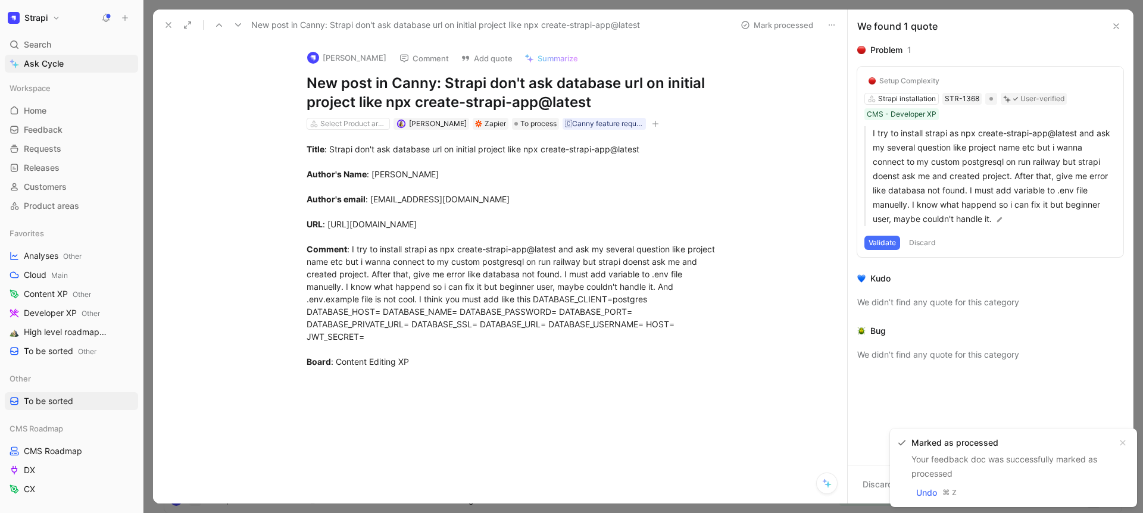
click at [168, 27] on icon at bounding box center [169, 25] width 10 height 10
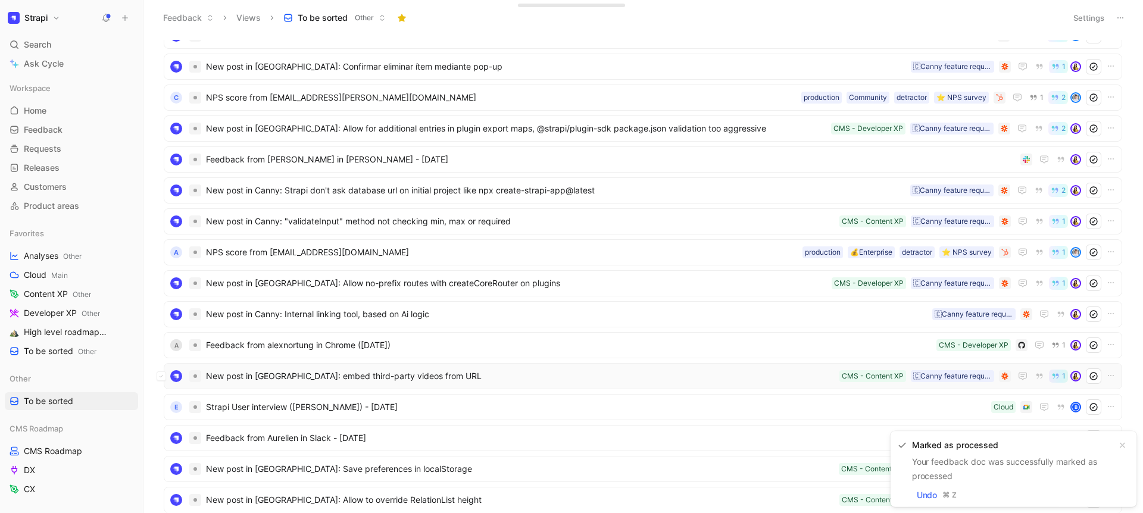
click at [420, 380] on span "New post in Canny: embed third-party videos from URL" at bounding box center [520, 376] width 629 height 14
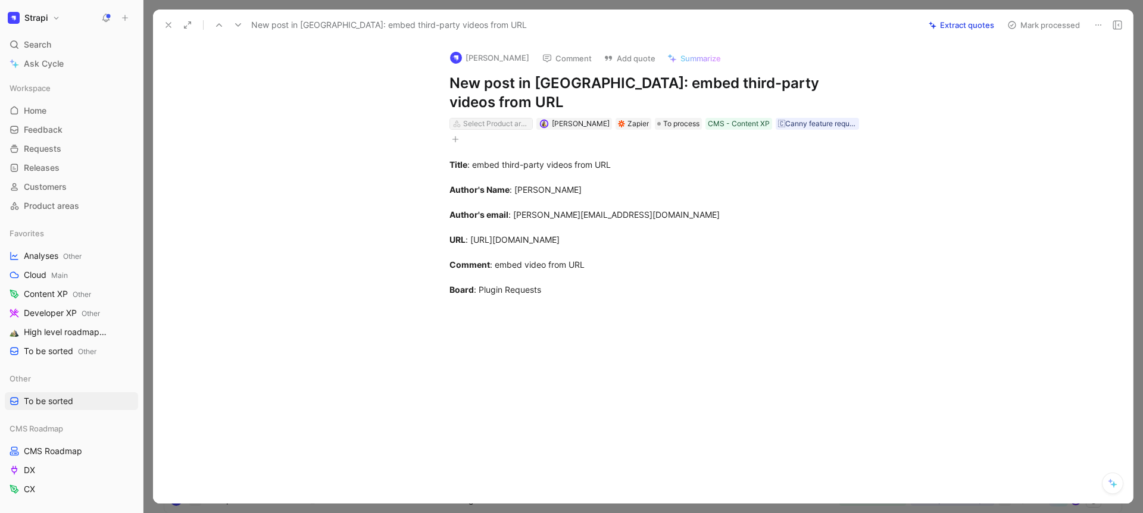
click at [464, 118] on div "Select Product areas" at bounding box center [496, 124] width 67 height 12
type input "medi"
click at [480, 153] on mark "Medi" at bounding box center [478, 149] width 19 height 10
click at [167, 23] on use at bounding box center [168, 25] width 5 height 5
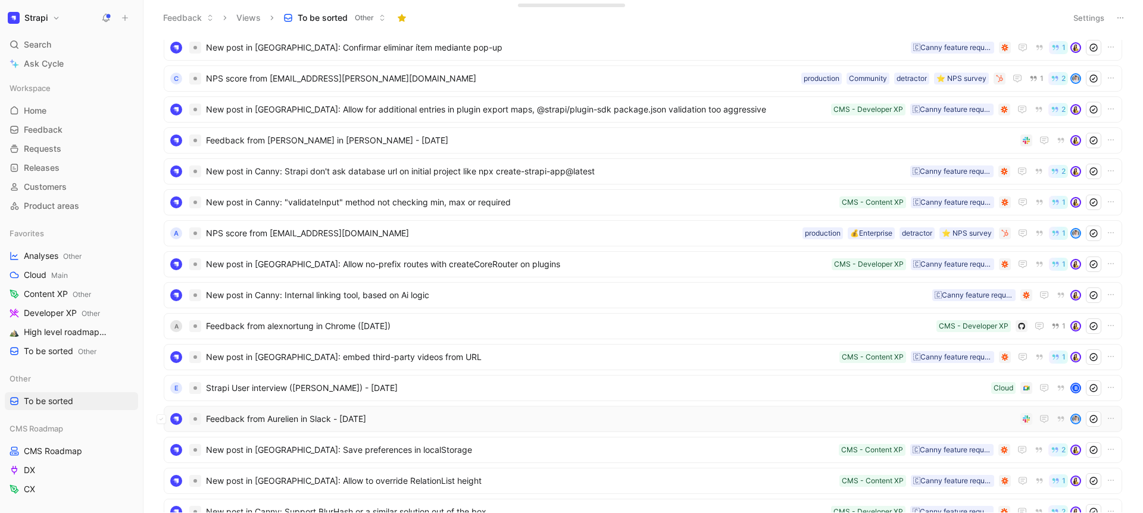
scroll to position [437, 0]
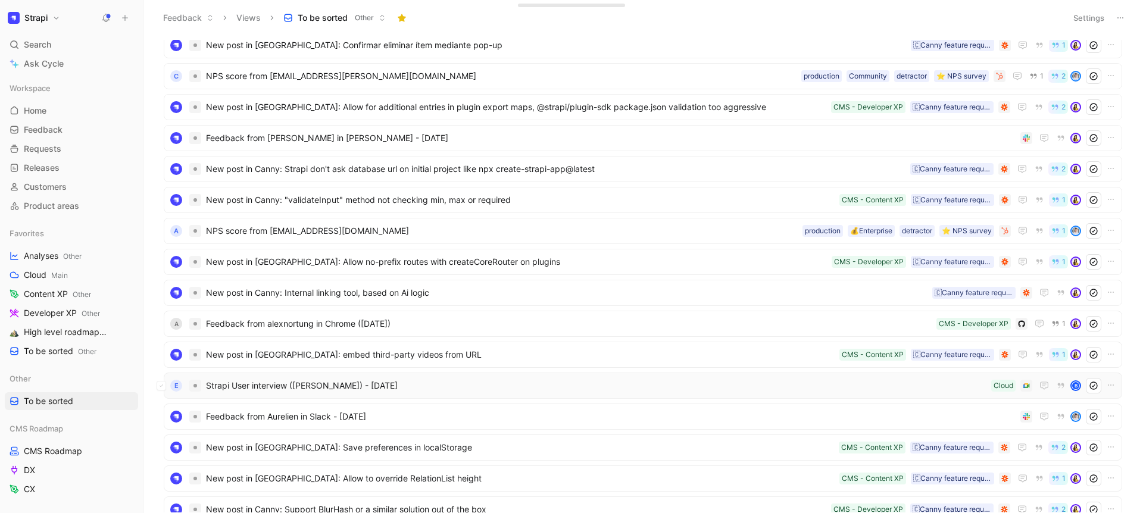
click at [366, 392] on span "Strapi User interview (Eli Moreta-Feliz) - 12/4/2024" at bounding box center [596, 386] width 780 height 14
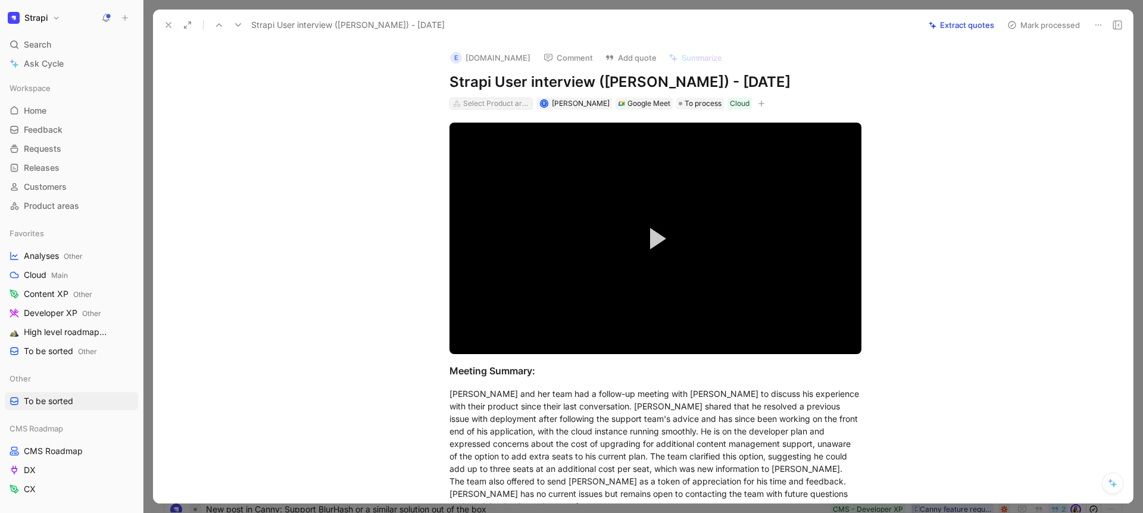
click at [480, 104] on div "Select Product areas" at bounding box center [496, 104] width 67 height 12
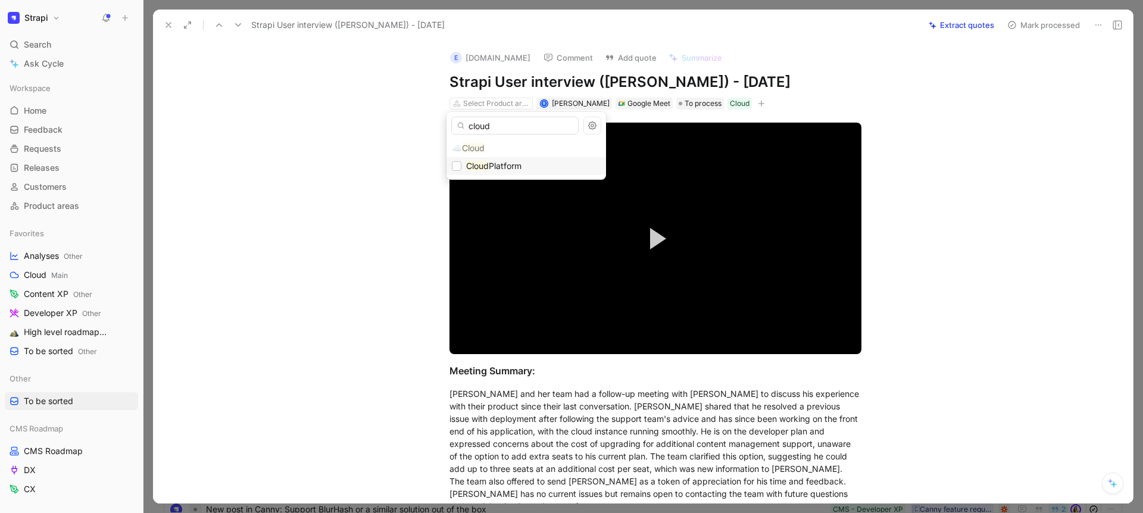
type input "cloud"
click at [470, 166] on mark "Cloud" at bounding box center [477, 166] width 23 height 10
click at [512, 117] on input "cloud" at bounding box center [514, 126] width 127 height 18
click at [509, 129] on input "cloud" at bounding box center [514, 126] width 127 height 18
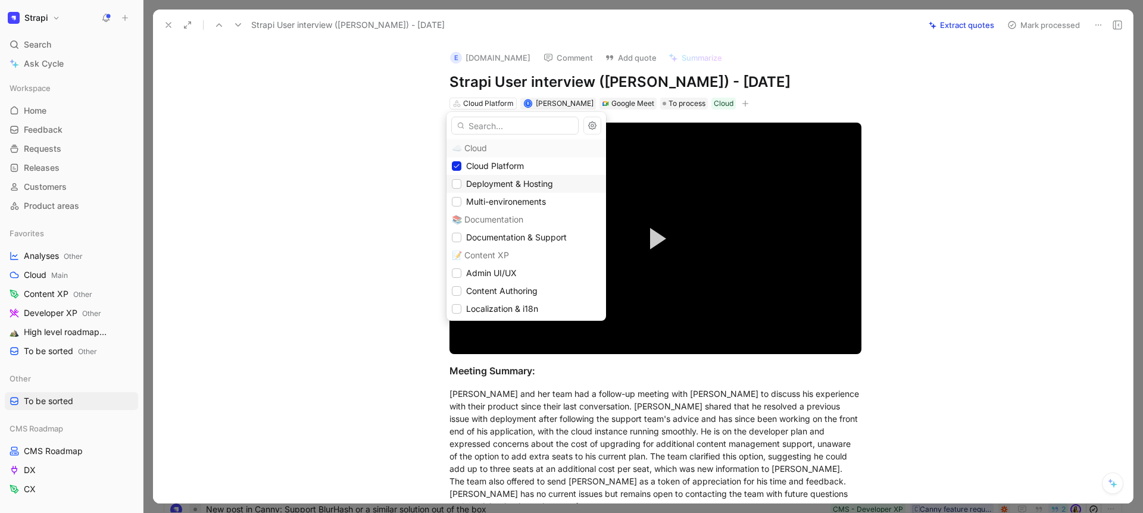
click at [493, 183] on span "Deployment & Hosting" at bounding box center [509, 184] width 87 height 10
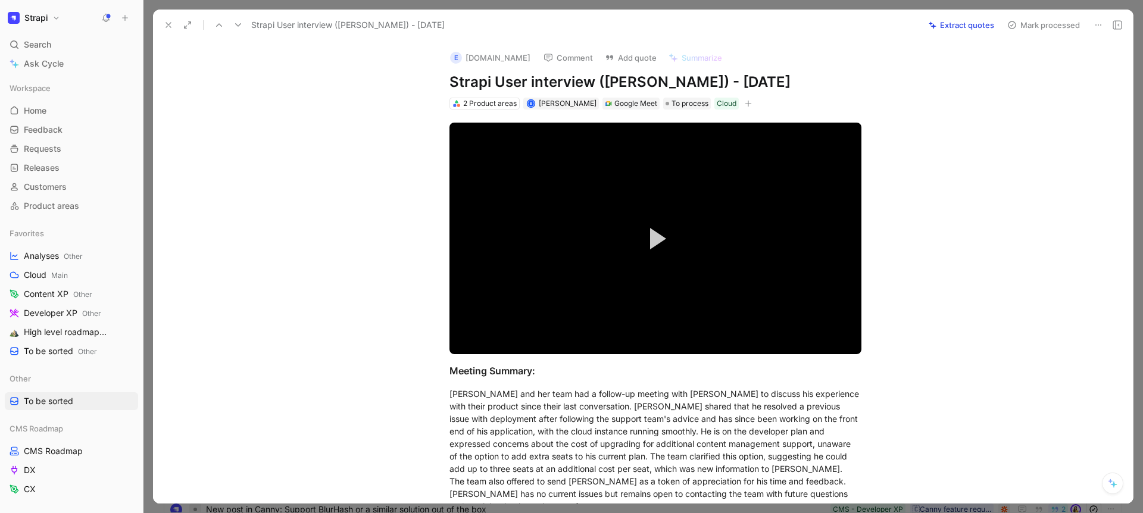
click at [165, 25] on icon at bounding box center [169, 25] width 10 height 10
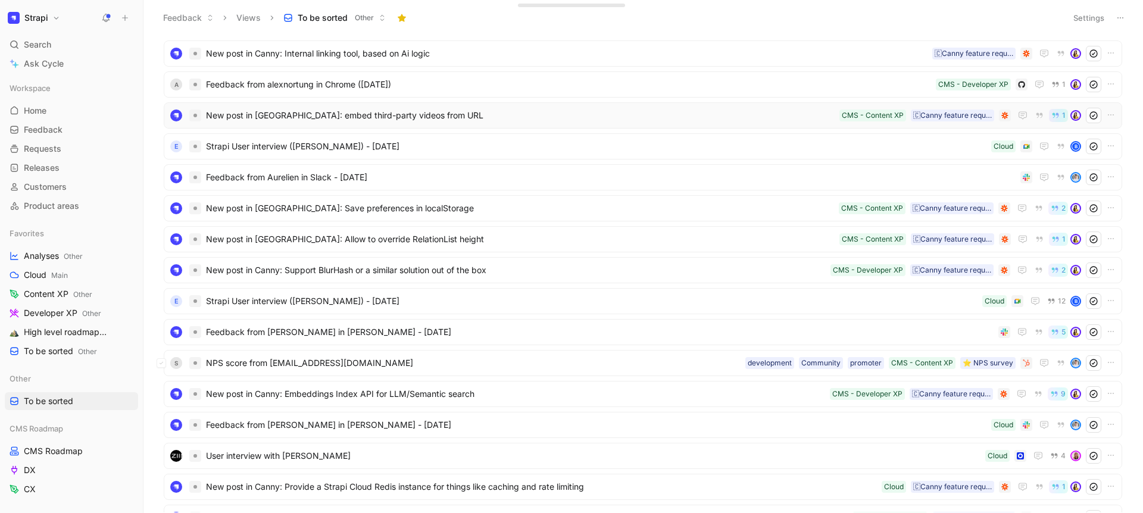
scroll to position [688, 0]
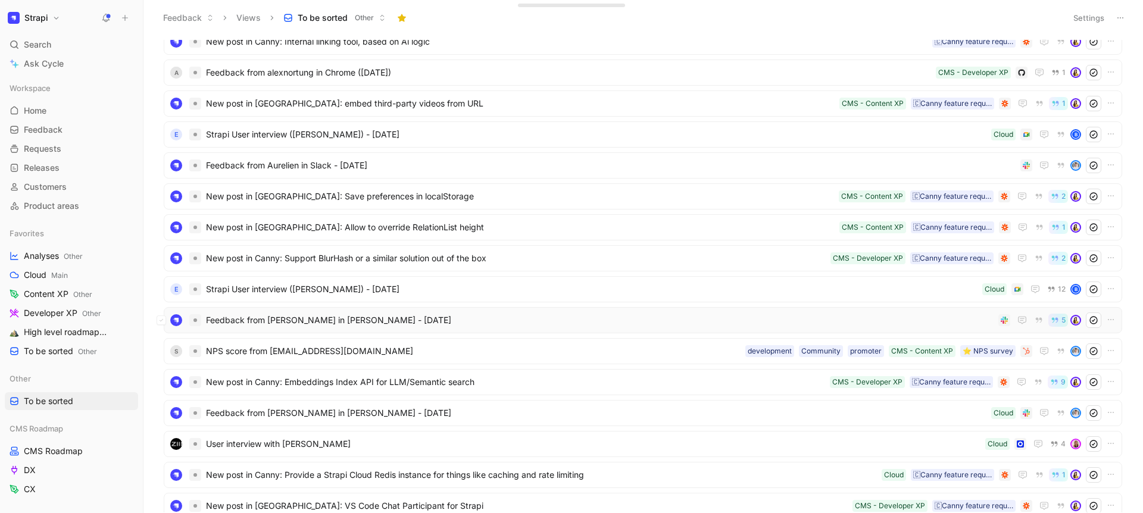
click at [398, 325] on span "Feedback from Emilie Ringwald in Slack - 10/29/2024" at bounding box center [600, 320] width 788 height 14
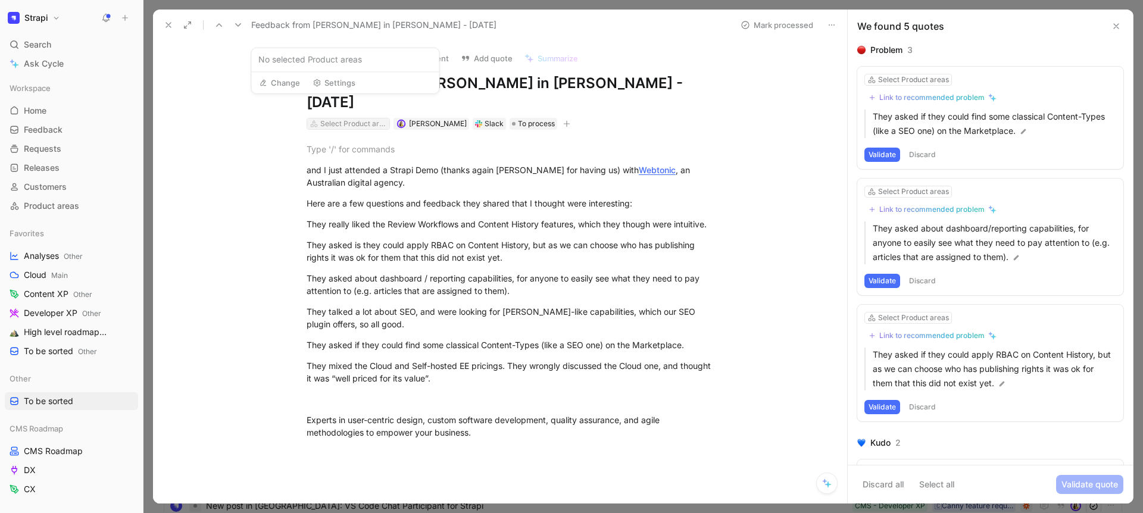
click at [351, 118] on div "Select Product areas" at bounding box center [353, 124] width 67 height 12
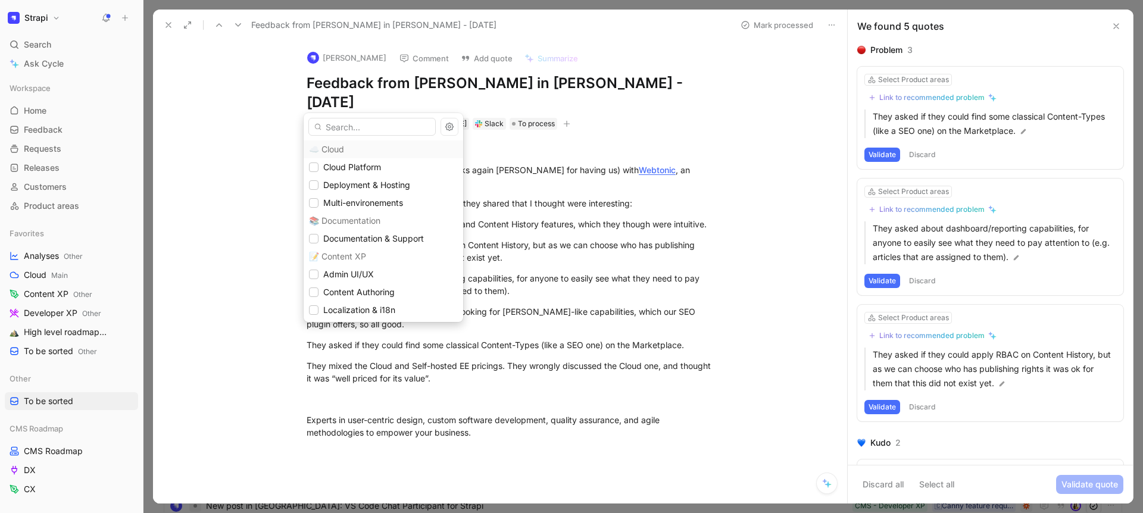
type input "c"
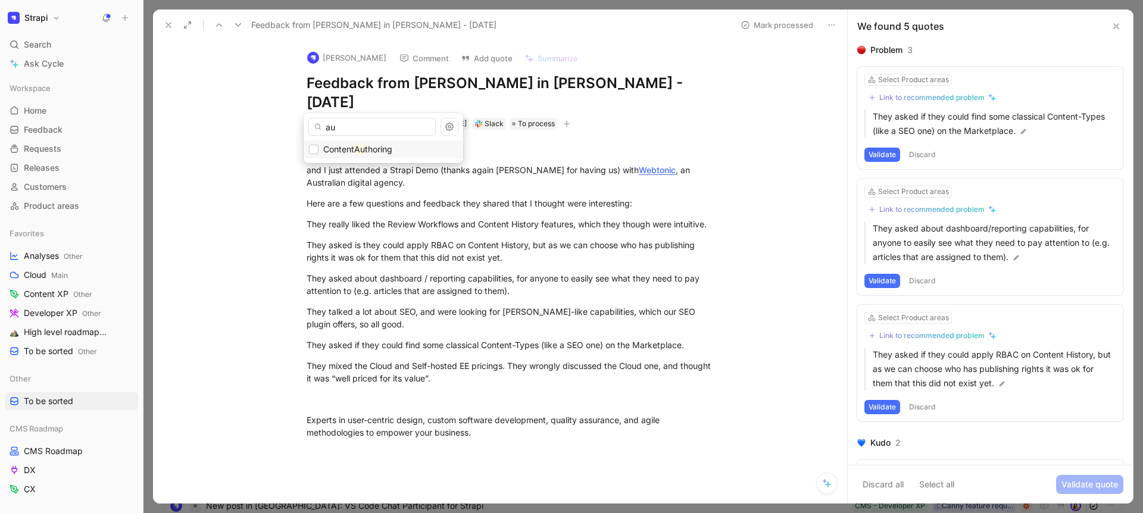
click at [383, 146] on span "thoring" at bounding box center [378, 149] width 27 height 10
click at [368, 129] on input "au" at bounding box center [371, 127] width 127 height 18
type input "mode"
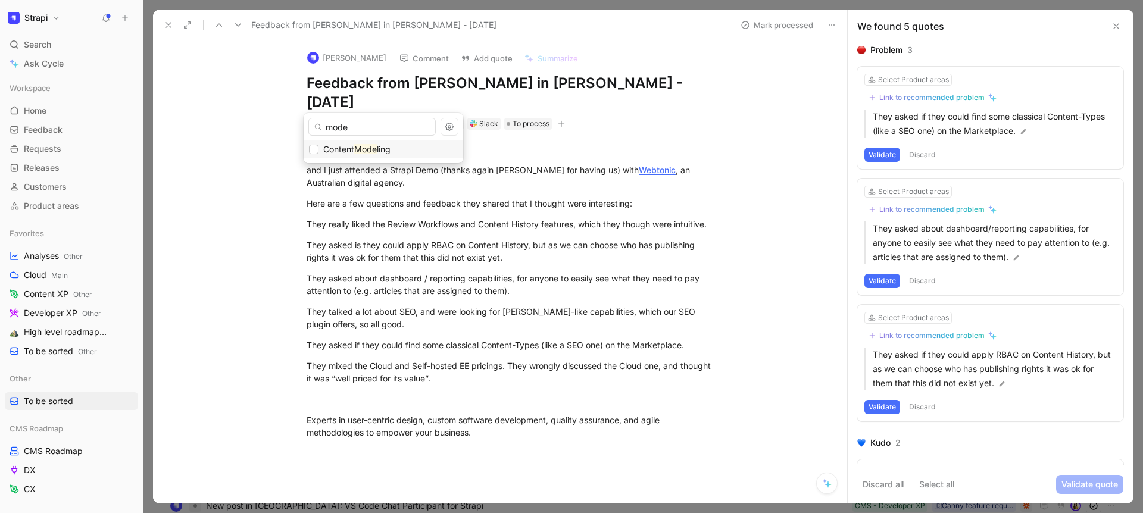
click at [361, 145] on mark "Mode" at bounding box center [365, 149] width 23 height 10
click at [171, 27] on use at bounding box center [168, 25] width 5 height 5
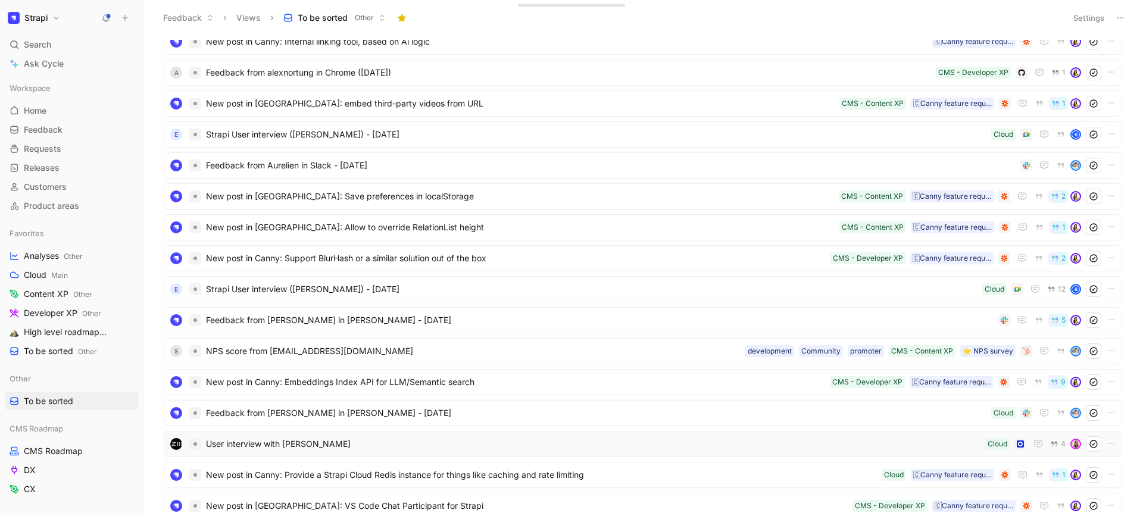
scroll to position [948, 0]
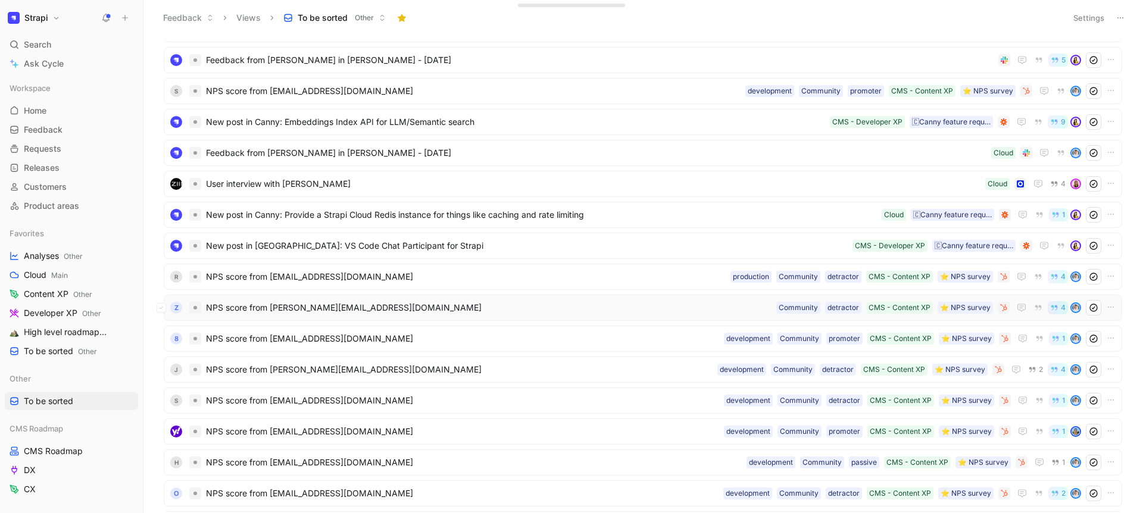
click at [342, 318] on div "z NPS score from d.lekim@zaleo-digital.de ⭐️ NPS survey CMS - Content XP detrac…" at bounding box center [643, 308] width 958 height 26
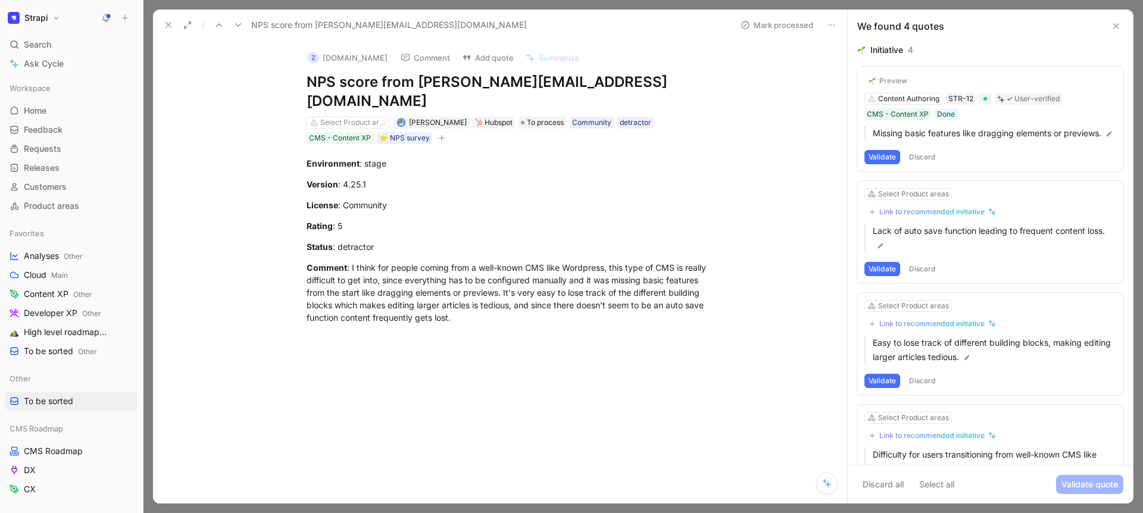
click at [167, 24] on icon at bounding box center [169, 25] width 10 height 10
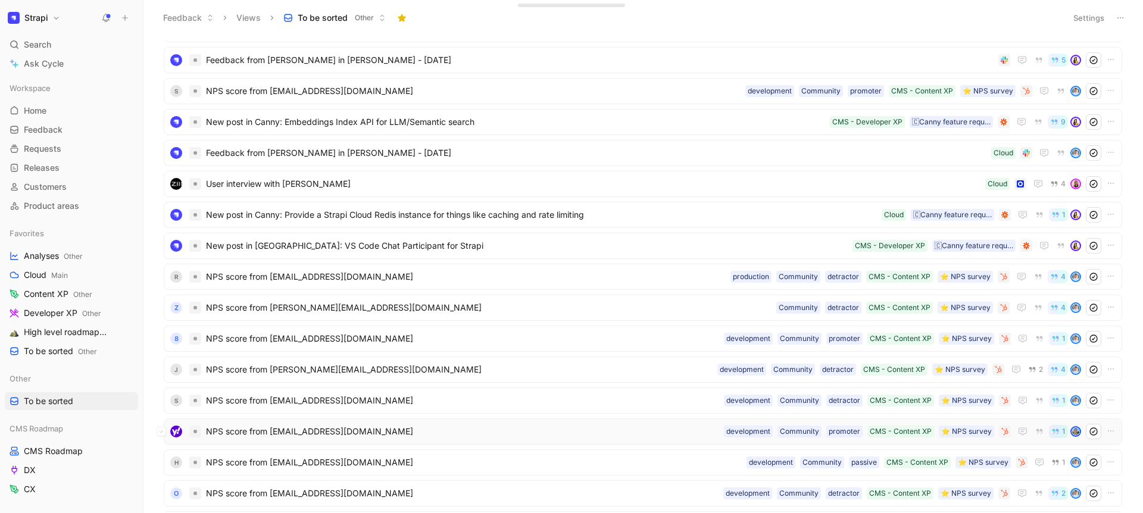
click at [360, 424] on span "NPS score from datumgeek@yahoo.com" at bounding box center [462, 431] width 513 height 14
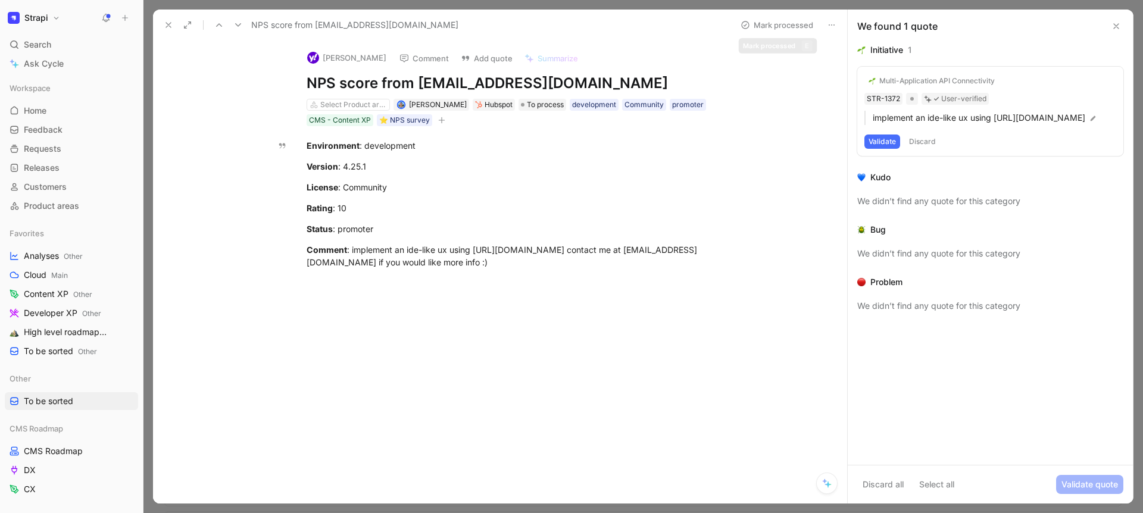
click at [769, 24] on button "Mark processed" at bounding box center [776, 25] width 83 height 17
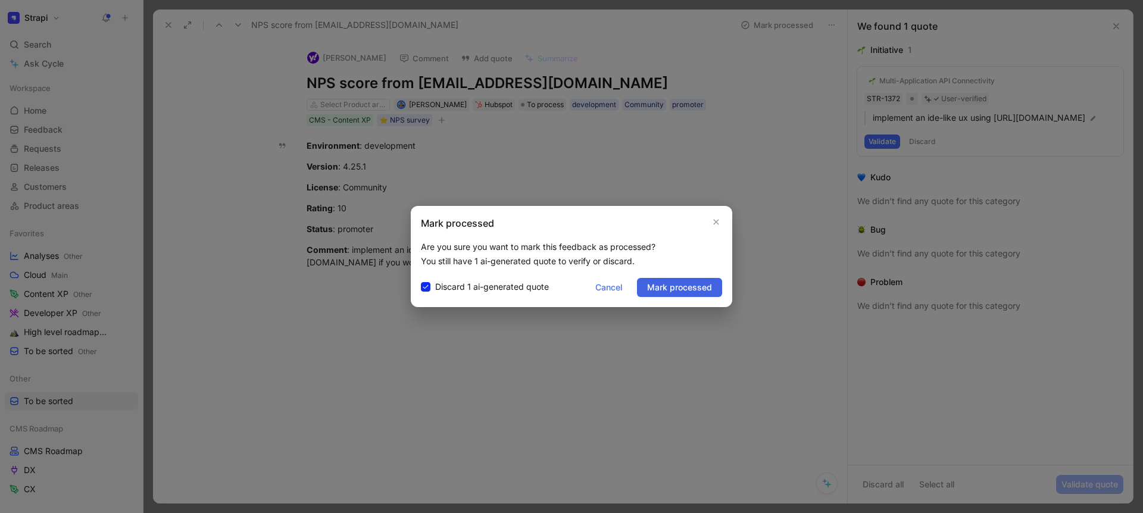
click at [680, 292] on span "Mark processed" at bounding box center [679, 287] width 65 height 14
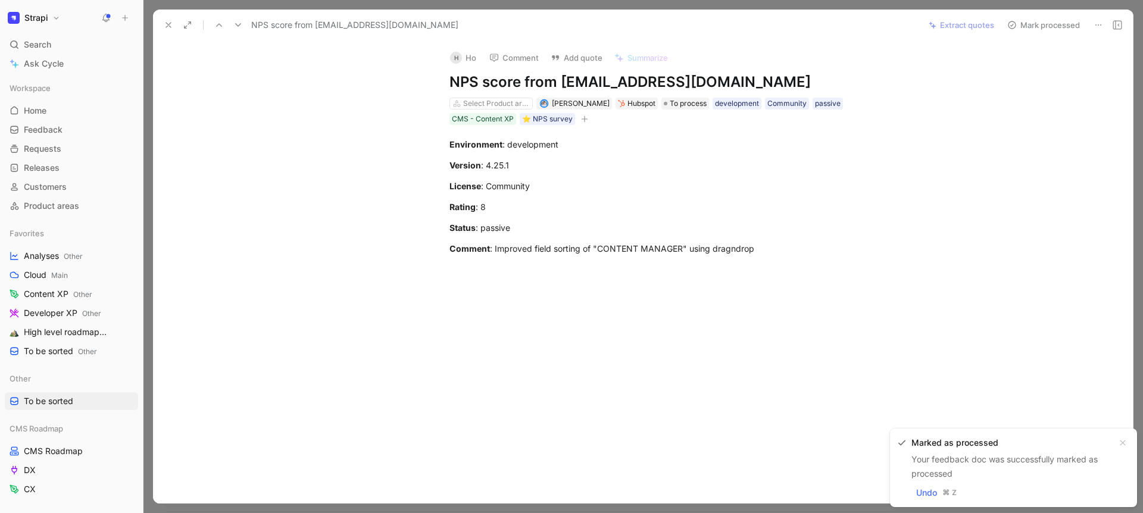
click at [170, 26] on icon at bounding box center [169, 25] width 10 height 10
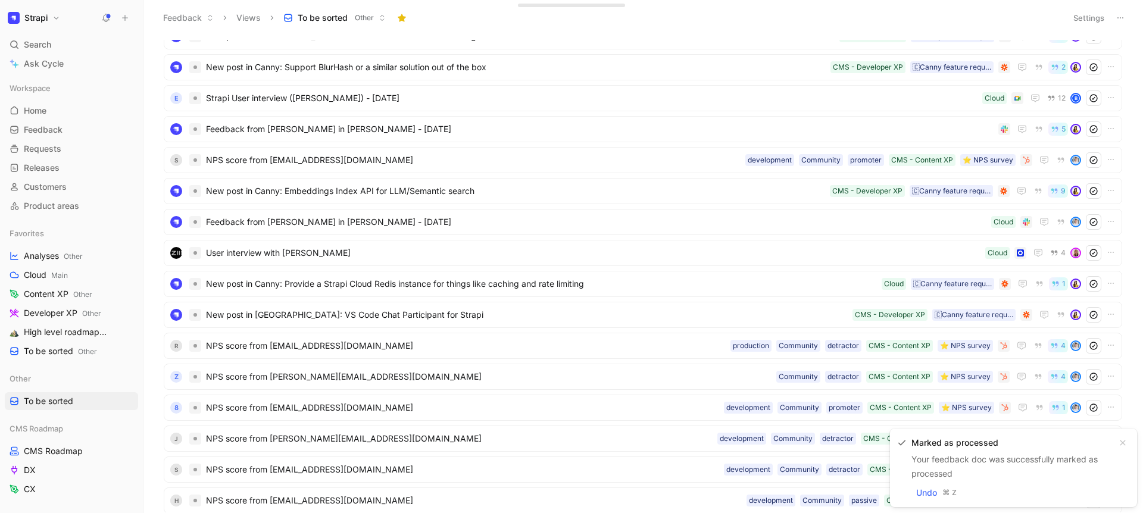
scroll to position [855, 0]
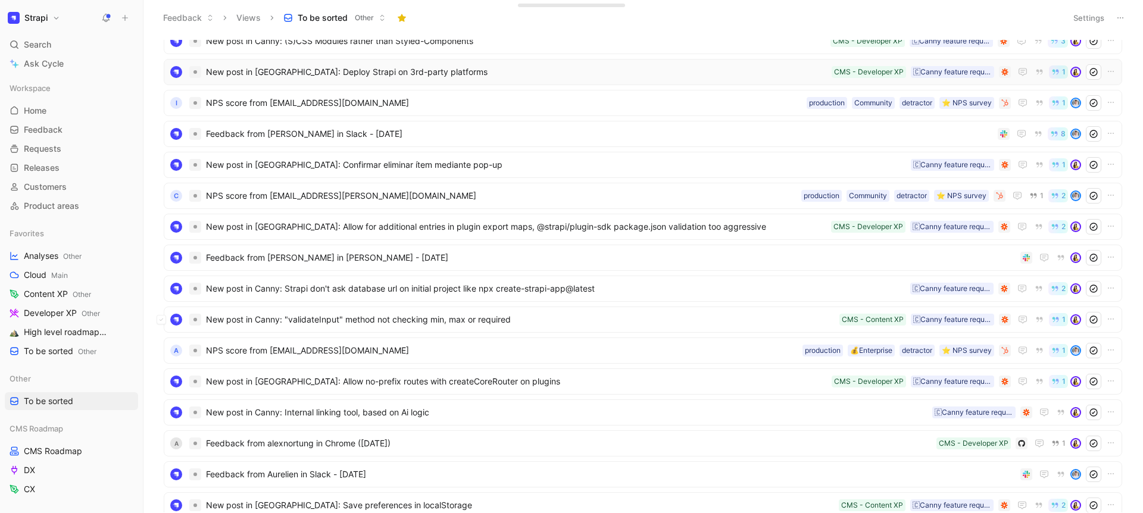
scroll to position [338, 0]
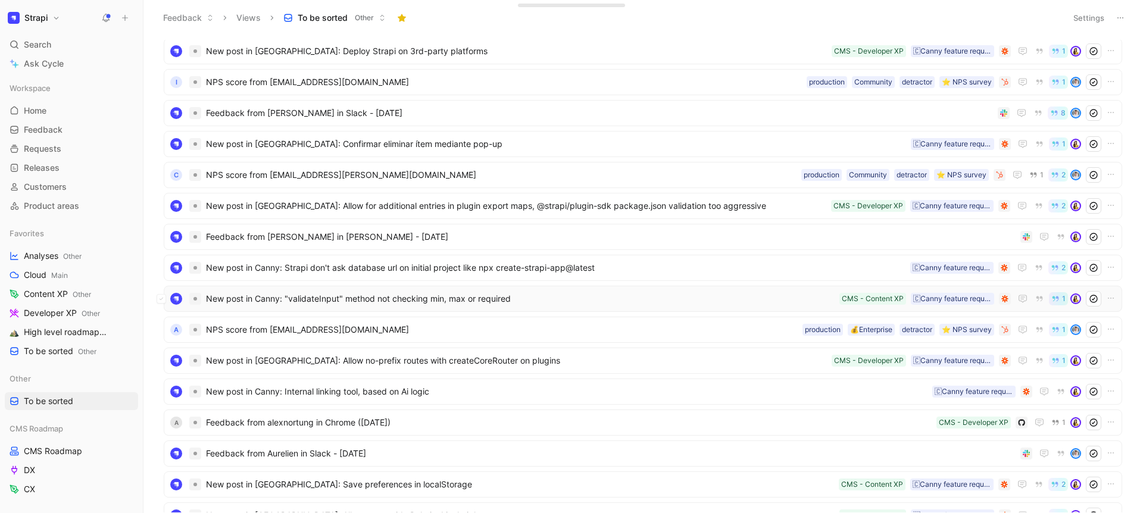
click at [385, 305] on span "New post in Canny: "validateInput" method not checking min, max or required" at bounding box center [520, 299] width 629 height 14
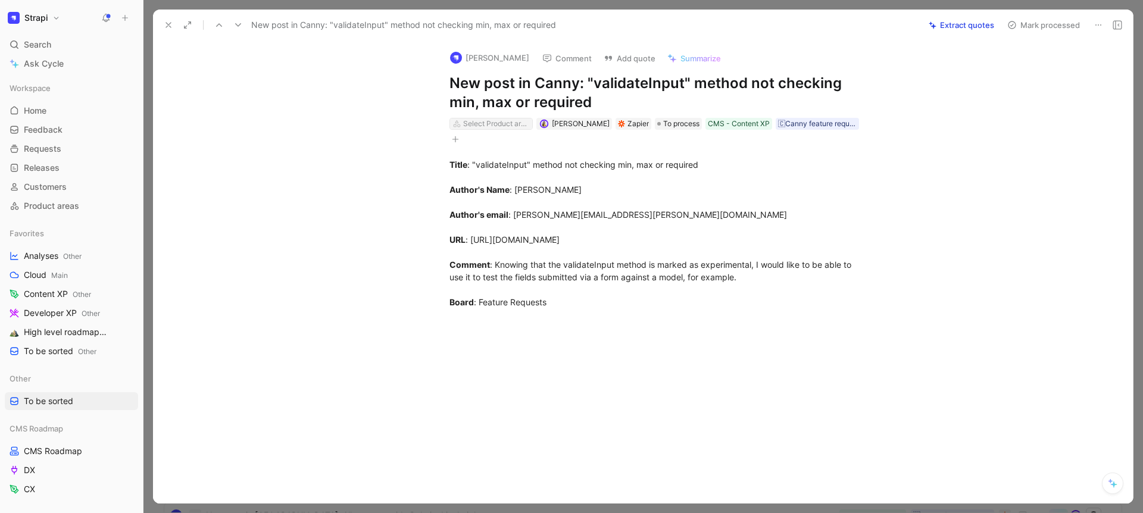
click at [493, 124] on div "Select Product areas" at bounding box center [496, 124] width 67 height 12
type input "auth"
click at [165, 23] on icon at bounding box center [169, 25] width 10 height 10
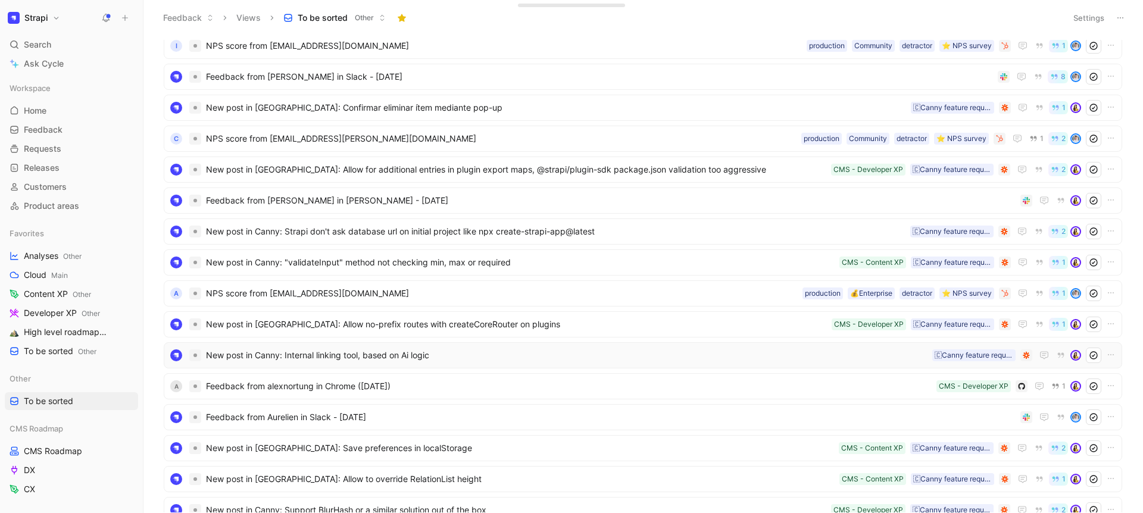
scroll to position [438, 0]
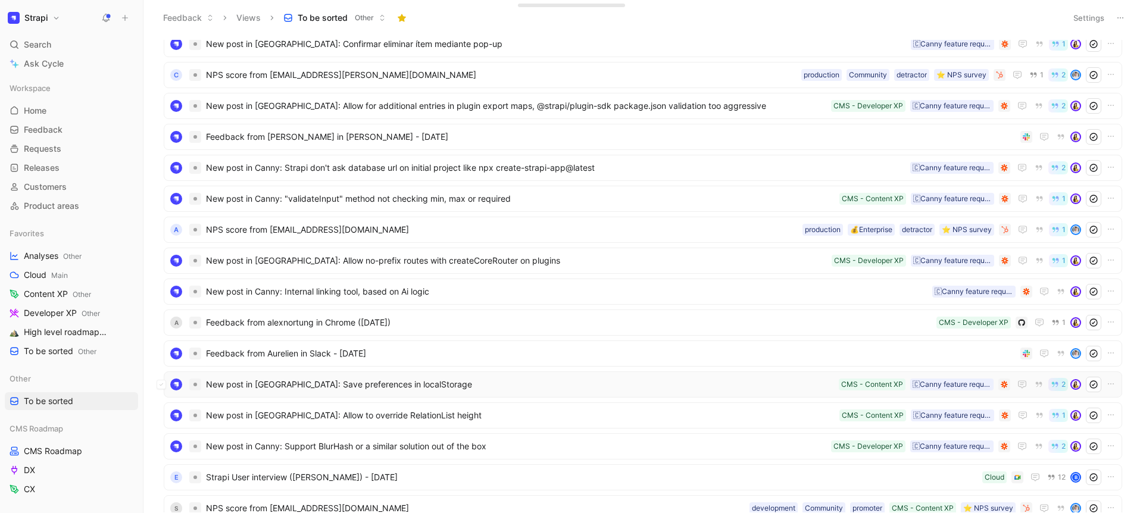
click at [420, 394] on div "New post in Canny: Save preferences in localStorage 🇨Canny feature request CMS …" at bounding box center [643, 384] width 958 height 26
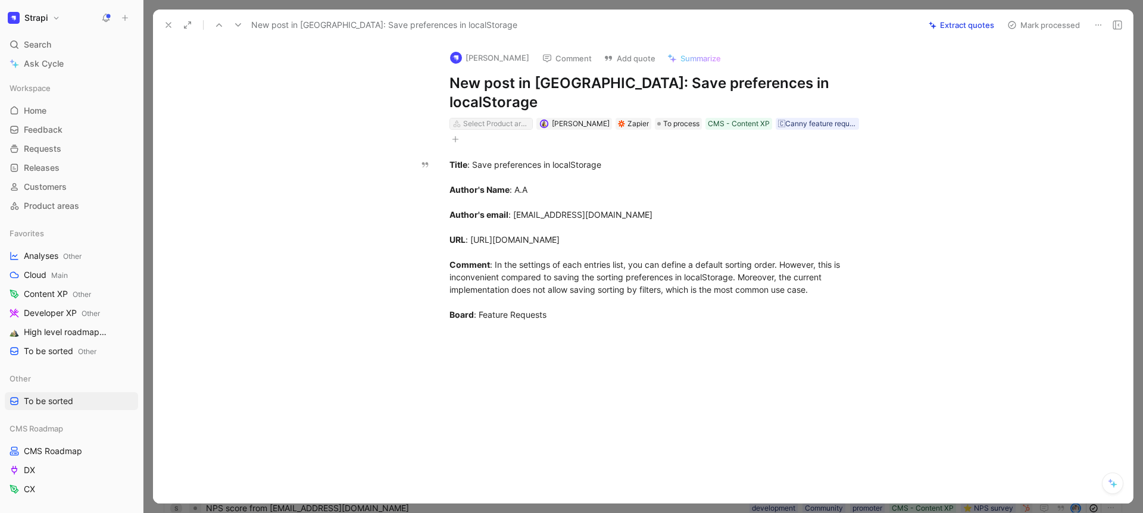
click at [501, 118] on div "Select Product areas" at bounding box center [496, 124] width 67 height 12
click at [467, 118] on div "Select Product areas" at bounding box center [496, 124] width 67 height 12
type input "auth"
click at [165, 23] on icon at bounding box center [169, 25] width 10 height 10
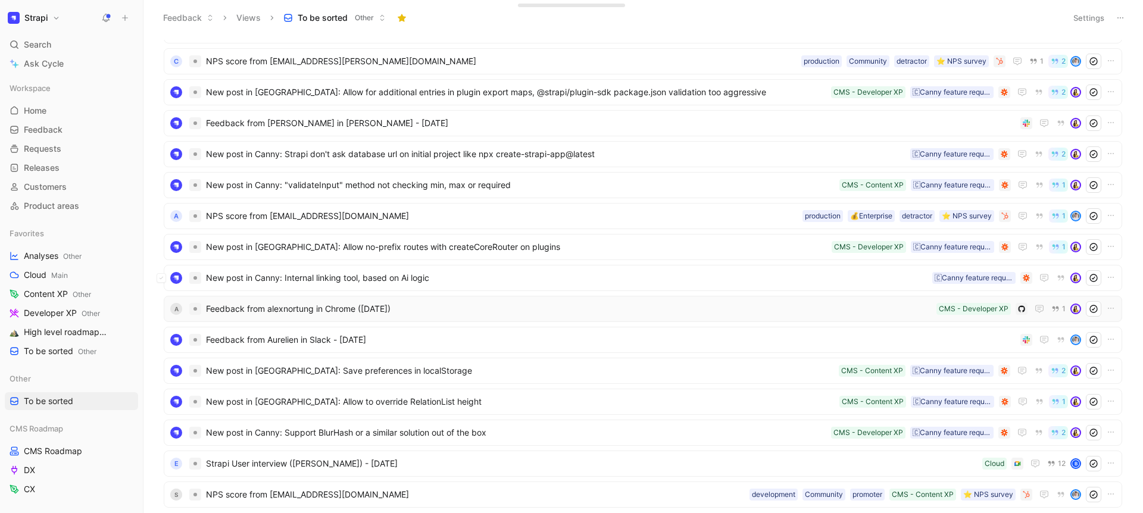
scroll to position [529, 0]
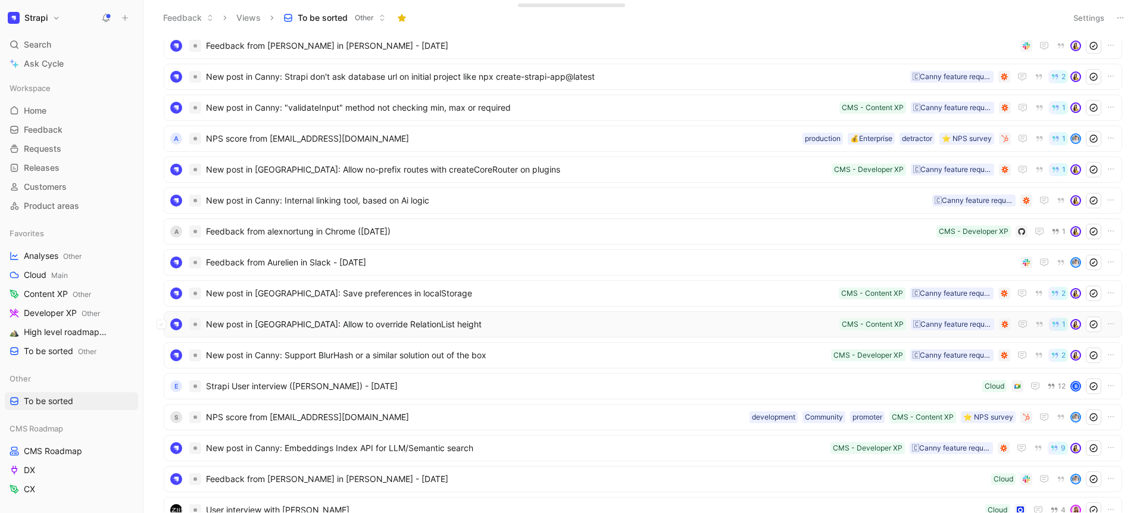
click at [421, 320] on span "New post in Canny: Allow to override RelationList height" at bounding box center [520, 324] width 629 height 14
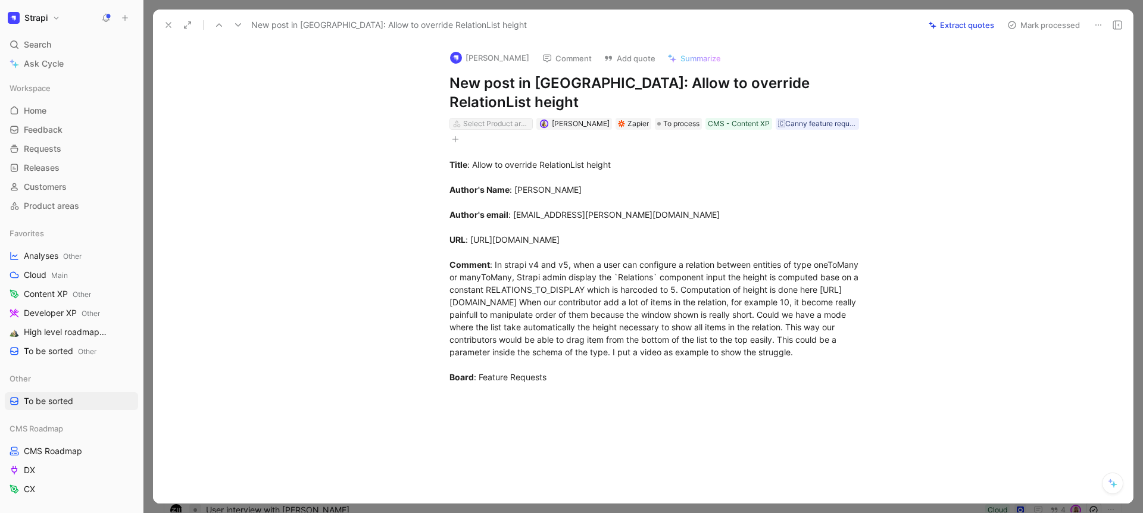
click at [487, 118] on div "Select Product areas" at bounding box center [496, 124] width 67 height 12
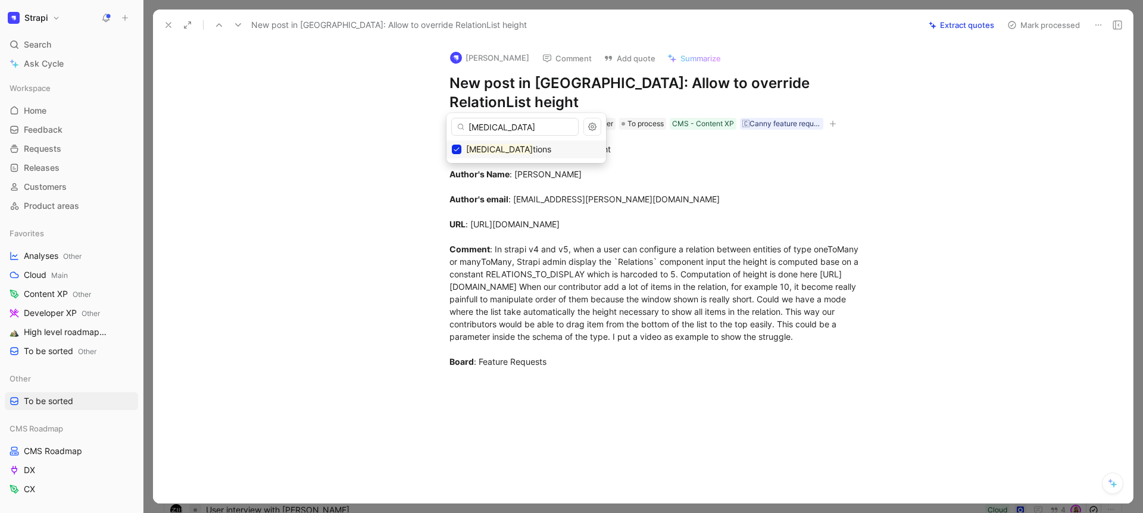
type input "[MEDICAL_DATA]"
click at [165, 23] on icon at bounding box center [169, 25] width 10 height 10
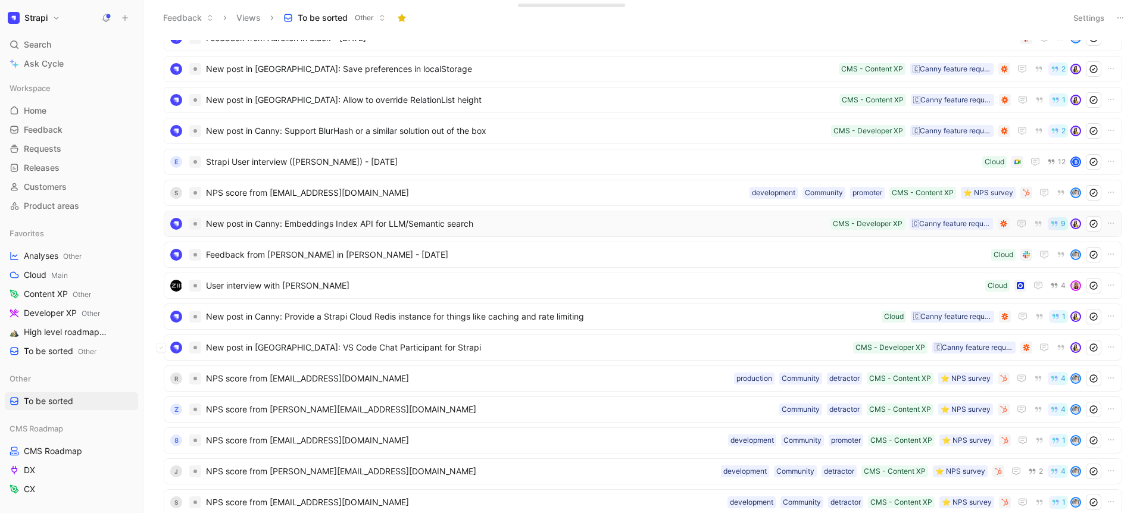
scroll to position [754, 0]
click at [373, 311] on span "New post in Canny: Provide a Strapi Cloud Redis instance for things like cachin…" at bounding box center [541, 316] width 671 height 14
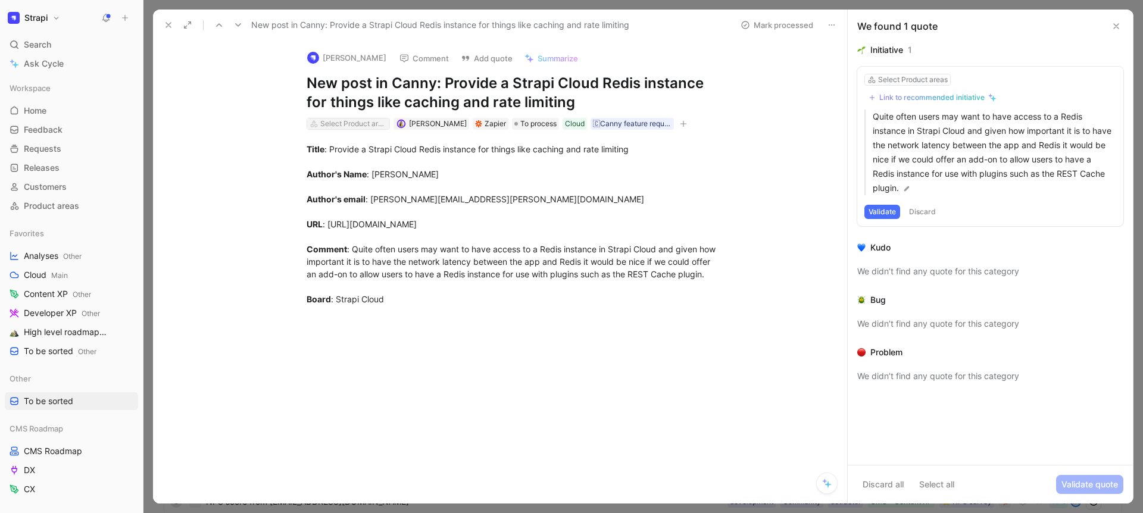
click at [333, 120] on div "Select Product areas" at bounding box center [353, 124] width 67 height 12
type input "clou"
click at [397, 185] on div "Clou d Platform" at bounding box center [383, 186] width 149 height 14
click at [167, 27] on icon at bounding box center [169, 25] width 10 height 10
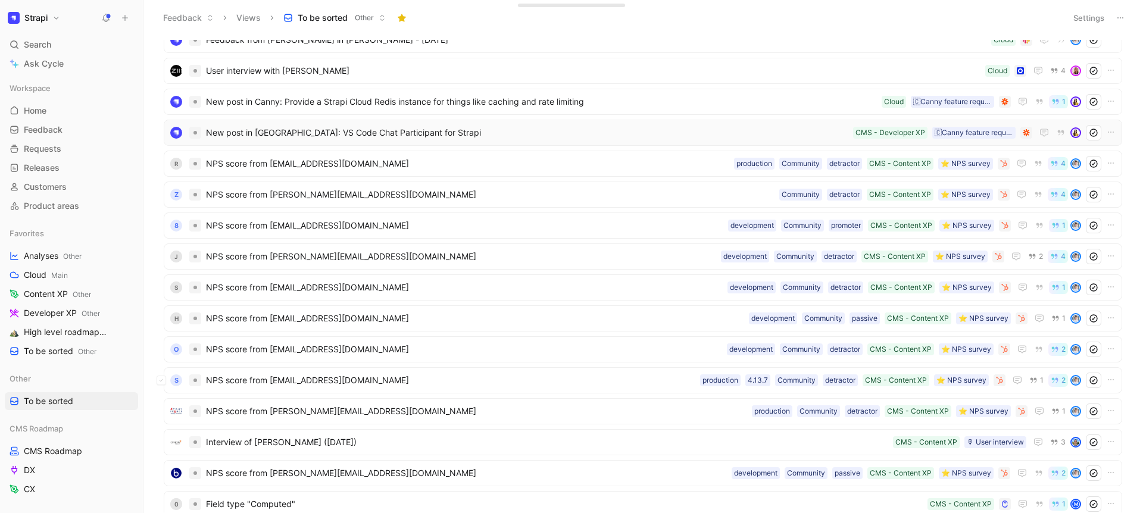
scroll to position [976, 0]
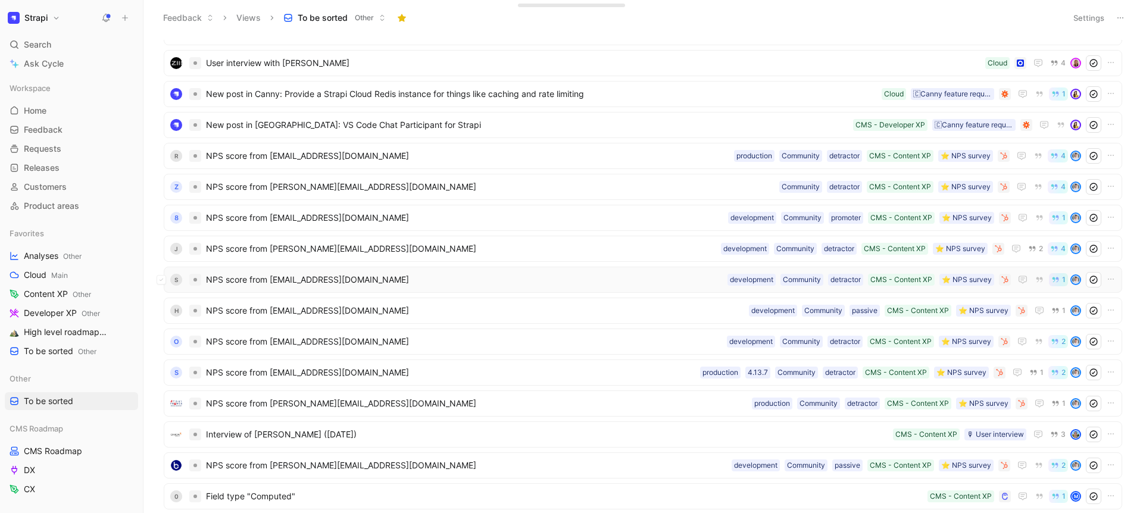
click at [364, 274] on span "NPS score from villainbo7@gmail.com" at bounding box center [464, 280] width 517 height 14
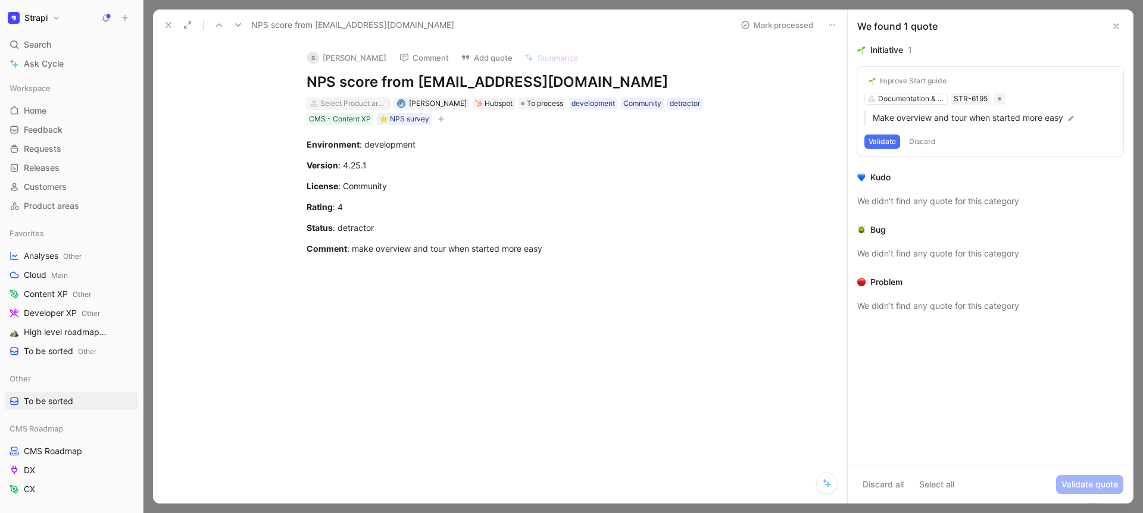
click at [368, 98] on div "Select Product areas" at bounding box center [353, 104] width 67 height 12
type input "g"
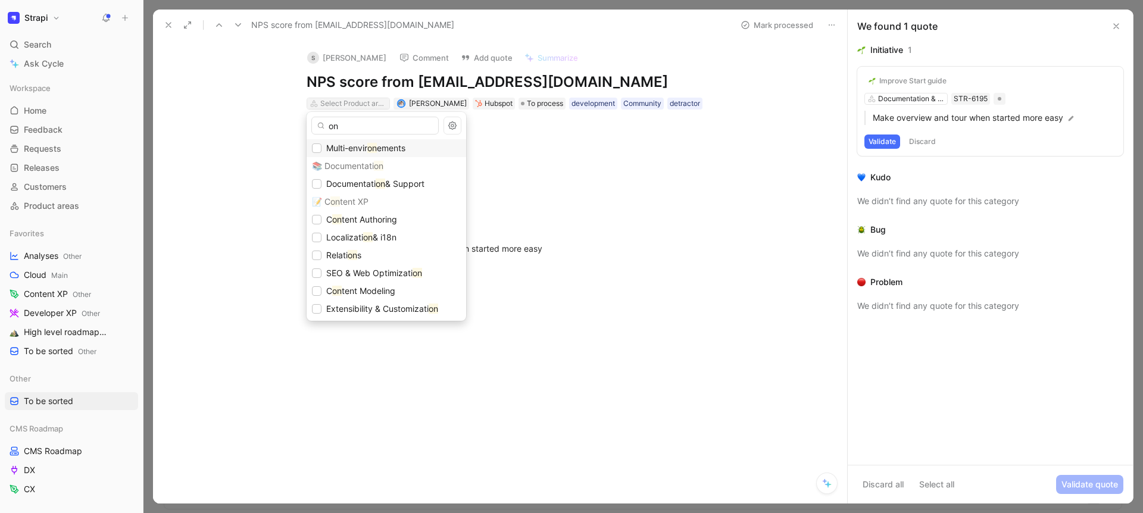
type input "o"
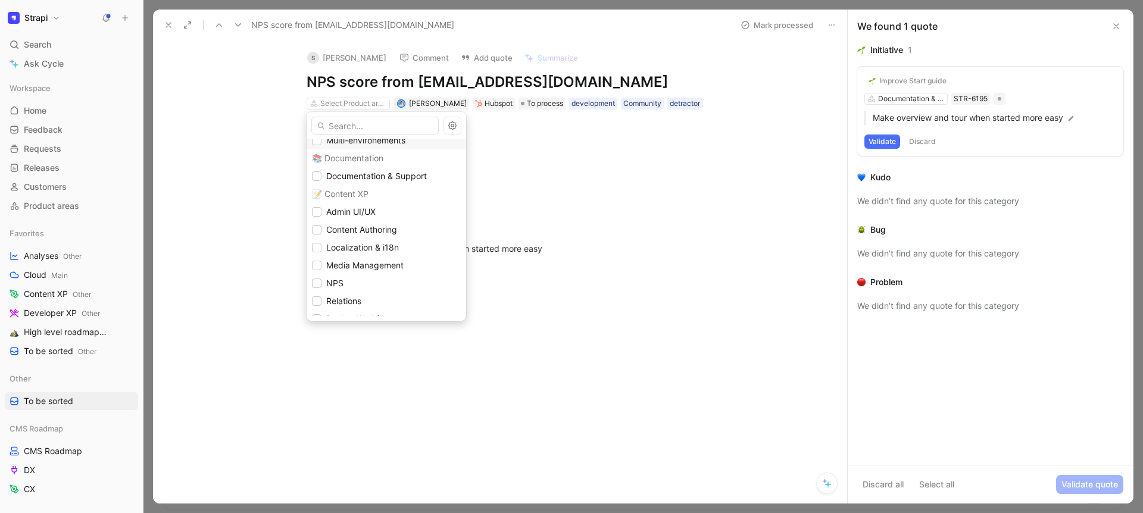
scroll to position [62, 0]
click at [352, 208] on span "Admin UI/UX" at bounding box center [350, 211] width 49 height 10
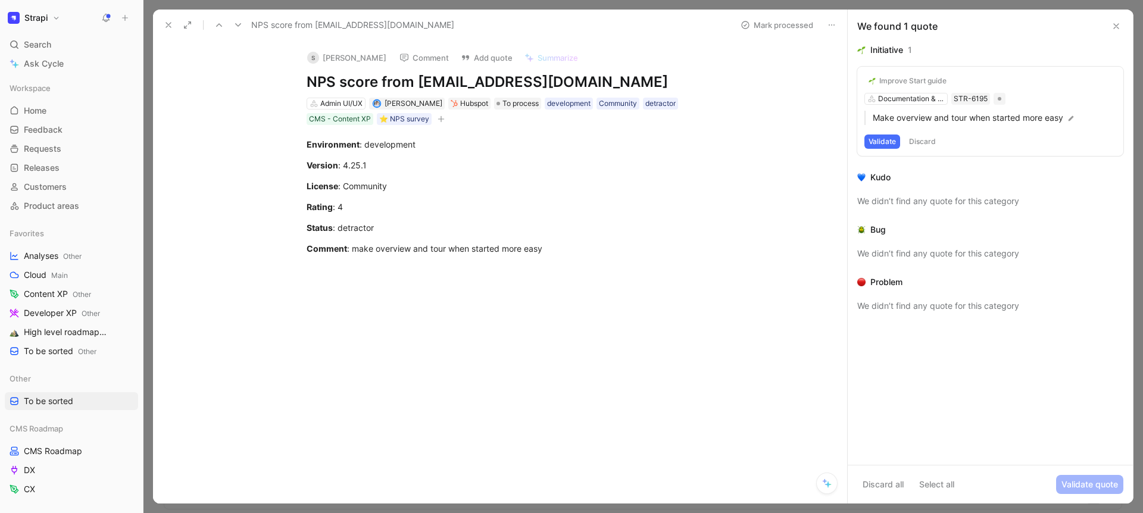
click at [164, 24] on icon at bounding box center [169, 25] width 10 height 10
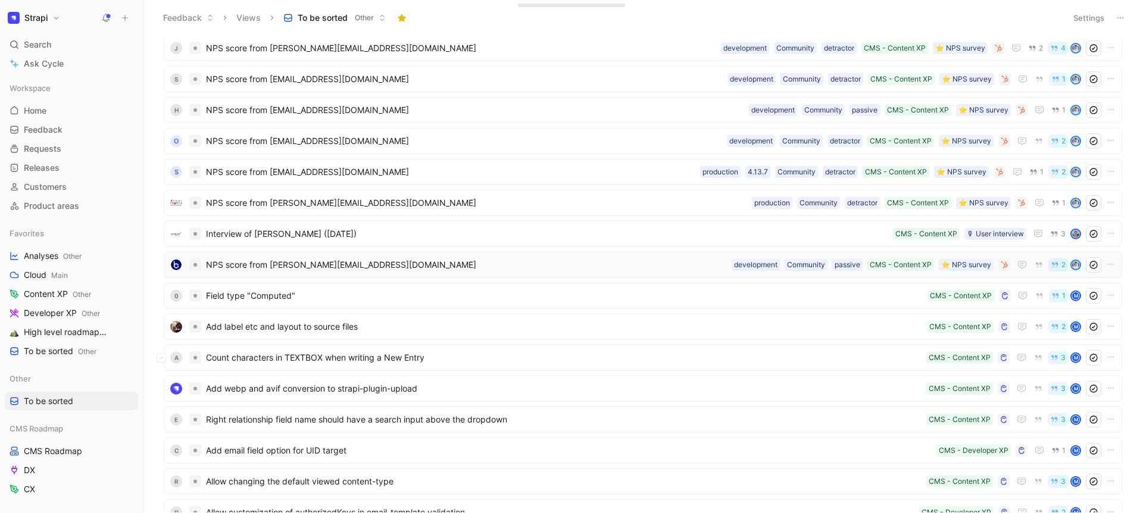
scroll to position [1169, 0]
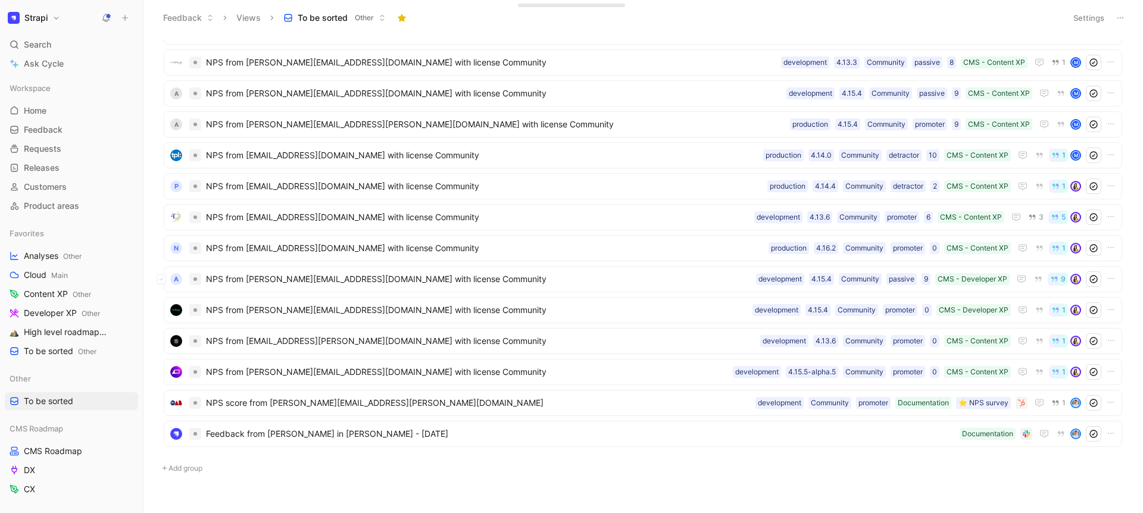
scroll to position [3100, 0]
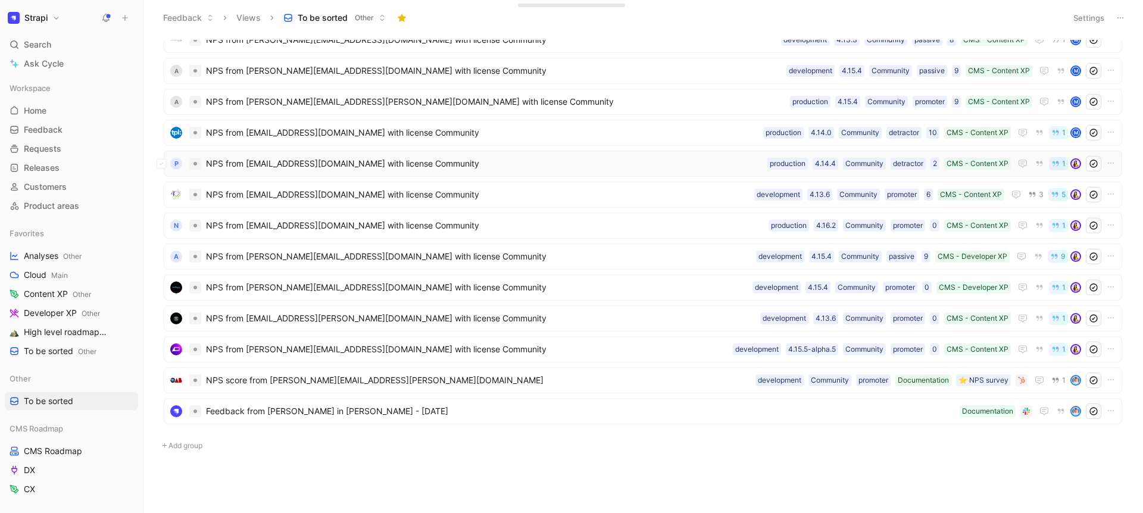
click at [344, 167] on span "NPS from [EMAIL_ADDRESS][DOMAIN_NAME] with license Community" at bounding box center [484, 164] width 557 height 14
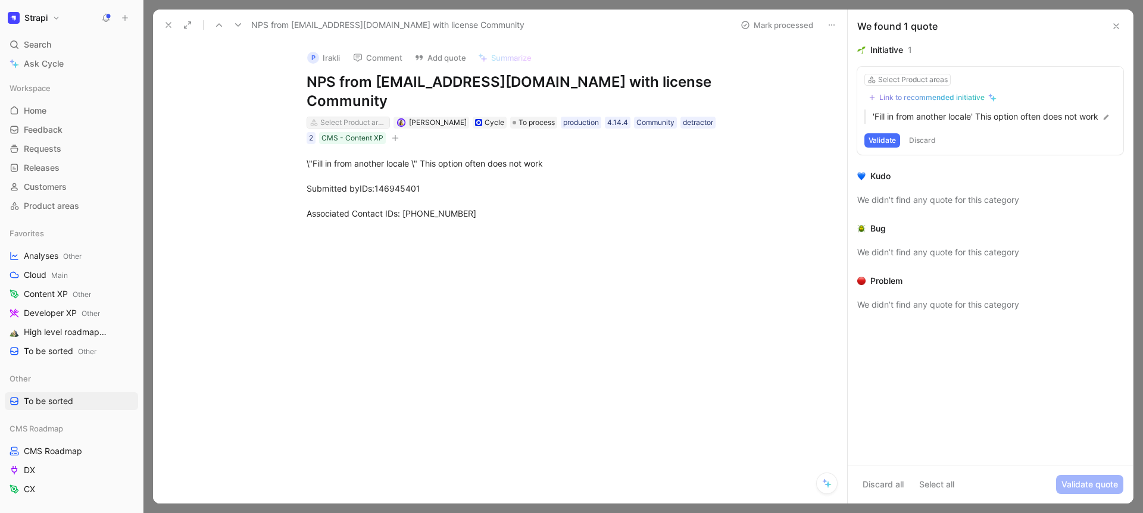
click at [335, 117] on div "Select Product areas" at bounding box center [353, 123] width 67 height 12
type input "loc"
click at [167, 29] on icon at bounding box center [169, 25] width 10 height 10
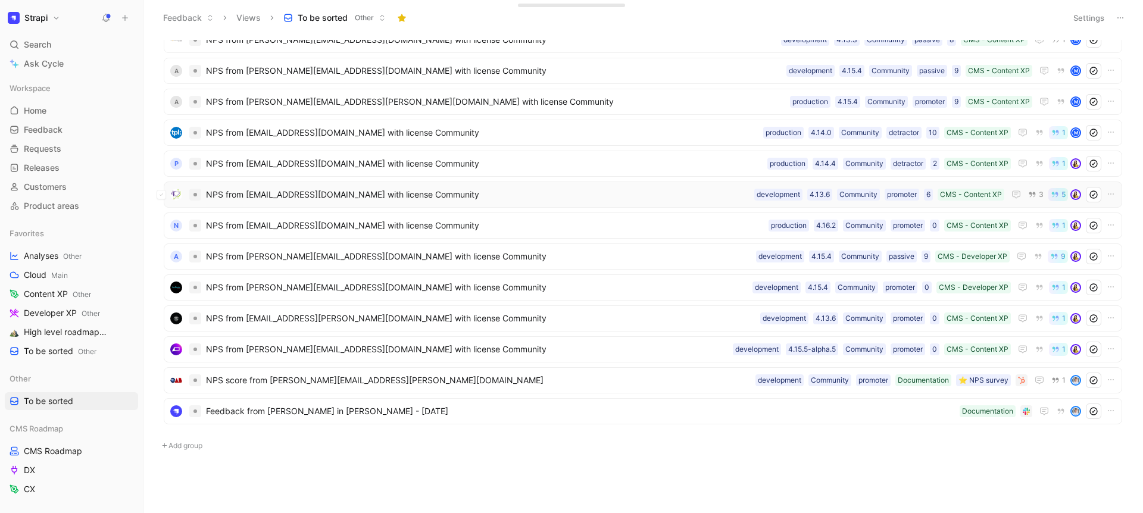
click at [311, 205] on div "NPS from [EMAIL_ADDRESS][DOMAIN_NAME] with license Community CMS - Content XP 6…" at bounding box center [643, 195] width 958 height 26
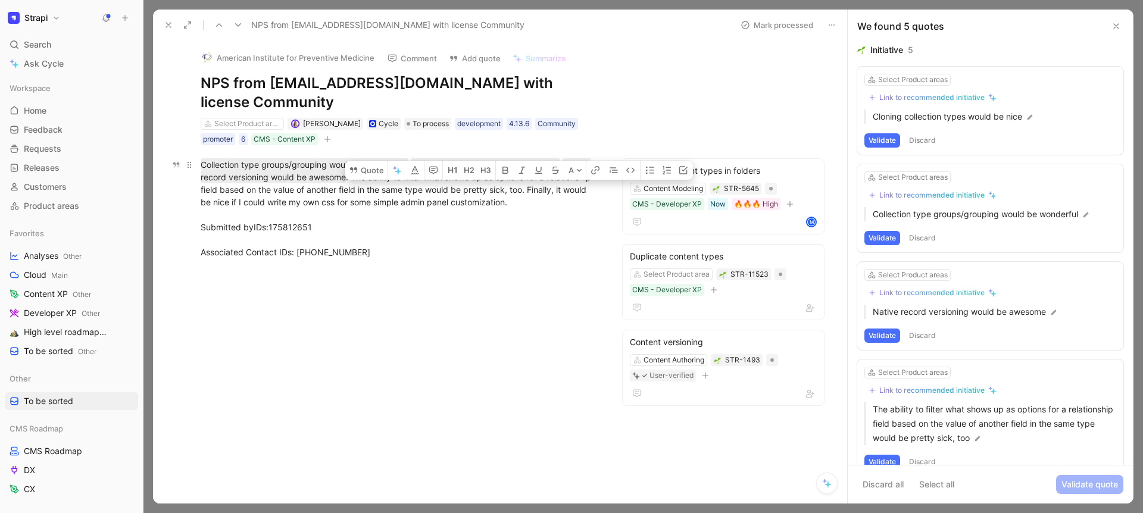
drag, startPoint x: 517, startPoint y: 205, endPoint x: 528, endPoint y: 189, distance: 18.8
click at [528, 189] on div "Collection type groups/grouping would be wonderful. Cloning collection types wo…" at bounding box center [400, 208] width 399 height 100
click at [373, 170] on button "Quote" at bounding box center [366, 170] width 42 height 19
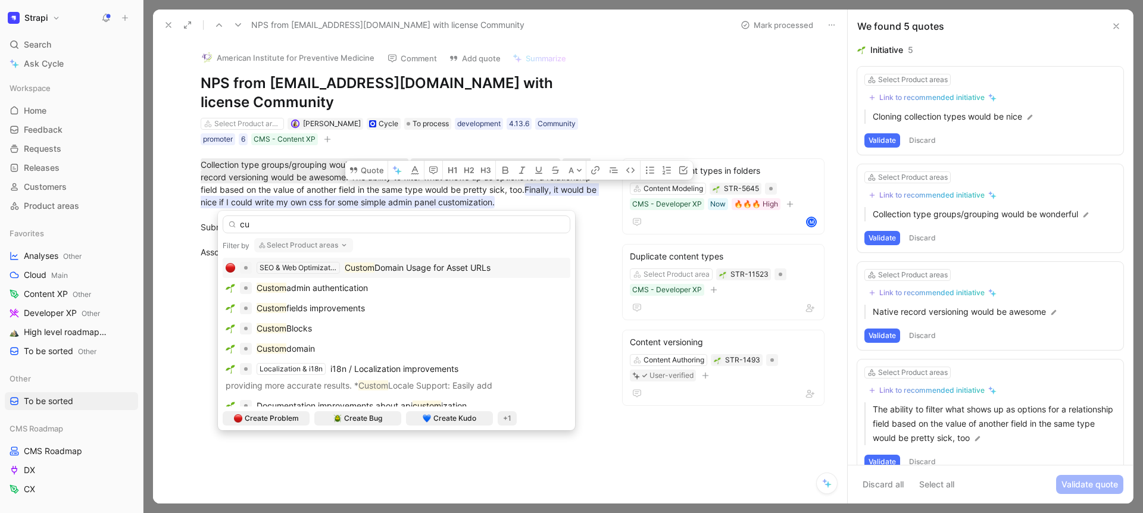
type input "c"
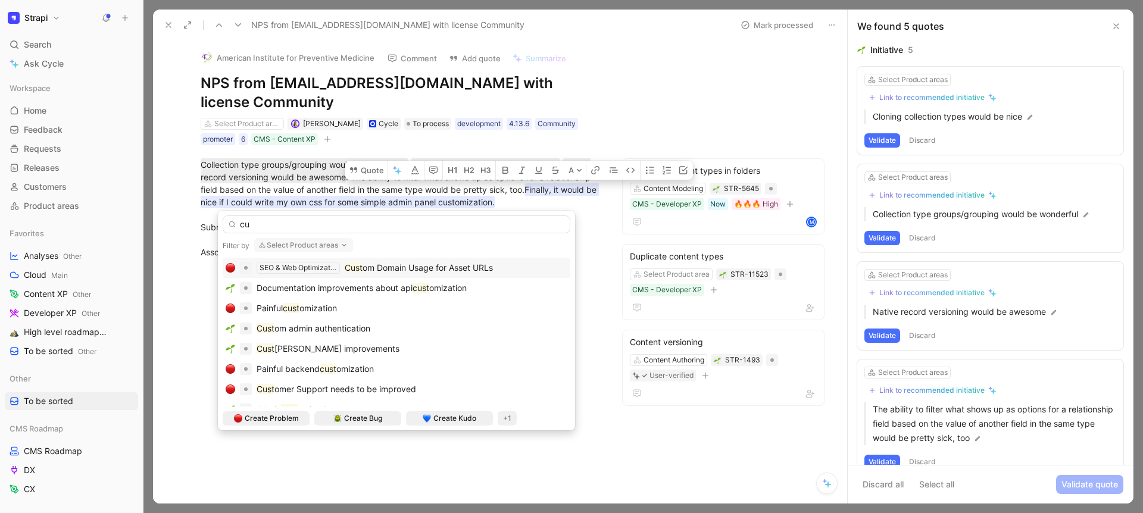
type input "c"
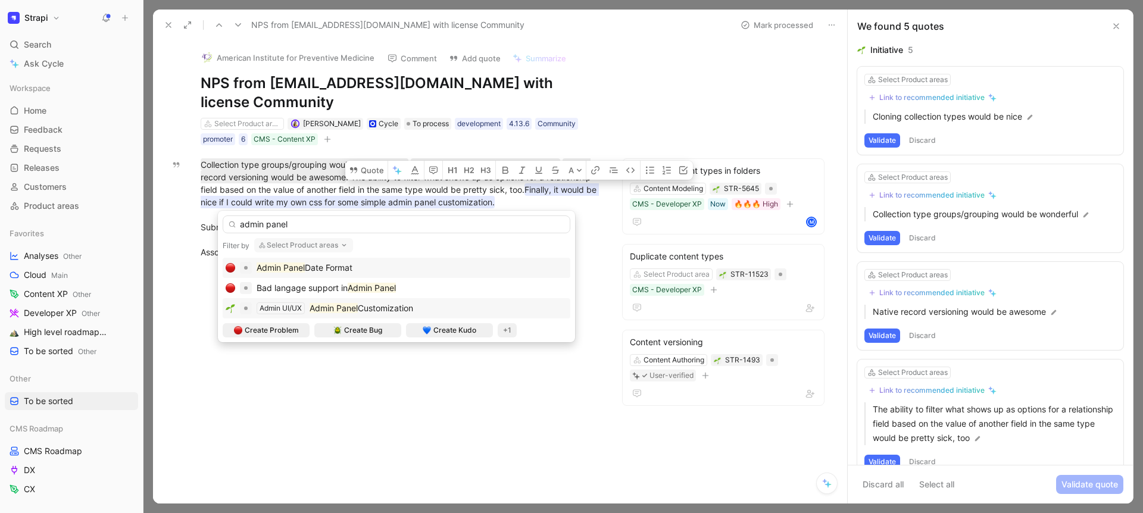
type input "admin panel"
click at [357, 311] on mark "Admin Panel" at bounding box center [334, 308] width 48 height 10
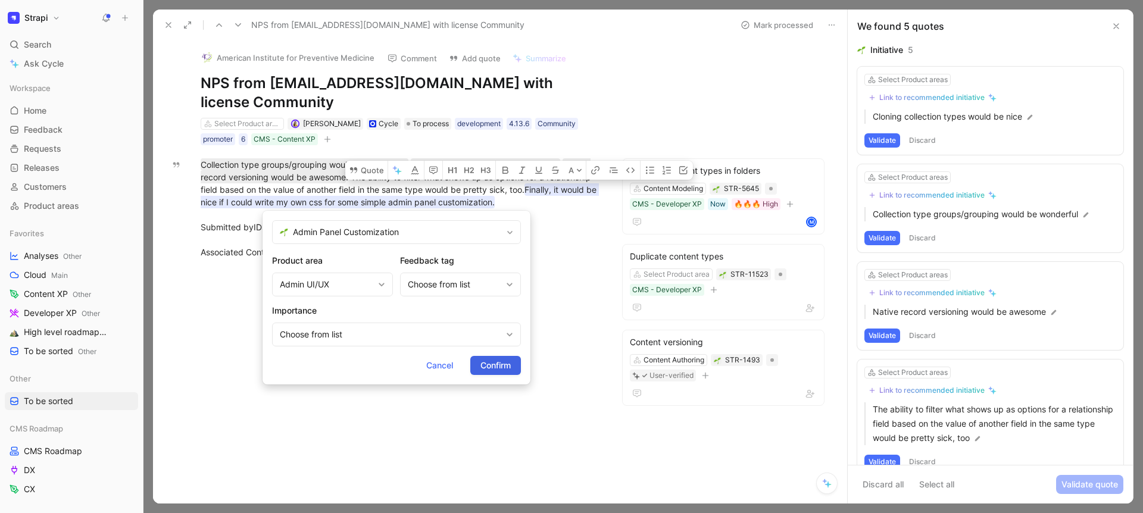
click at [484, 367] on span "Confirm" at bounding box center [495, 365] width 30 height 14
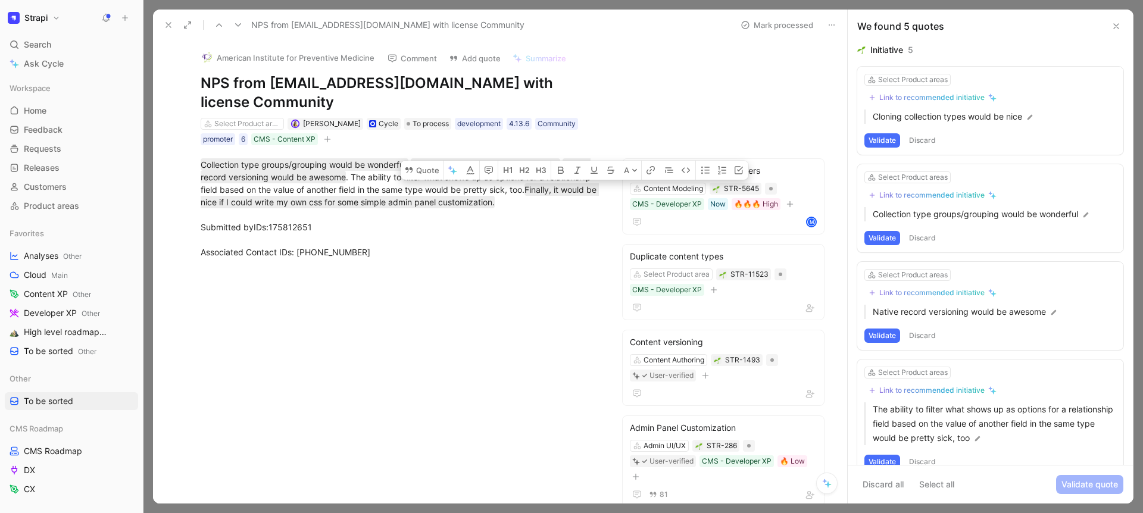
click at [571, 321] on div at bounding box center [400, 348] width 444 height 154
drag, startPoint x: 572, startPoint y: 189, endPoint x: 379, endPoint y: 179, distance: 193.1
click at [379, 179] on div "Collection type groups/grouping would be wonderful. Cloning collection types wo…" at bounding box center [400, 208] width 399 height 100
click at [385, 241] on div "Collection type groups/grouping would be wonderful. Cloning collection types wo…" at bounding box center [400, 208] width 399 height 100
click at [224, 121] on div "Select Product areas" at bounding box center [247, 124] width 67 height 12
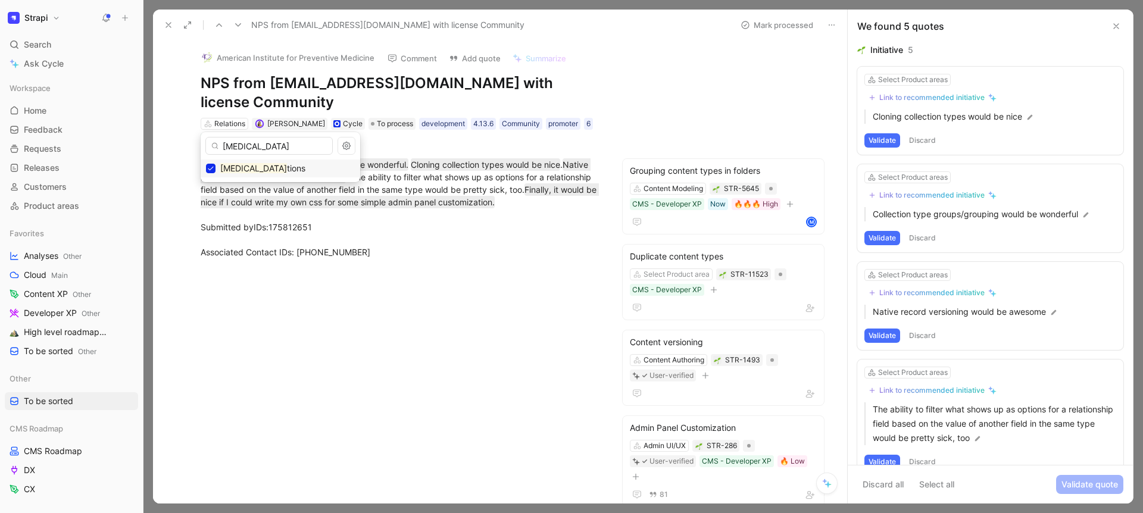
type input "[MEDICAL_DATA]"
click at [166, 27] on use at bounding box center [168, 25] width 5 height 5
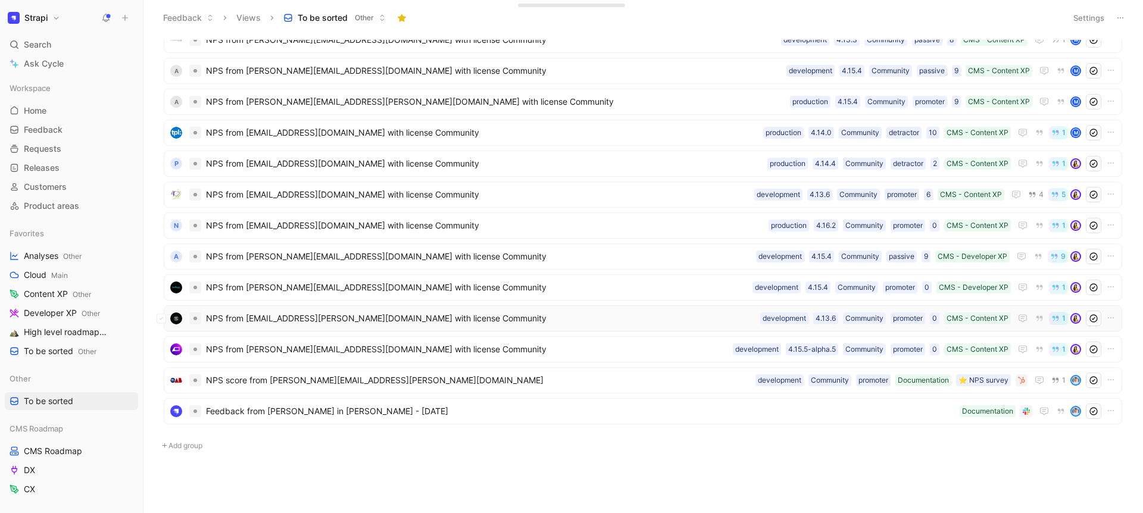
click at [382, 328] on div "NPS from melake@shega.org with license Community CMS - Content XP 0 promoter Co…" at bounding box center [643, 318] width 958 height 26
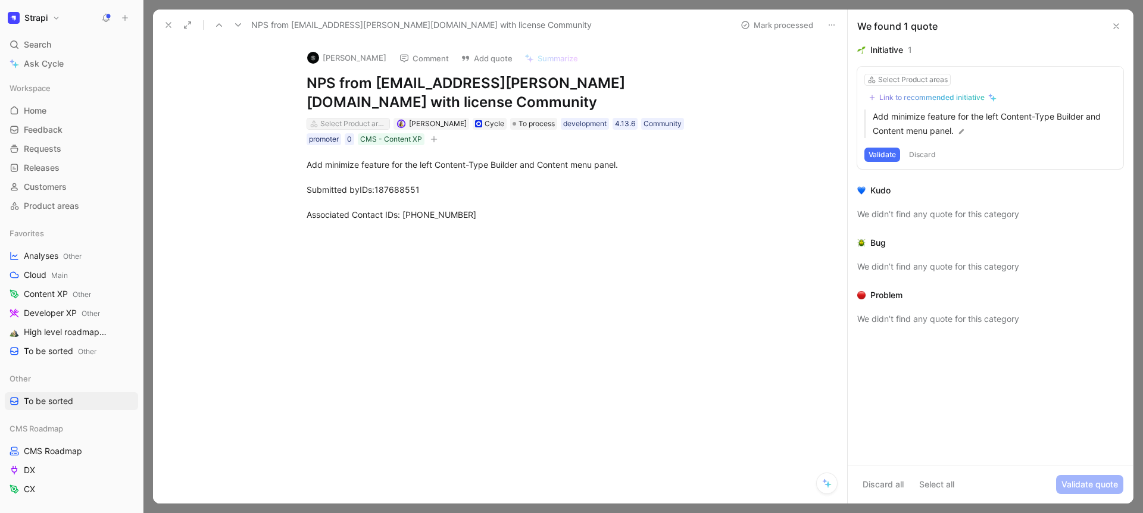
click at [350, 118] on div "Select Product areas" at bounding box center [353, 124] width 67 height 12
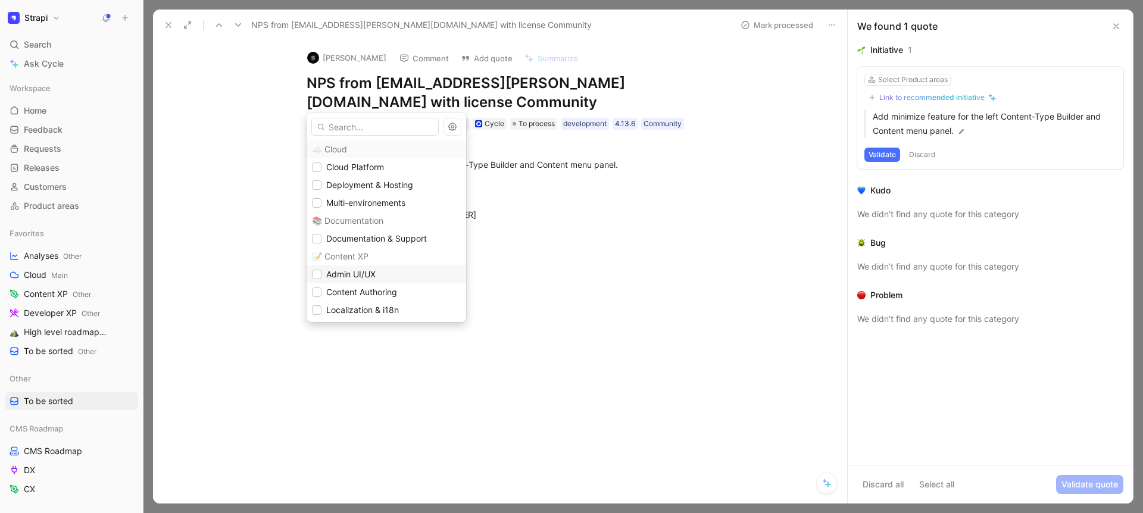
click at [367, 271] on span "Admin UI/UX" at bounding box center [350, 274] width 49 height 10
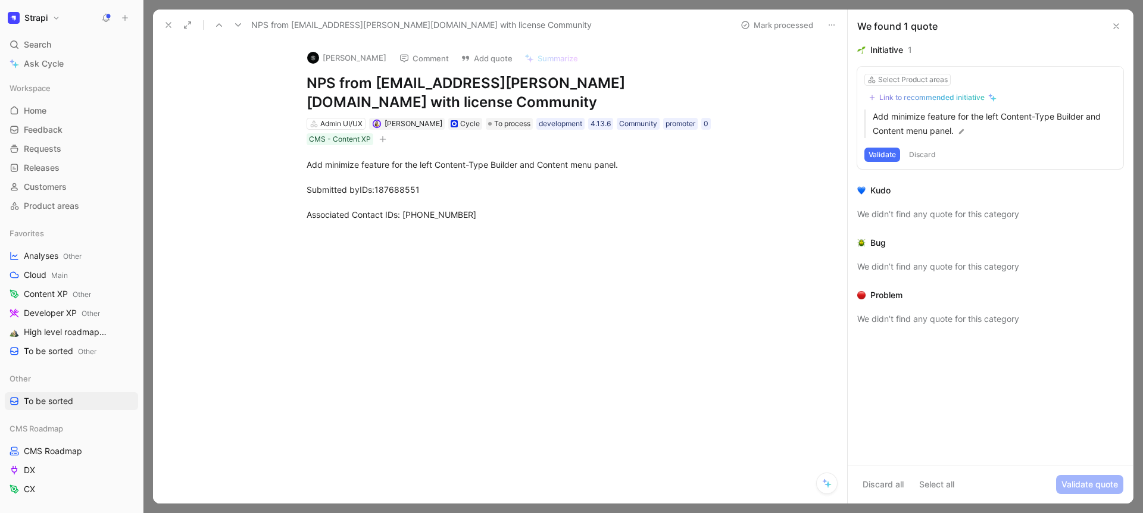
click at [173, 28] on button at bounding box center [168, 25] width 17 height 17
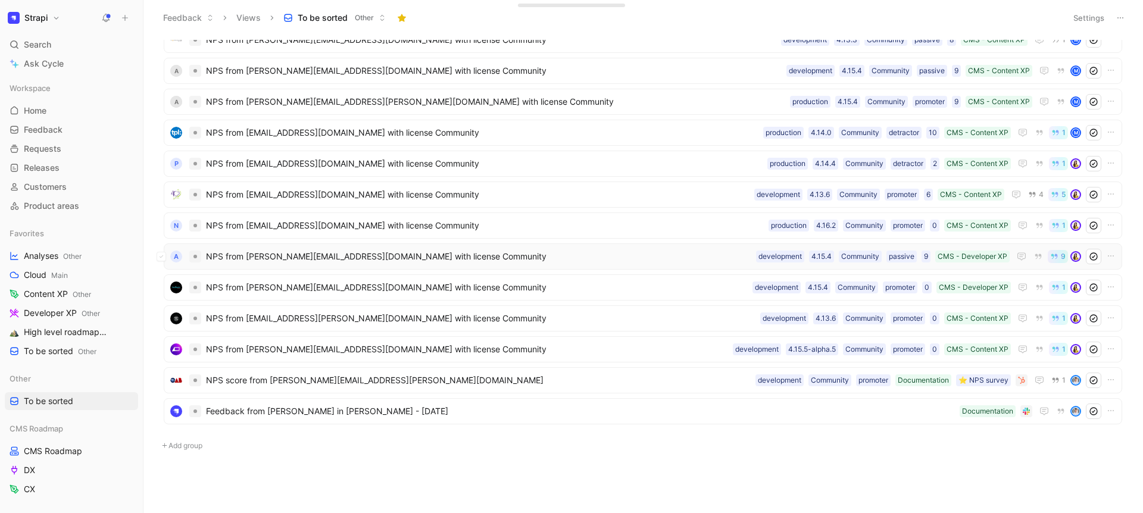
click at [333, 245] on div "A NPS from mamadou@applize.io with license Community CMS - Developer XP 9 passi…" at bounding box center [643, 256] width 958 height 26
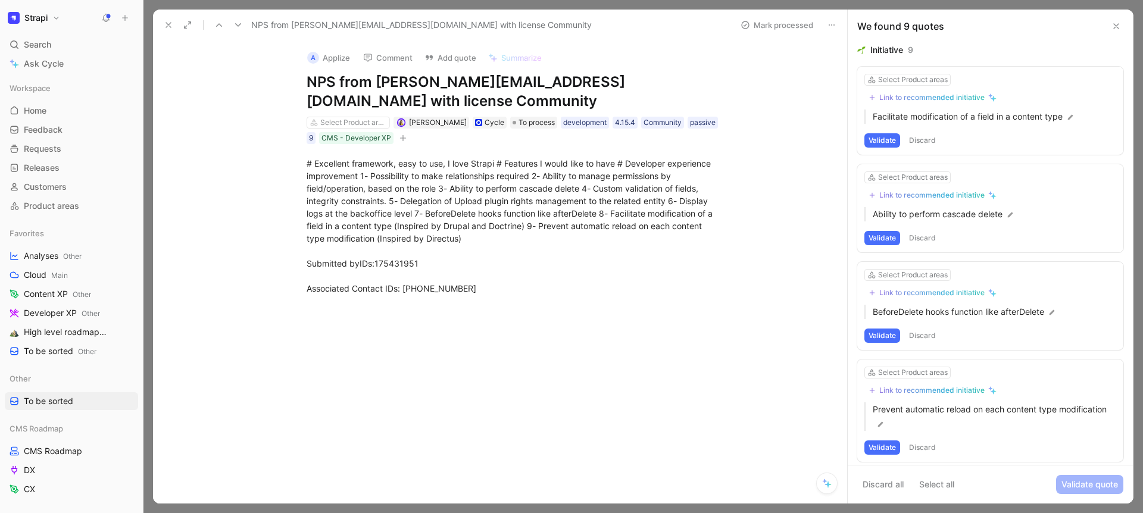
click at [166, 23] on use at bounding box center [168, 25] width 5 height 5
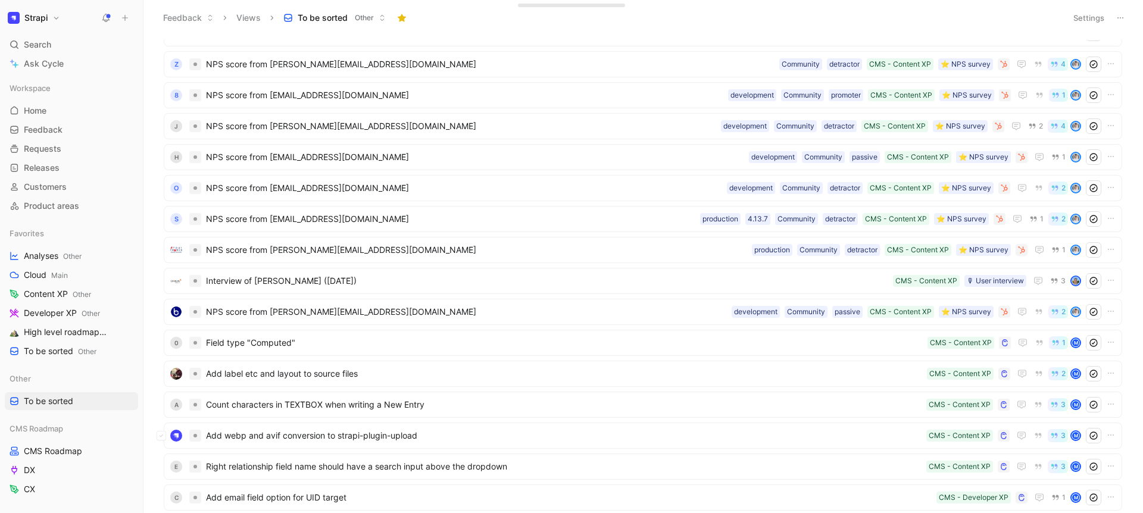
scroll to position [1218, 0]
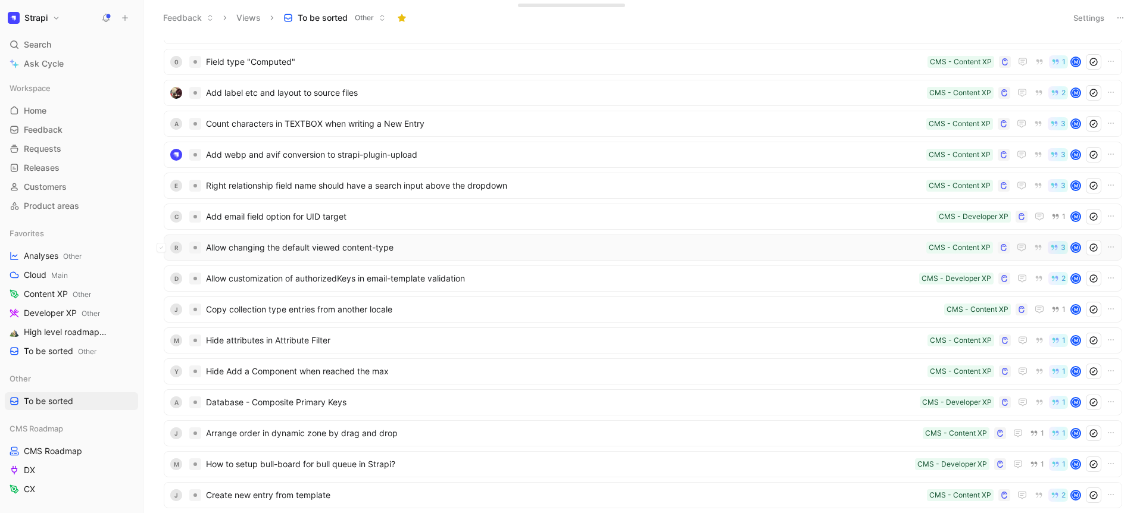
click at [334, 251] on span "Allow changing the default viewed content-type" at bounding box center [564, 248] width 716 height 14
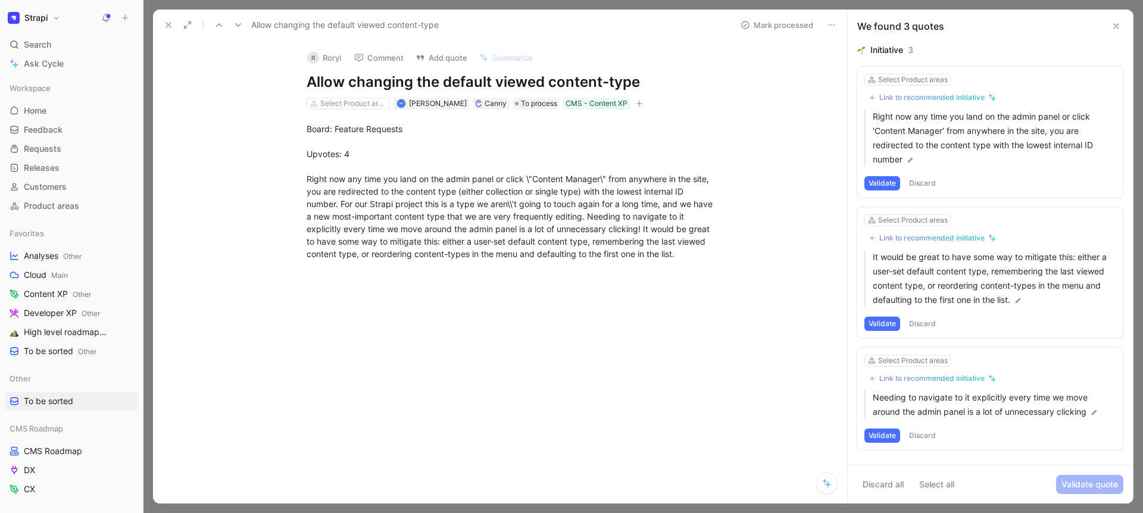
click at [171, 27] on icon at bounding box center [169, 25] width 10 height 10
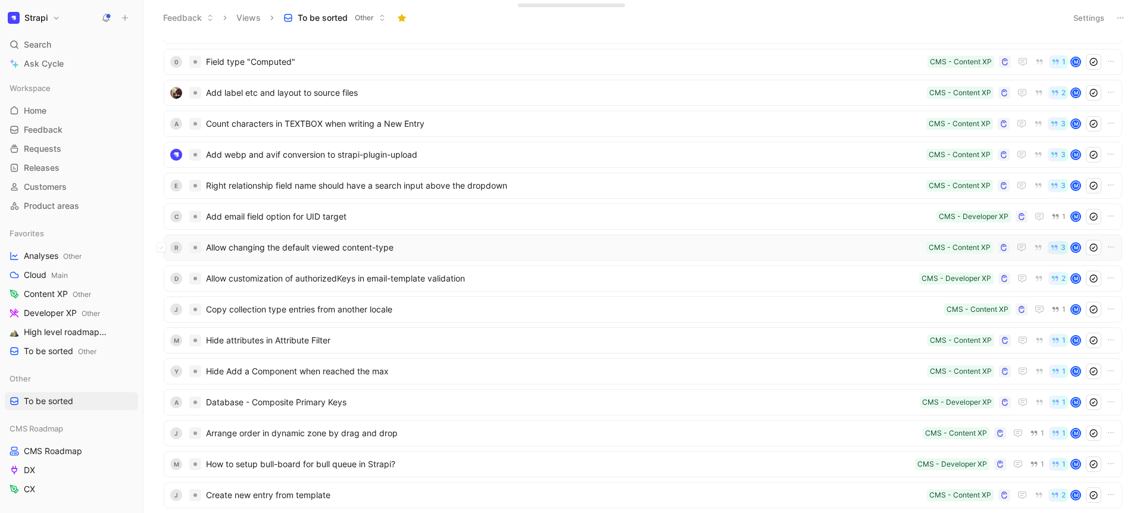
scroll to position [1320, 0]
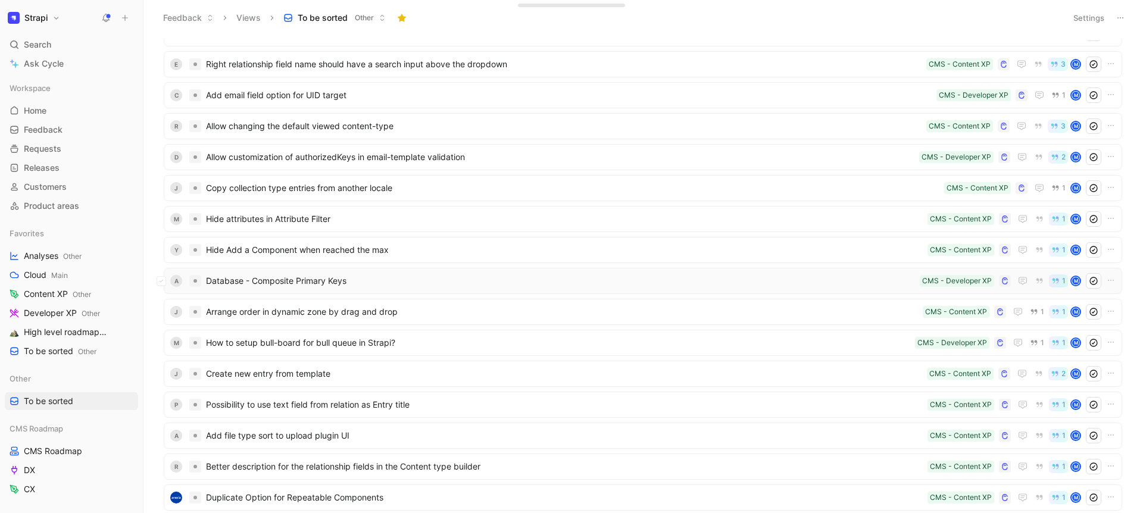
click at [363, 268] on div "A Database - Composite Primary Keys CMS - Developer XP 1 M" at bounding box center [643, 281] width 958 height 26
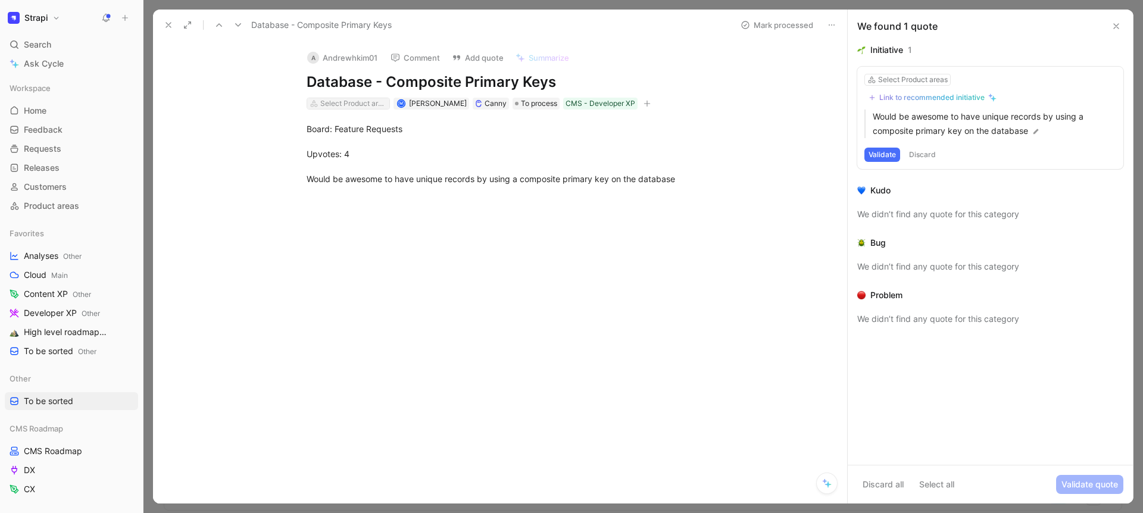
click at [350, 105] on div "Select Product areas" at bounding box center [353, 104] width 67 height 12
type input "data"
click at [388, 168] on mark "Data" at bounding box center [380, 166] width 18 height 10
click at [168, 25] on use at bounding box center [168, 25] width 5 height 5
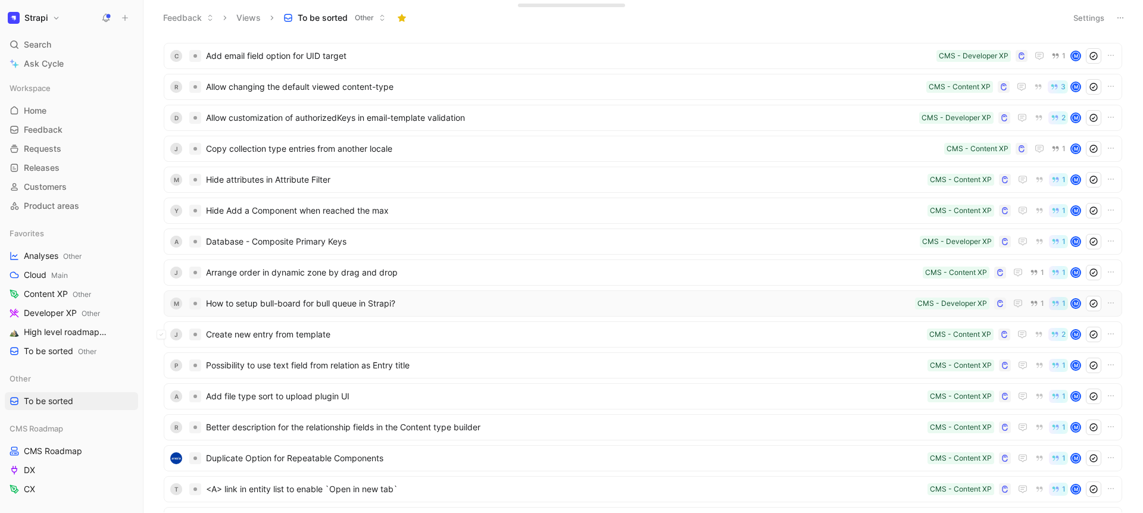
scroll to position [1357, 0]
click at [349, 342] on div "J Create new entry from template CMS - Content XP 2 M" at bounding box center [643, 333] width 958 height 26
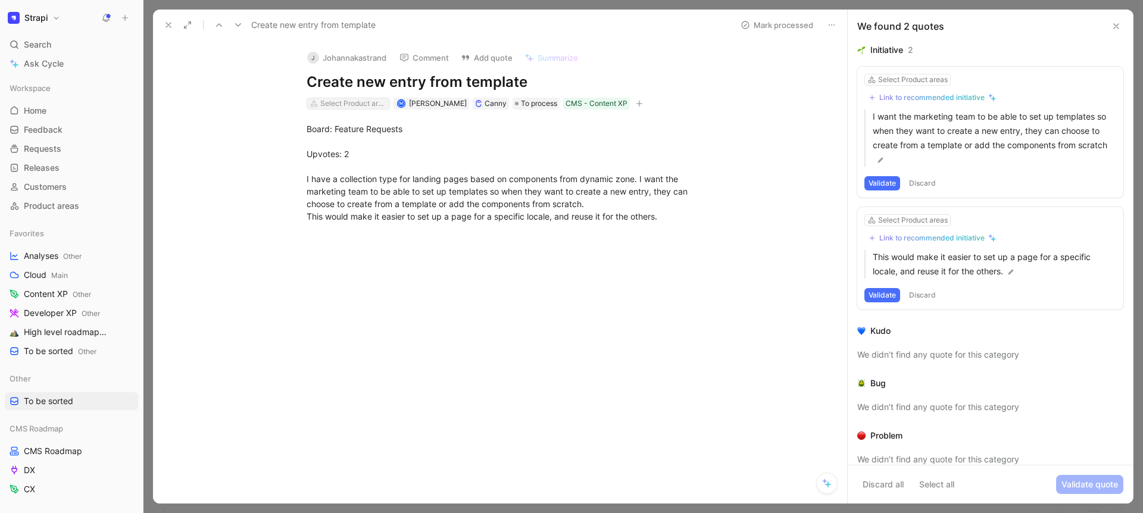
click at [347, 105] on div "Select Product areas" at bounding box center [353, 104] width 67 height 12
type input "mode"
click at [374, 105] on div "Content Modeling" at bounding box center [350, 104] width 60 height 12
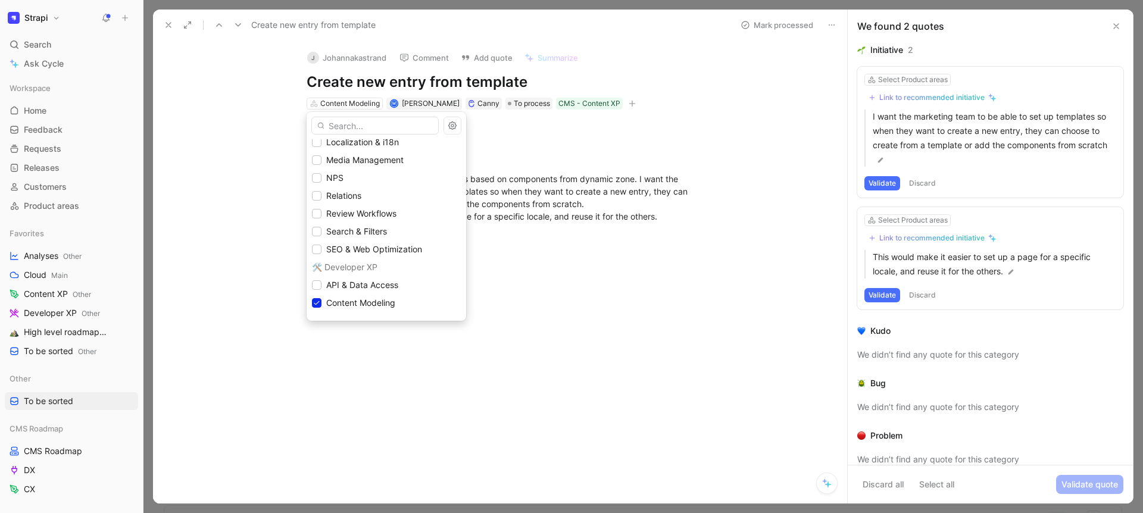
scroll to position [246, 0]
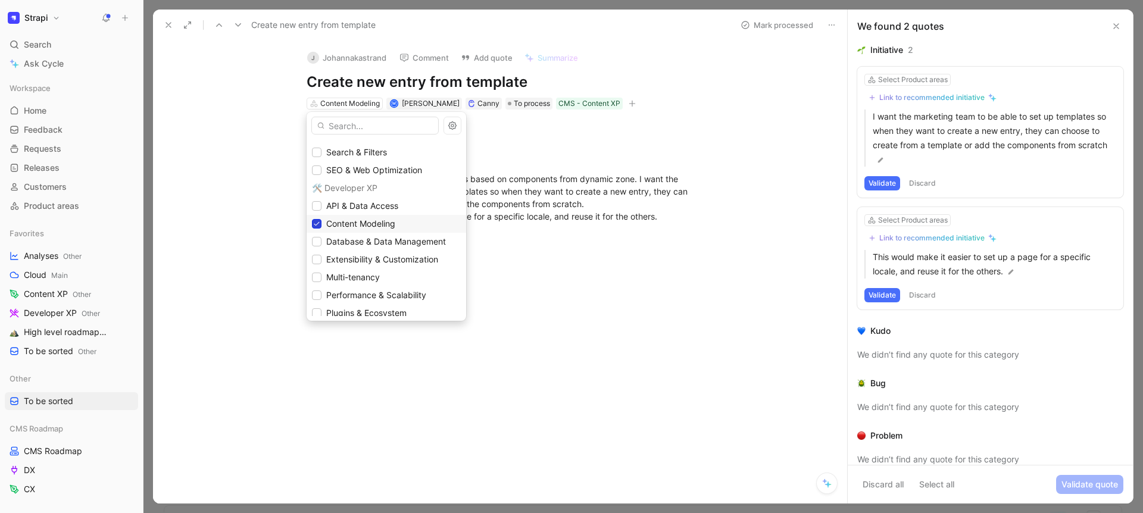
click at [318, 226] on icon at bounding box center [316, 223] width 7 height 7
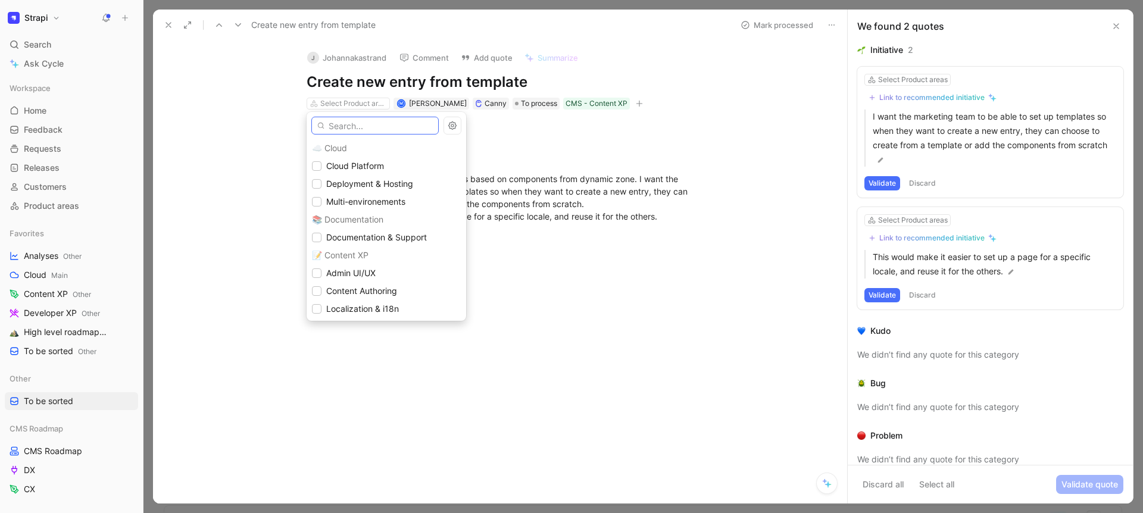
click at [341, 128] on input "text" at bounding box center [374, 126] width 127 height 18
click at [367, 288] on span "Content Authoring" at bounding box center [361, 291] width 71 height 10
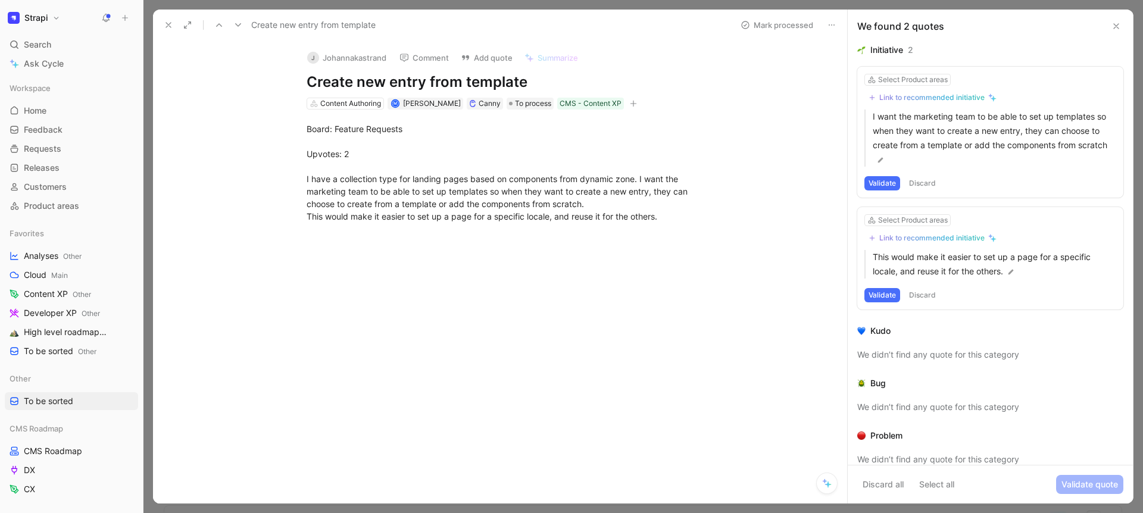
drag, startPoint x: 227, startPoint y: 216, endPoint x: 193, endPoint y: 68, distance: 152.2
click at [170, 29] on icon at bounding box center [169, 25] width 10 height 10
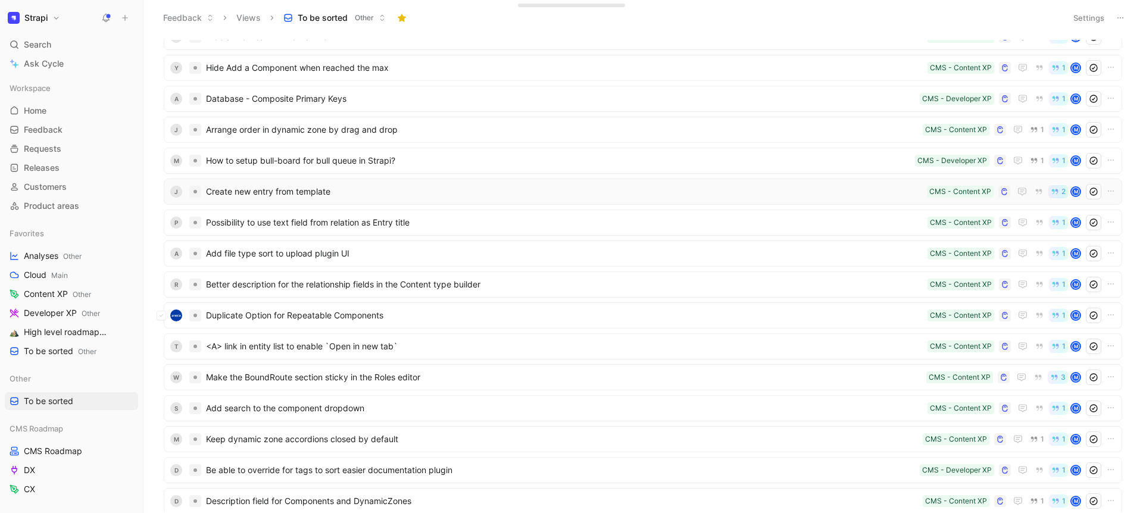
scroll to position [1545, 0]
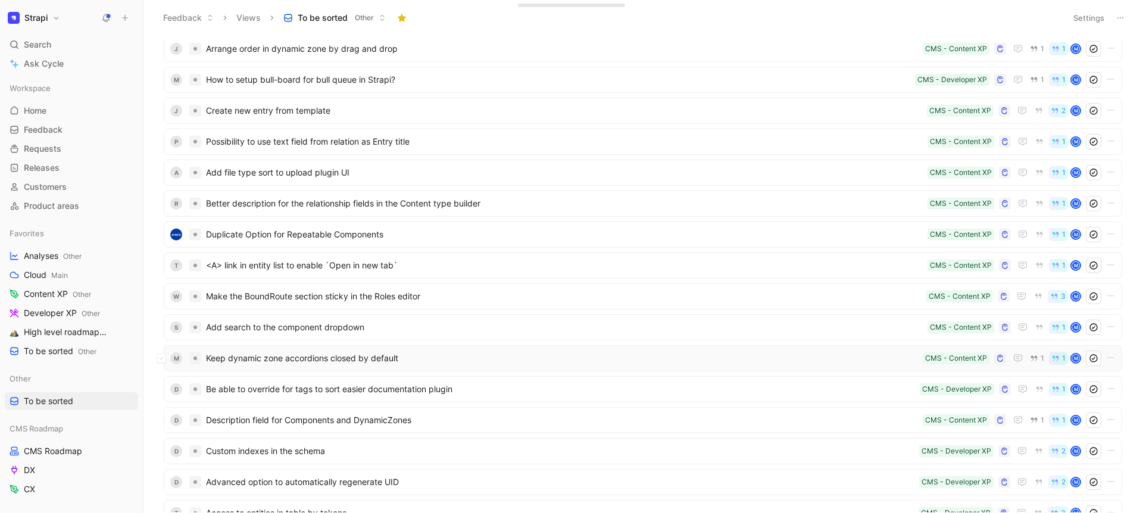
click at [420, 346] on div "M Keep dynamic zone accordions closed by default CMS - Content XP 1 1 M" at bounding box center [643, 358] width 958 height 26
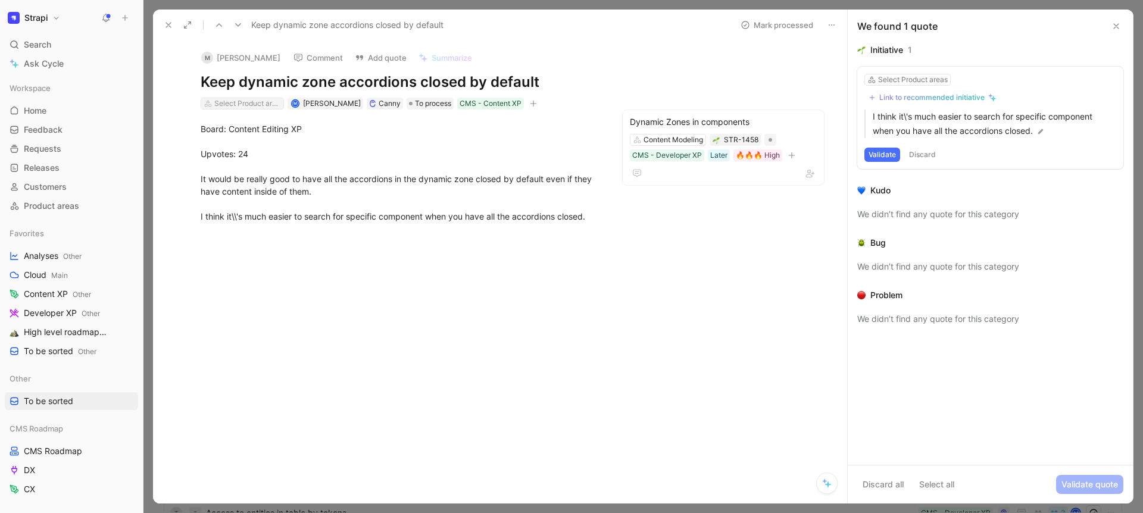
click at [238, 107] on div "Select Product areas" at bounding box center [247, 104] width 67 height 12
type input "admin"
click at [230, 146] on mark "Admin" at bounding box center [232, 148] width 24 height 10
click at [168, 23] on icon at bounding box center [169, 25] width 10 height 10
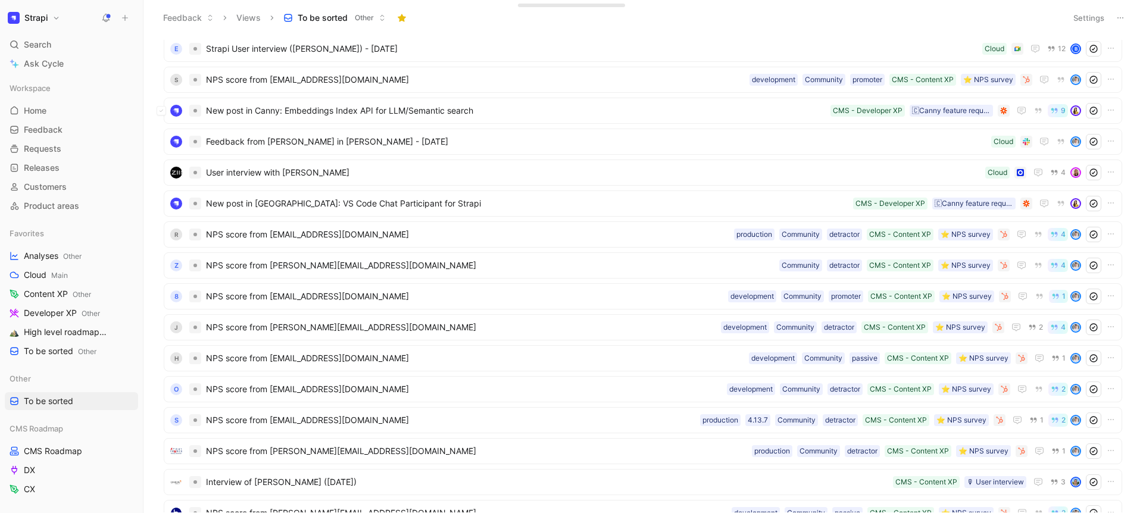
scroll to position [845, 0]
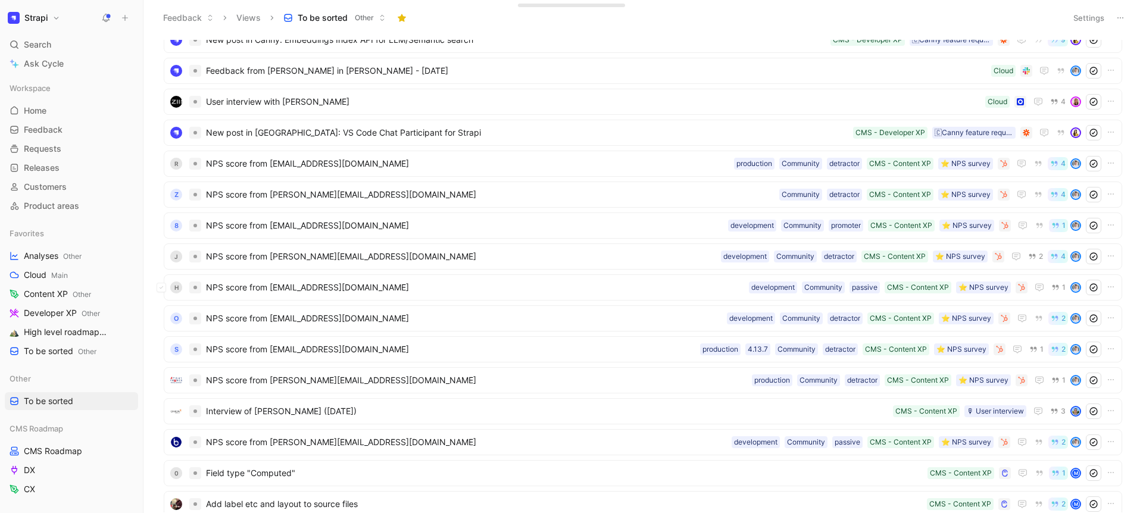
click at [385, 293] on span "NPS score from qthwng.01@gmail.com" at bounding box center [475, 287] width 538 height 14
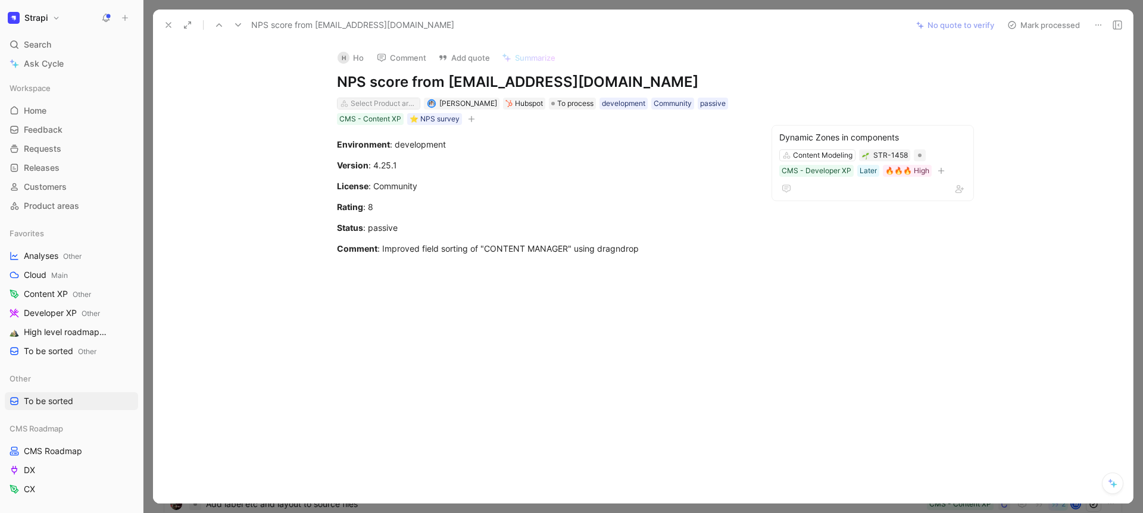
click at [363, 101] on div "Select Product areas" at bounding box center [384, 104] width 67 height 12
type input "admin"
click at [173, 25] on button at bounding box center [168, 25] width 17 height 17
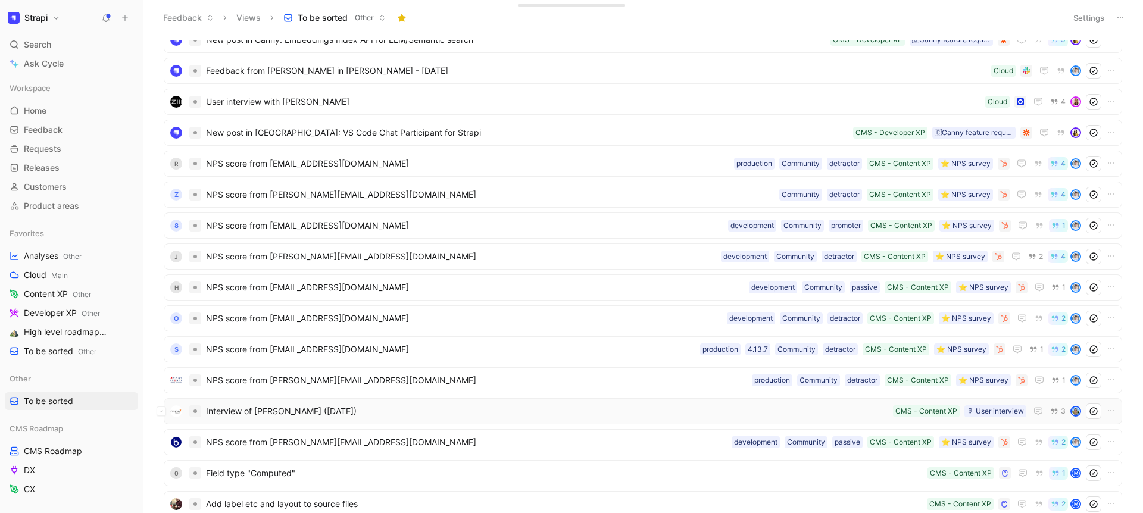
click at [375, 407] on span "Interview of Laura McCrae (Nov 14, 2023)" at bounding box center [547, 411] width 682 height 14
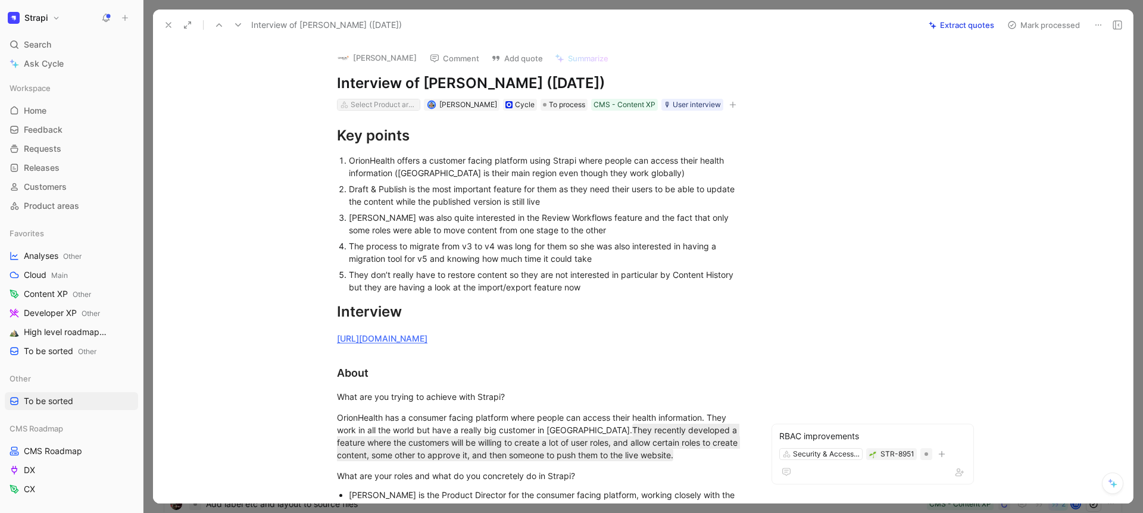
click at [397, 101] on div "Select Product areas" at bounding box center [384, 105] width 67 height 12
type input "a"
type input "h"
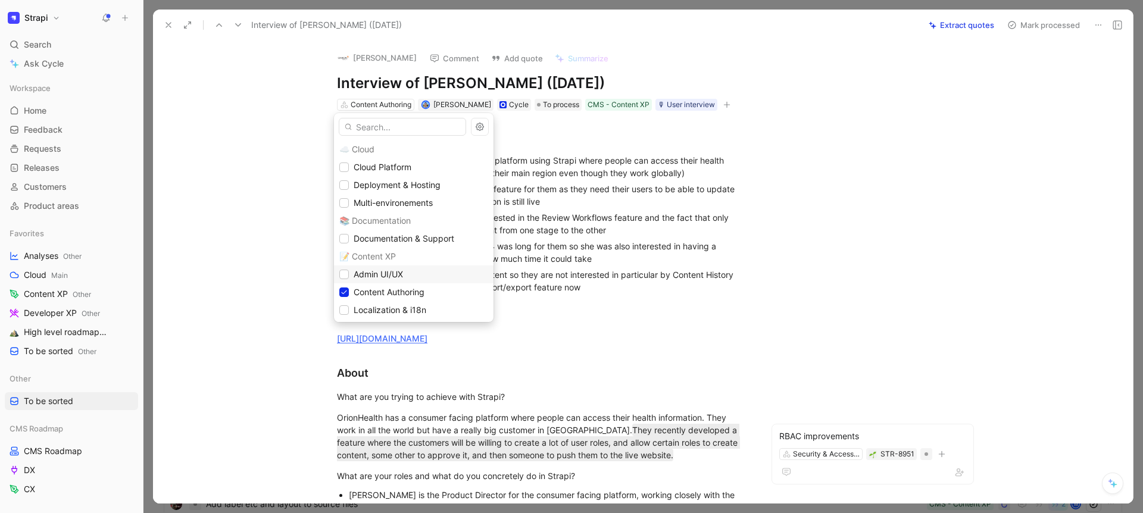
click at [373, 270] on span "Admin UI/UX" at bounding box center [378, 274] width 49 height 10
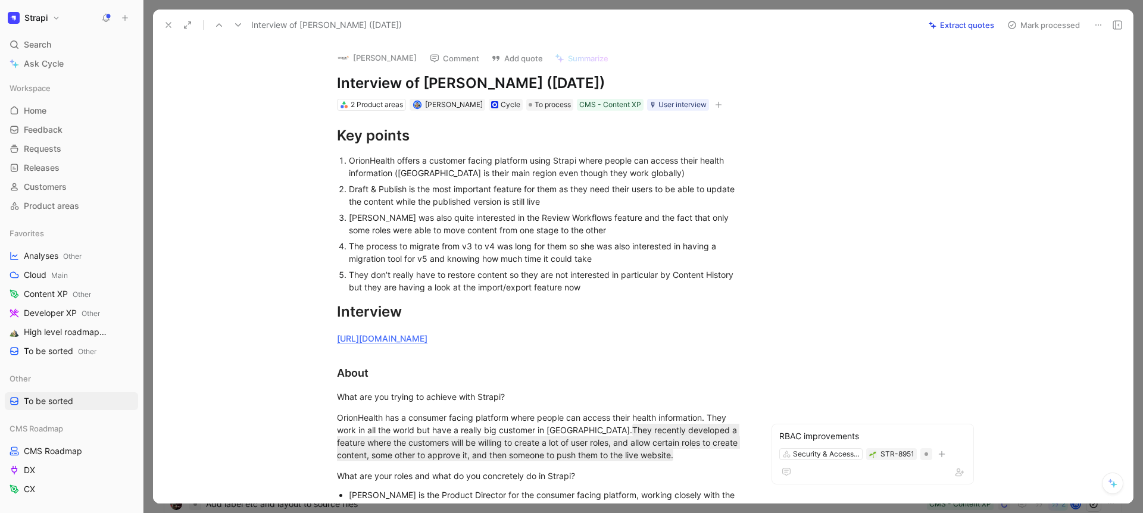
click at [169, 21] on icon at bounding box center [169, 25] width 10 height 10
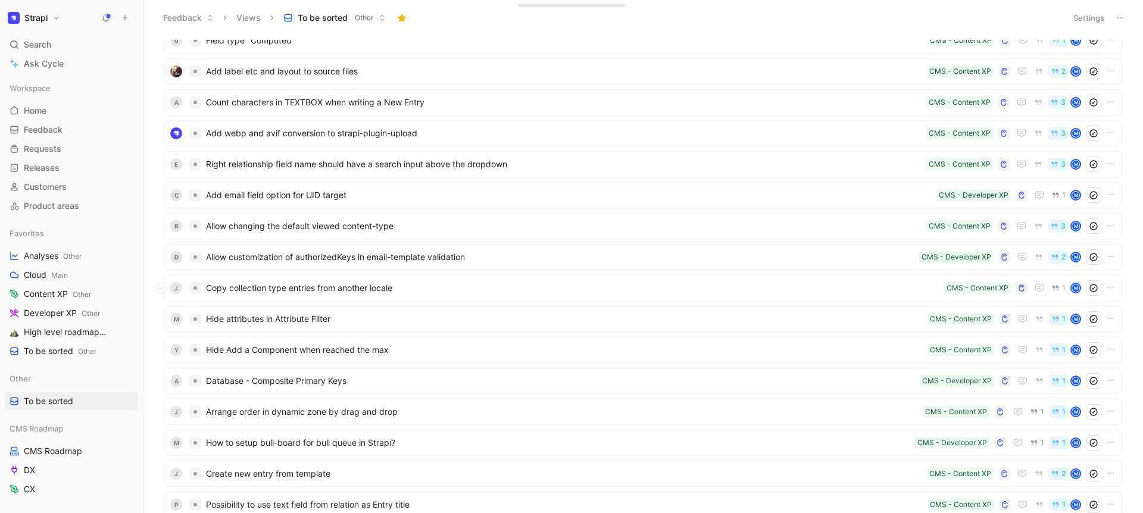
scroll to position [1216, 0]
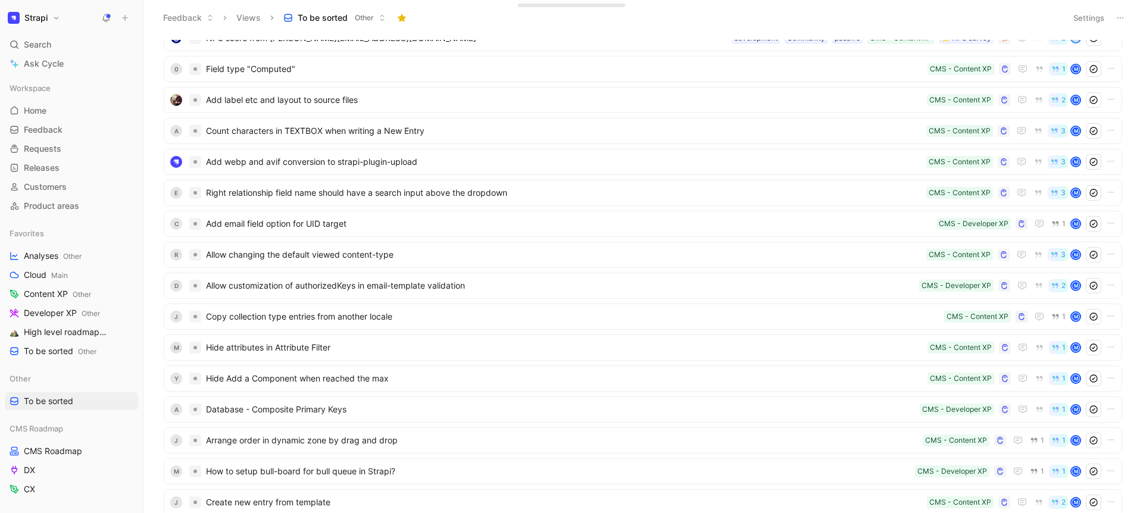
click at [393, 322] on span "Copy collection type entries from another locale" at bounding box center [572, 317] width 733 height 14
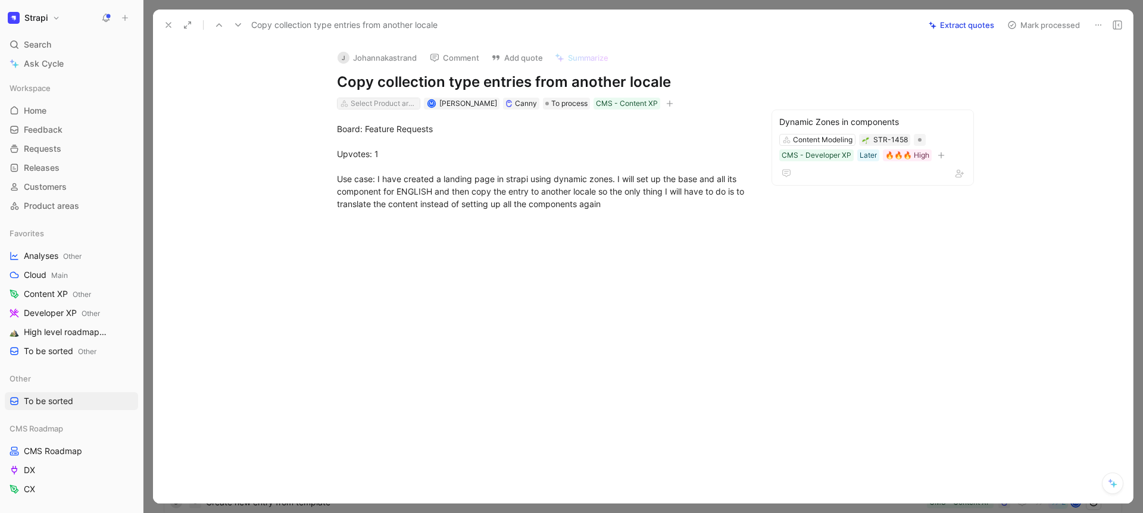
click at [380, 102] on div "Select Product areas" at bounding box center [384, 104] width 67 height 12
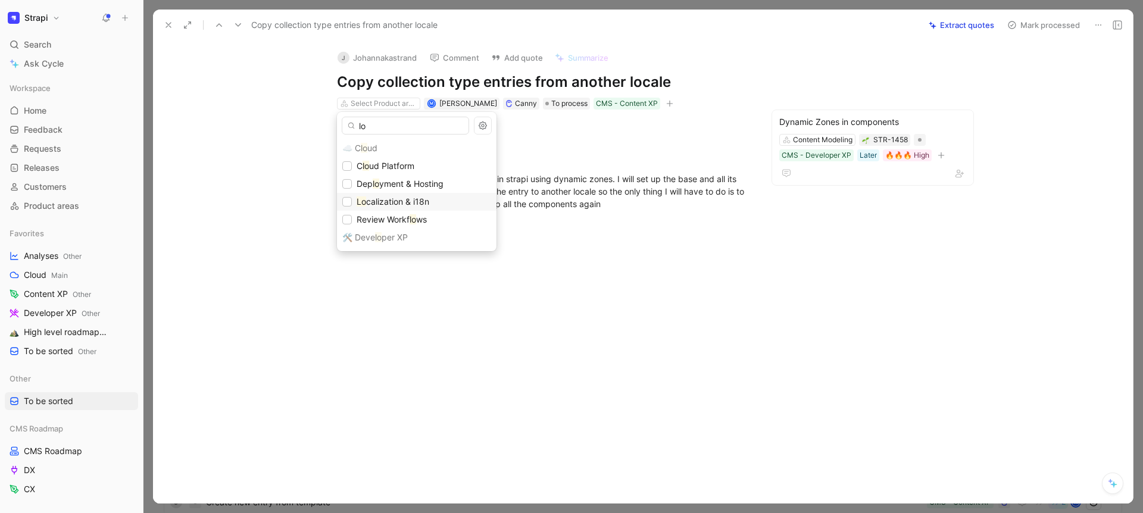
type input "lo"
click at [407, 204] on span "calization & i18n" at bounding box center [397, 201] width 63 height 10
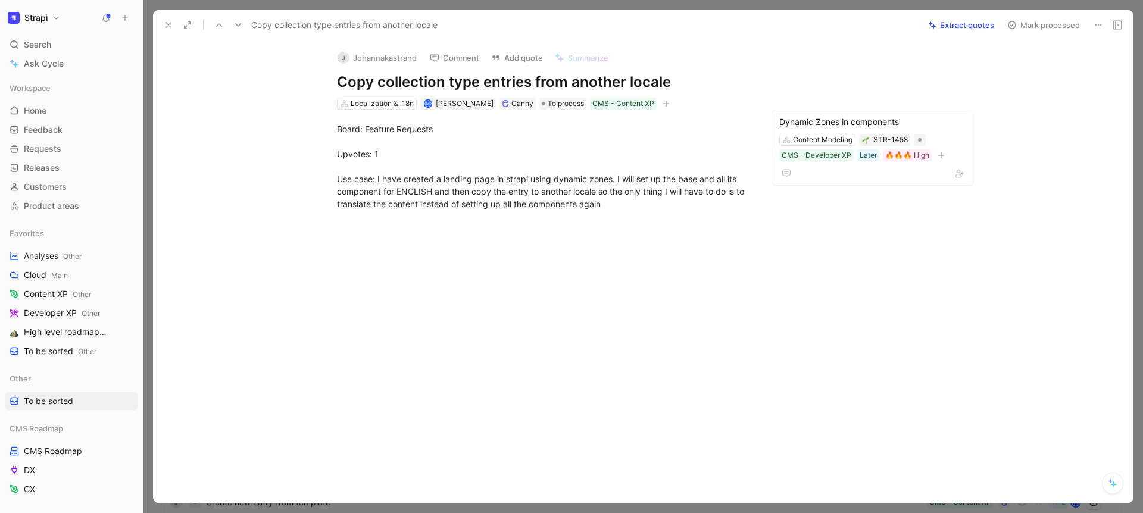
click at [165, 29] on icon at bounding box center [169, 25] width 10 height 10
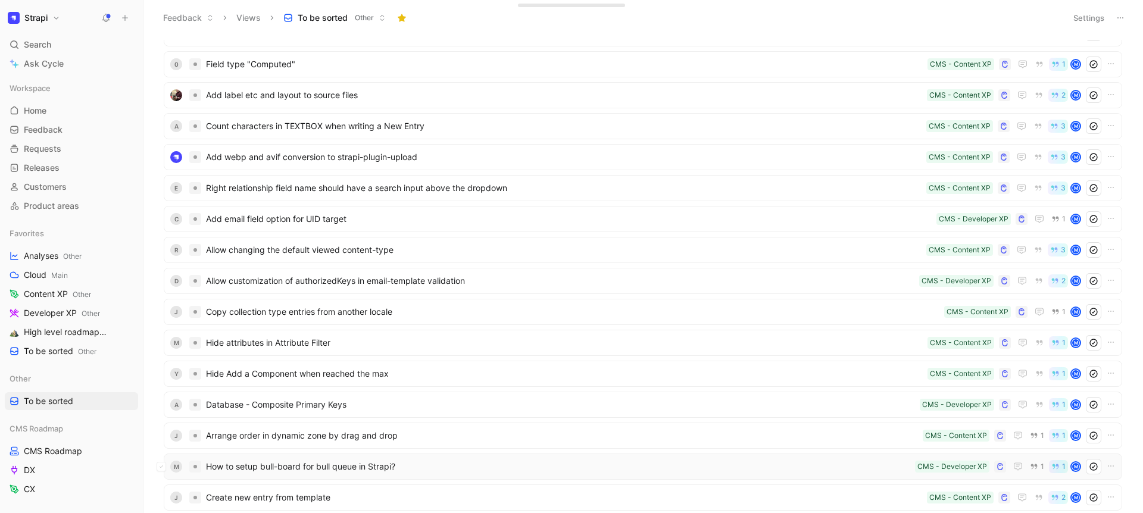
scroll to position [1292, 0]
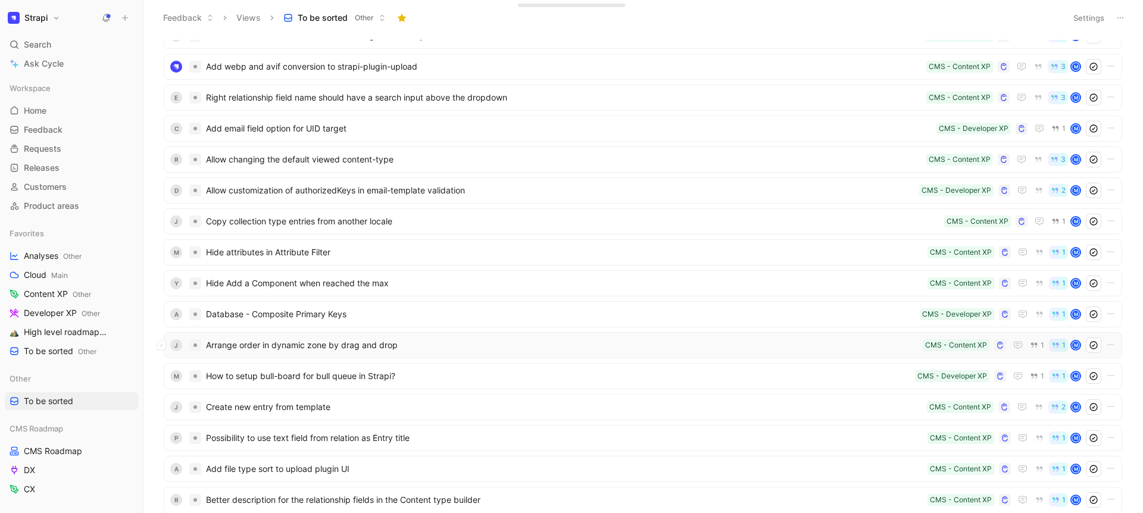
click at [355, 353] on div "J Arrange order in dynamic zone by drag and drop CMS - Content XP 1 1 M" at bounding box center [643, 345] width 958 height 26
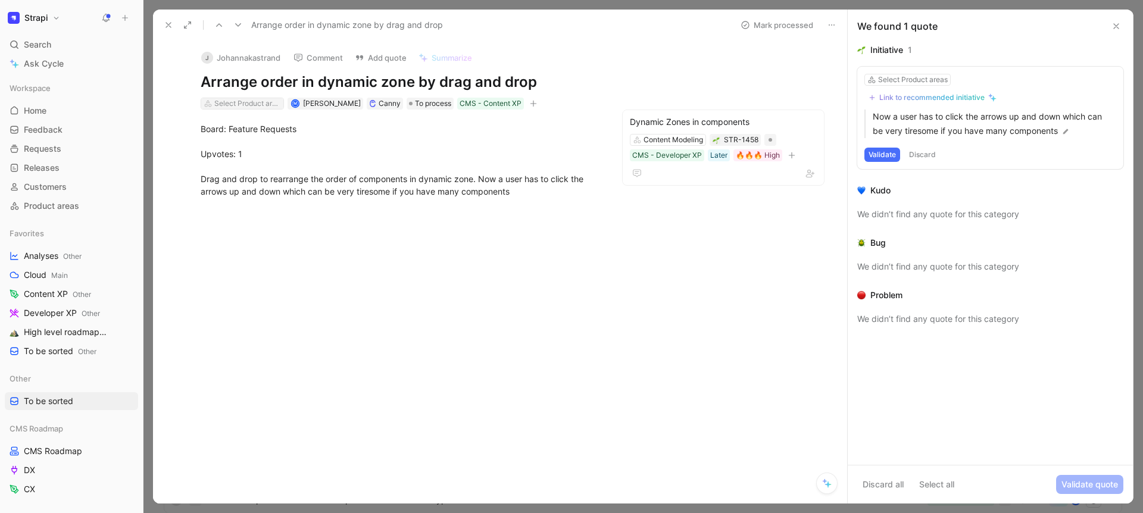
click at [250, 105] on div "Select Product areas" at bounding box center [247, 104] width 67 height 12
type input "admin"
click at [171, 23] on icon at bounding box center [169, 25] width 10 height 10
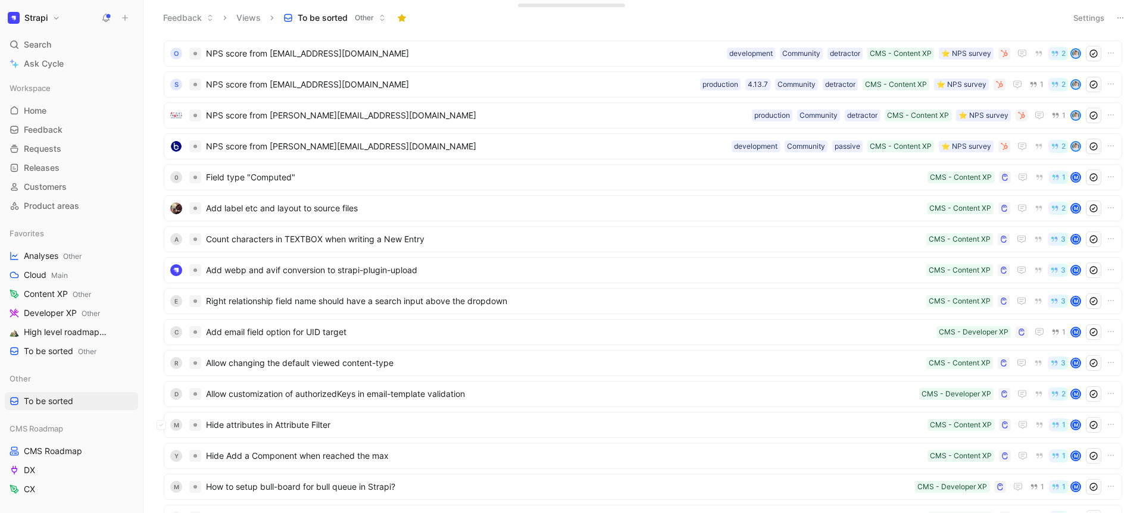
scroll to position [1095, 0]
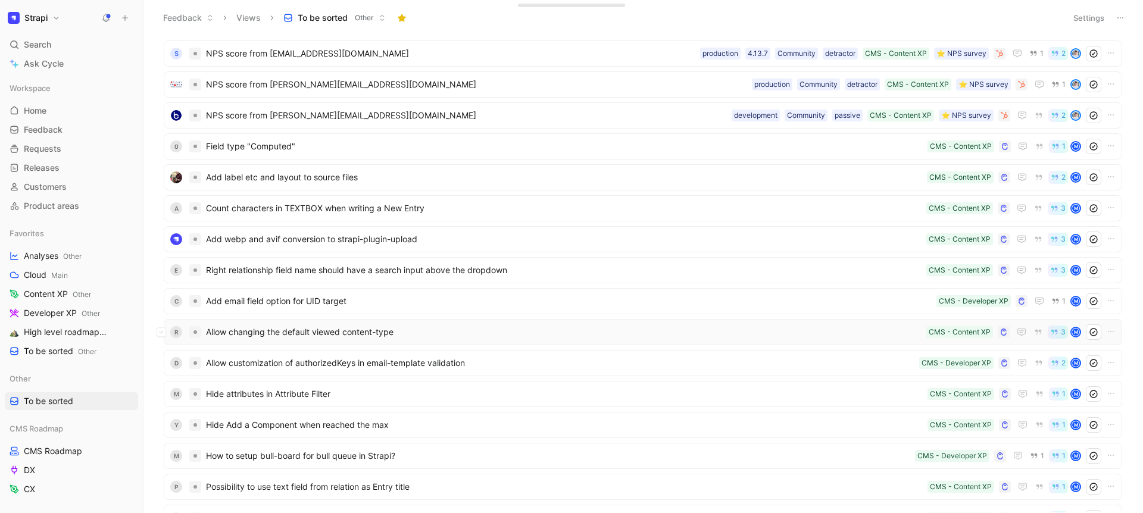
click at [373, 331] on span "Allow changing the default viewed content-type" at bounding box center [564, 332] width 716 height 14
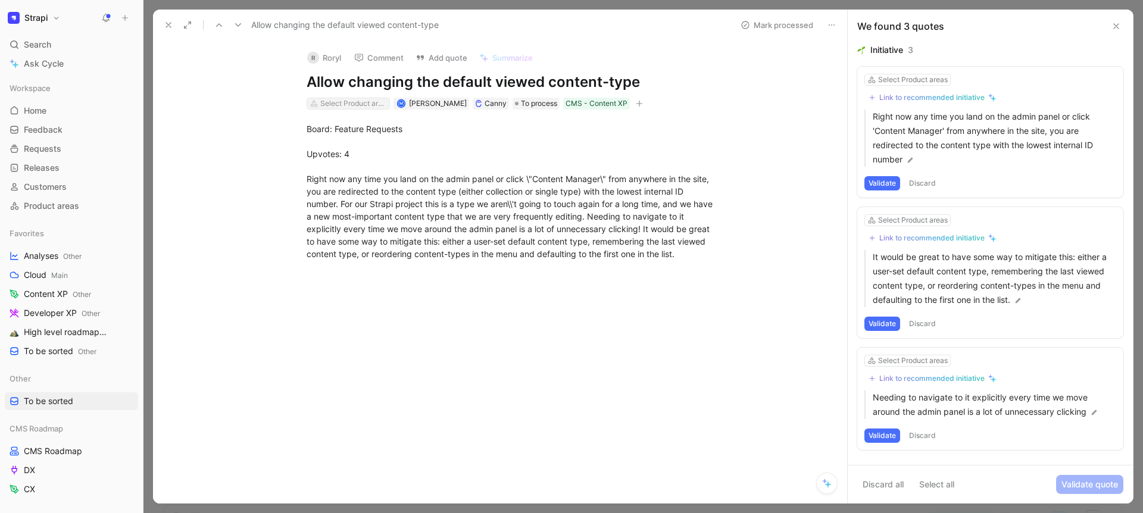
click at [358, 104] on div "Select Product areas" at bounding box center [353, 104] width 67 height 12
type input "mode"
click at [172, 29] on icon at bounding box center [169, 25] width 10 height 10
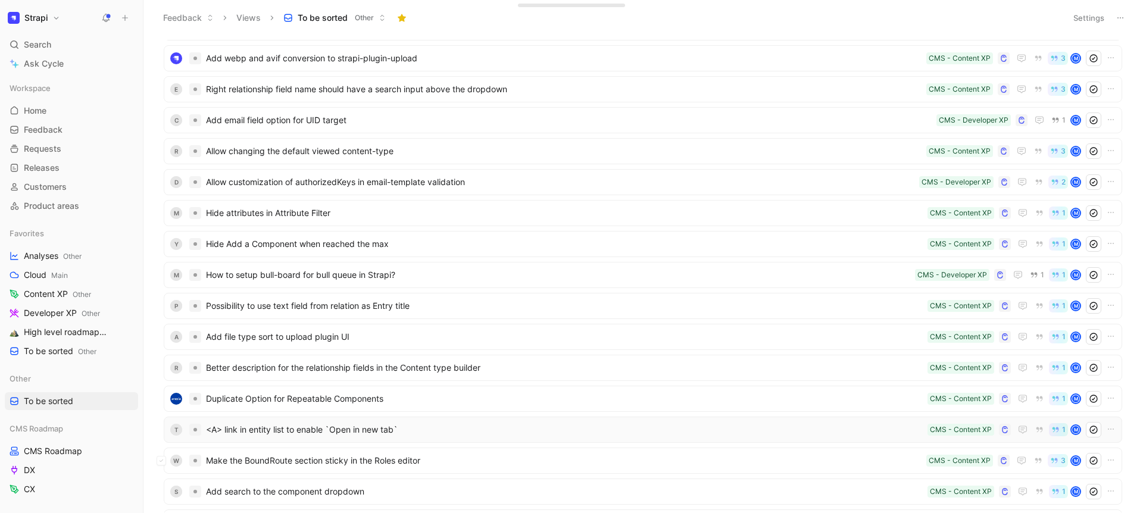
scroll to position [1301, 0]
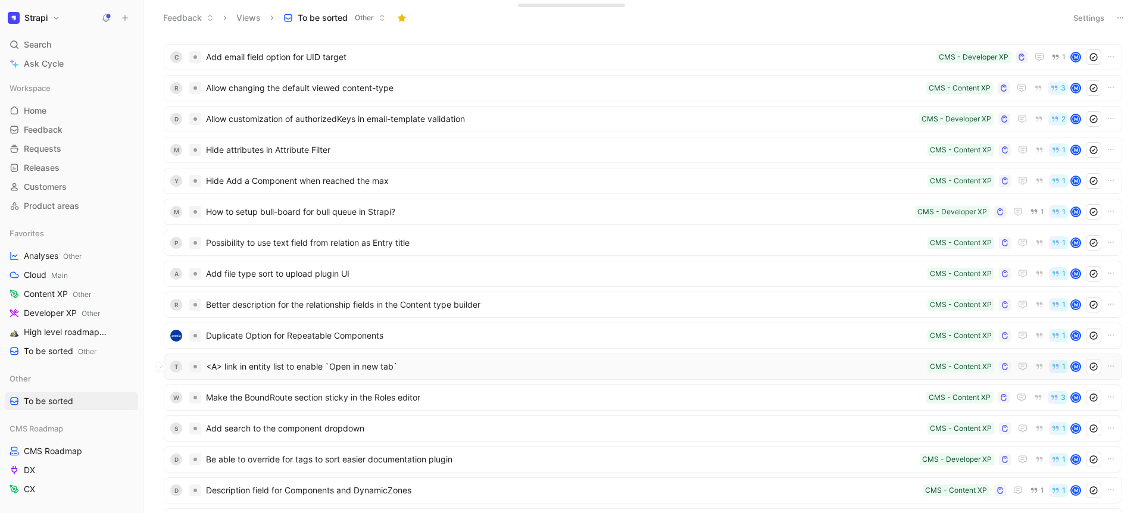
click at [383, 361] on span "<A> link in entity list to enable `Open in new tab`" at bounding box center [564, 367] width 717 height 14
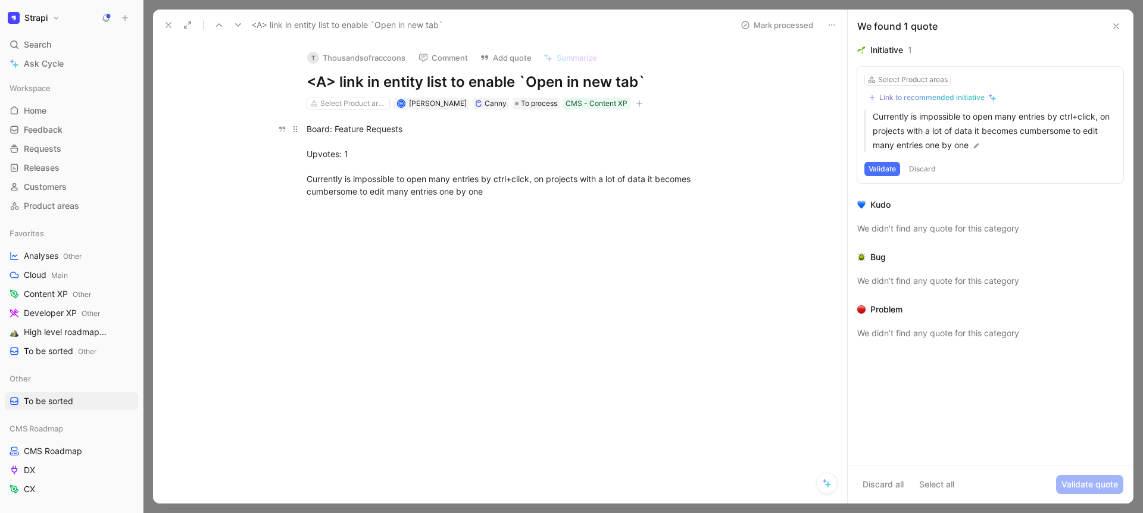
click at [502, 194] on div "Board: Feature Requests Upvotes: 1 Currently is impossible to open many entries…" at bounding box center [513, 160] width 412 height 75
click at [350, 99] on div "Select Product areas" at bounding box center [353, 104] width 67 height 12
type input "auth"
click at [167, 26] on use at bounding box center [168, 25] width 5 height 5
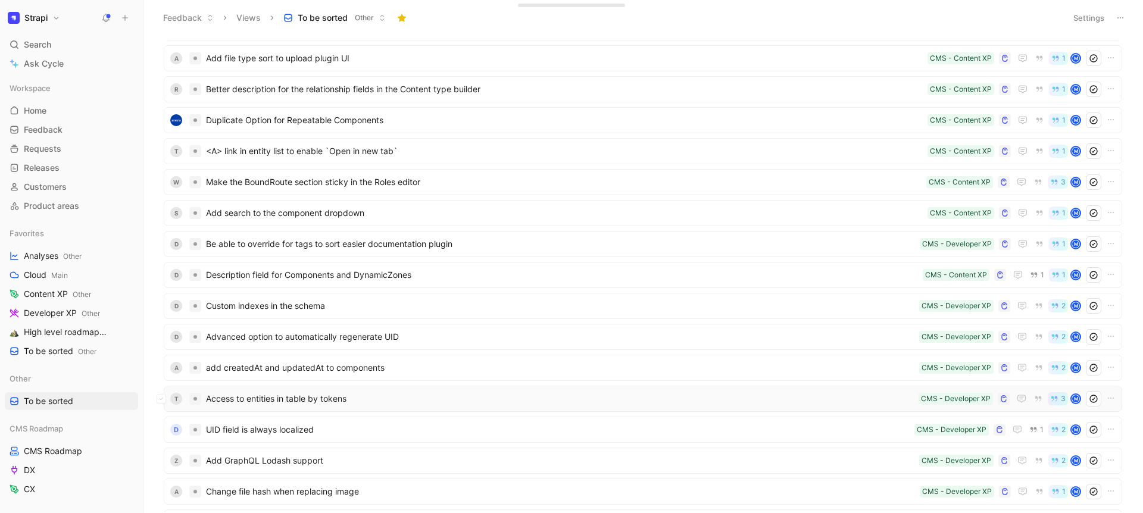
scroll to position [1517, 0]
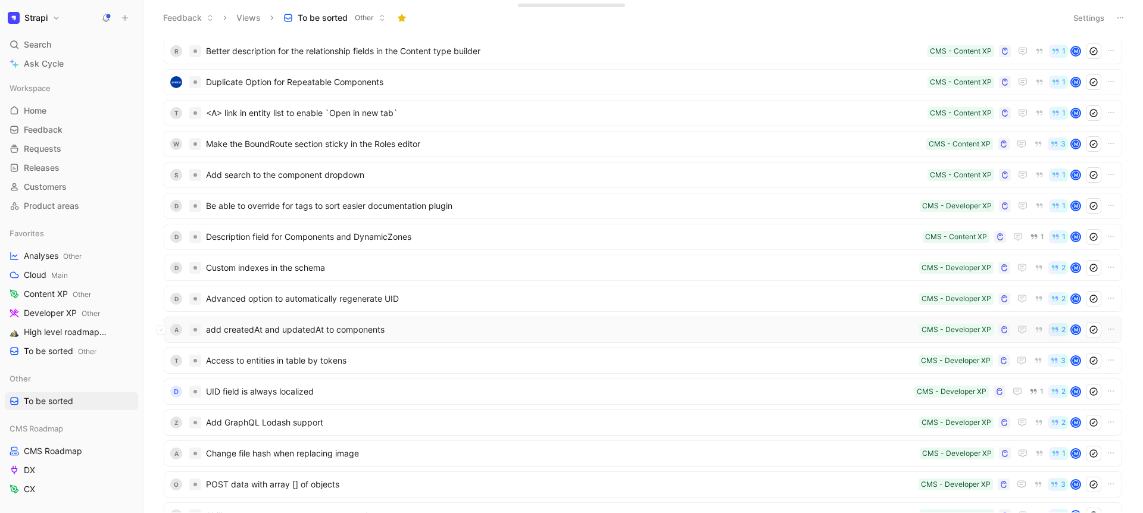
click at [311, 325] on span "add createdAt and updatedAt to components" at bounding box center [560, 330] width 708 height 14
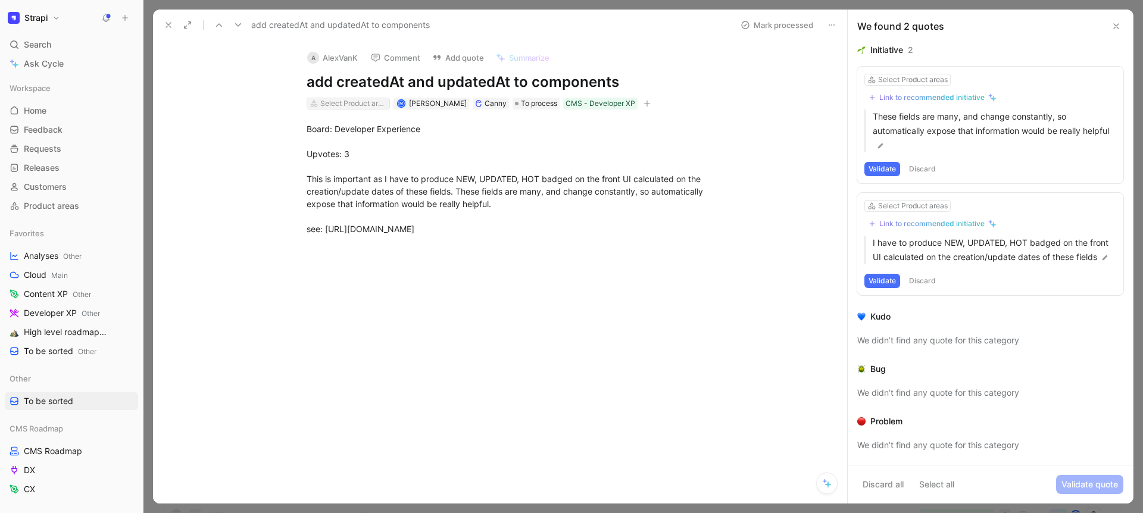
click at [342, 105] on div "Select Product areas" at bounding box center [353, 104] width 67 height 12
type input "mode"
click at [169, 26] on use at bounding box center [168, 25] width 5 height 5
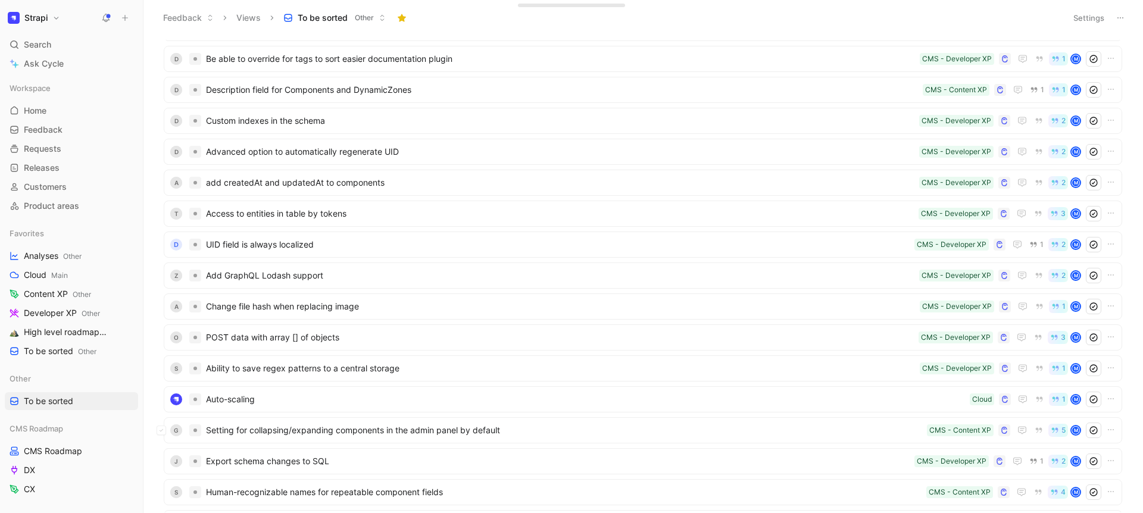
scroll to position [1698, 0]
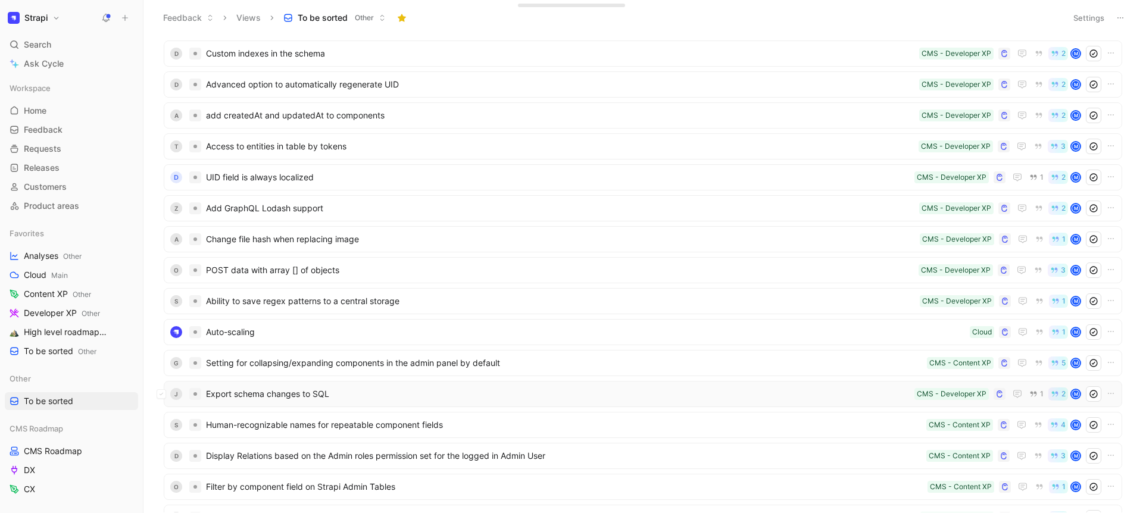
click at [373, 389] on span "Export schema changes to SQL" at bounding box center [558, 394] width 704 height 14
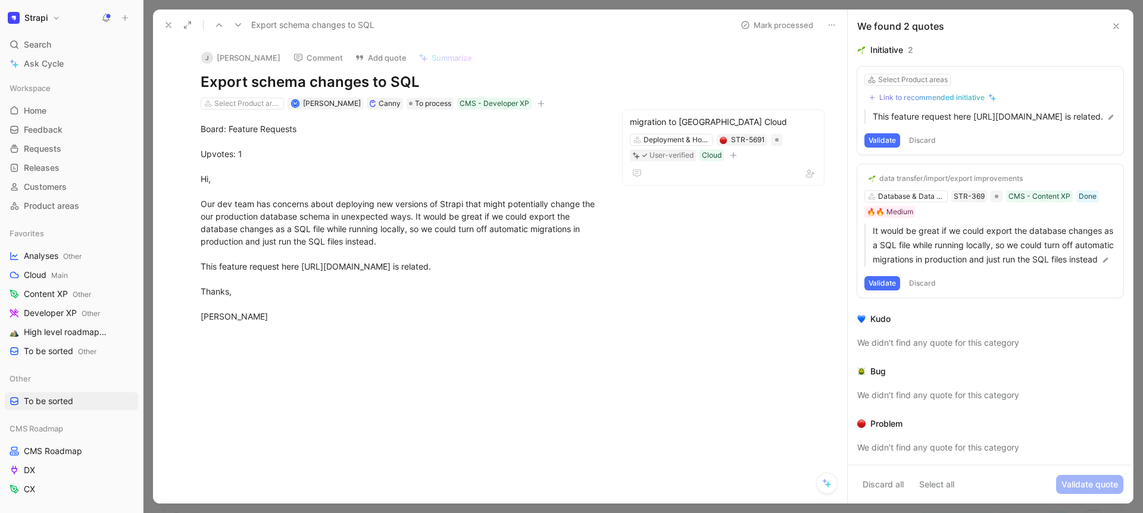
click at [273, 96] on div "Select Product areas M Marco Autiero Canny To process CMS - Developer XP" at bounding box center [399, 103] width 401 height 14
click at [268, 102] on div "Select Product areas" at bounding box center [247, 104] width 67 height 12
type input "data"
click at [277, 164] on mark "Data" at bounding box center [275, 166] width 18 height 10
click at [163, 25] on button at bounding box center [168, 25] width 17 height 17
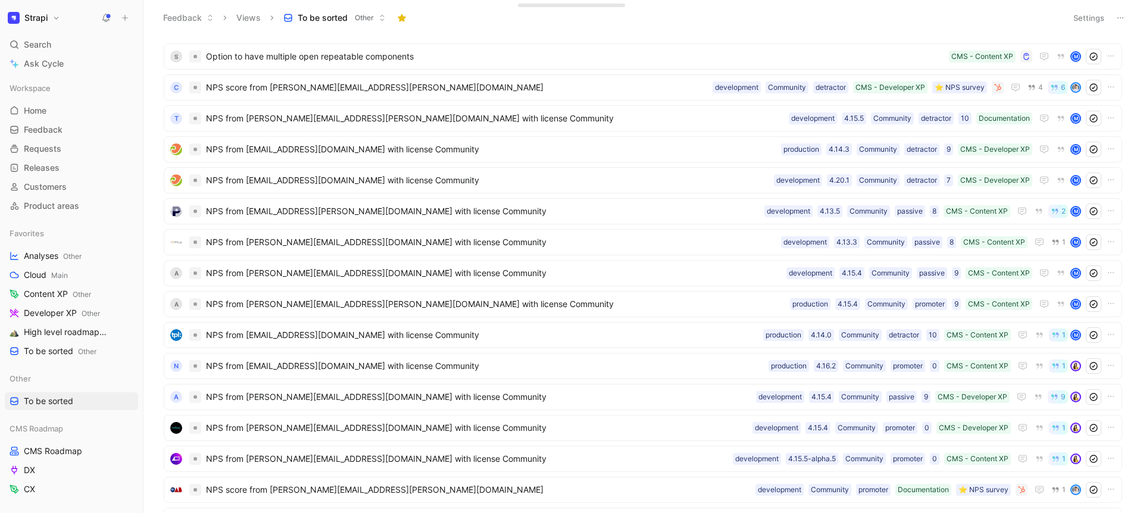
scroll to position [2628, 0]
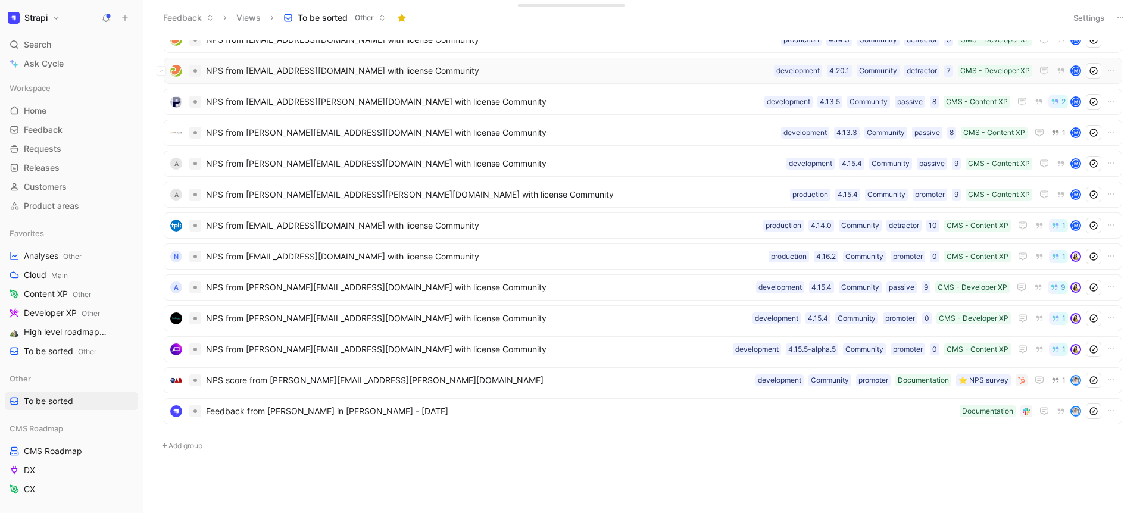
click at [323, 67] on span "NPS from [EMAIL_ADDRESS][DOMAIN_NAME] with license Community" at bounding box center [487, 71] width 563 height 14
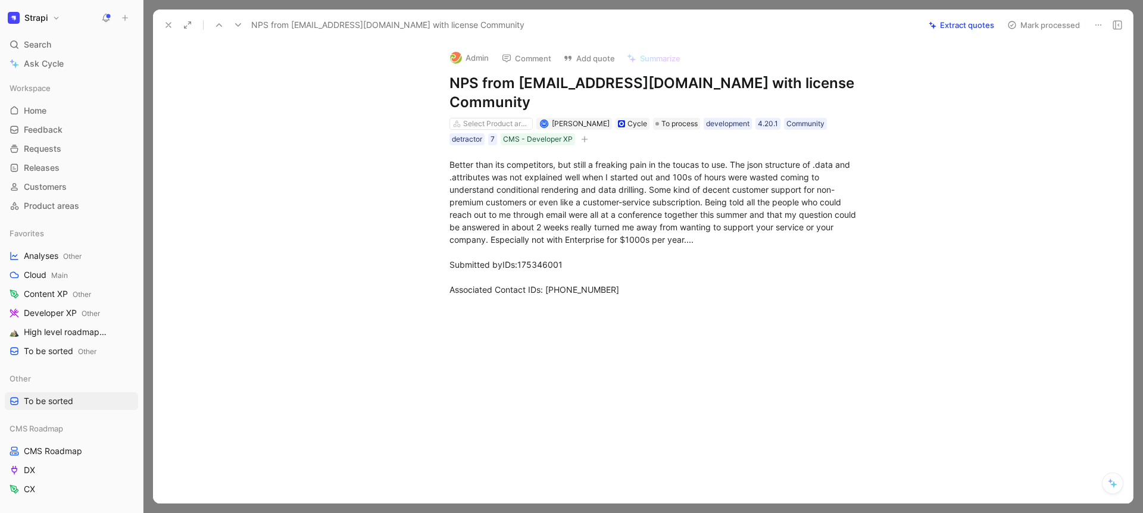
click at [221, 29] on icon at bounding box center [219, 25] width 10 height 10
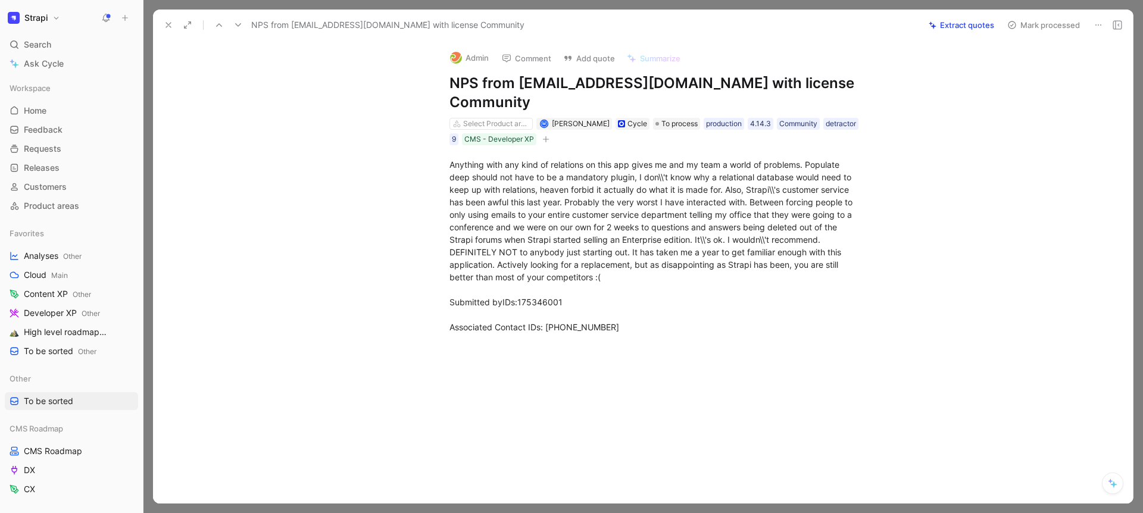
click at [235, 28] on icon at bounding box center [238, 25] width 10 height 10
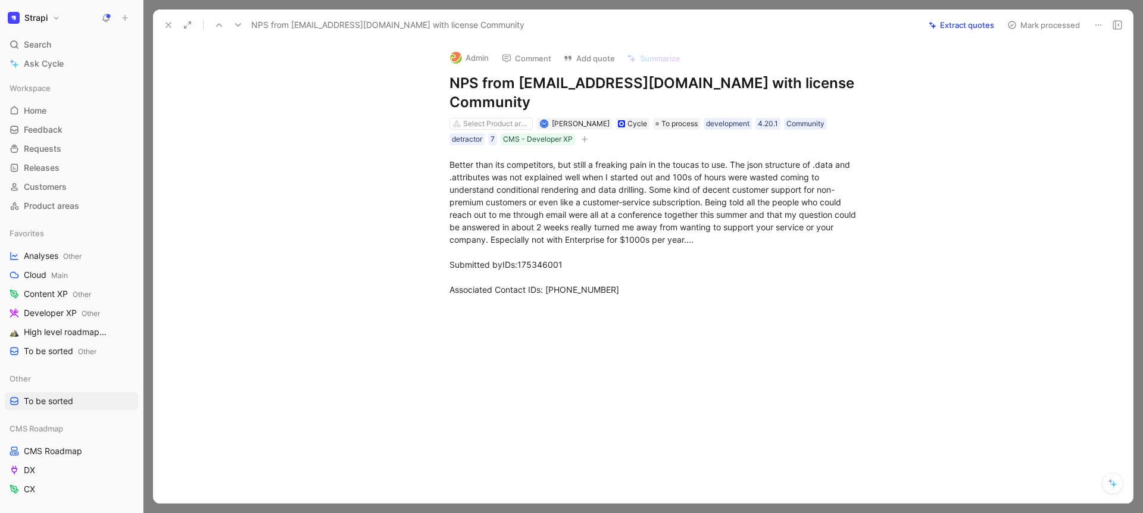
click at [164, 24] on icon at bounding box center [169, 25] width 10 height 10
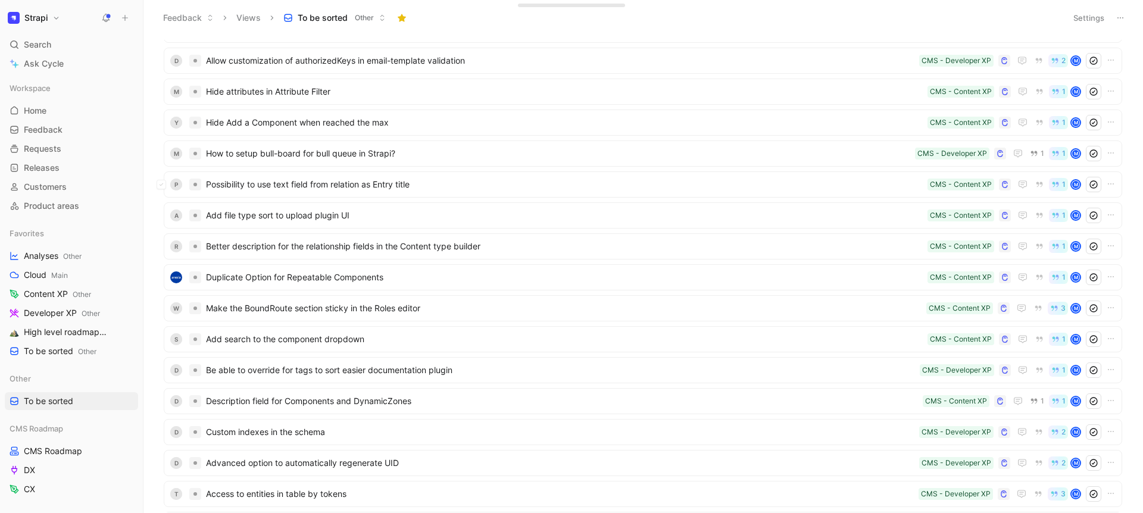
scroll to position [1338, 0]
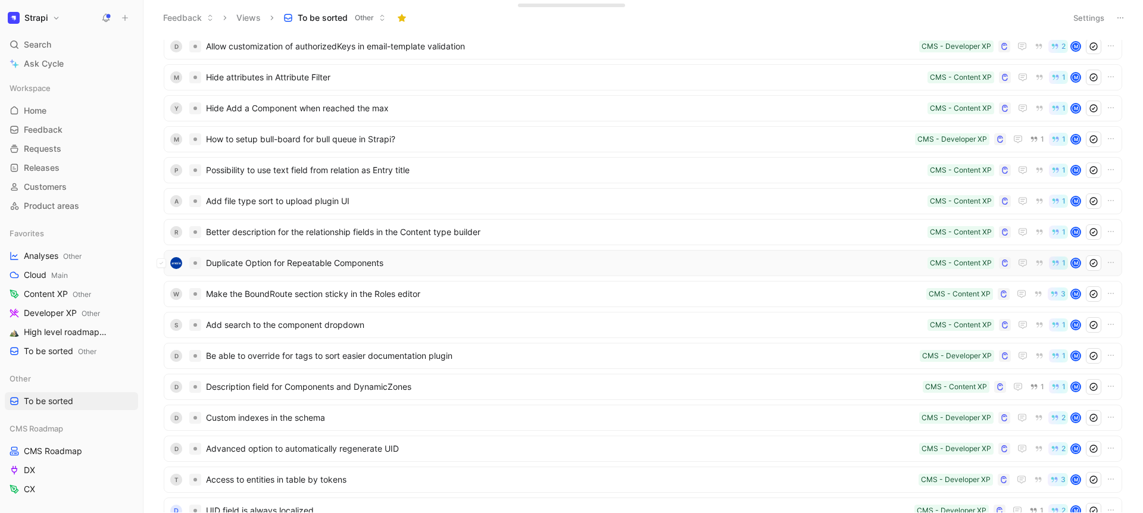
click at [355, 270] on span "Duplicate Option for Repeatable Components" at bounding box center [564, 263] width 717 height 14
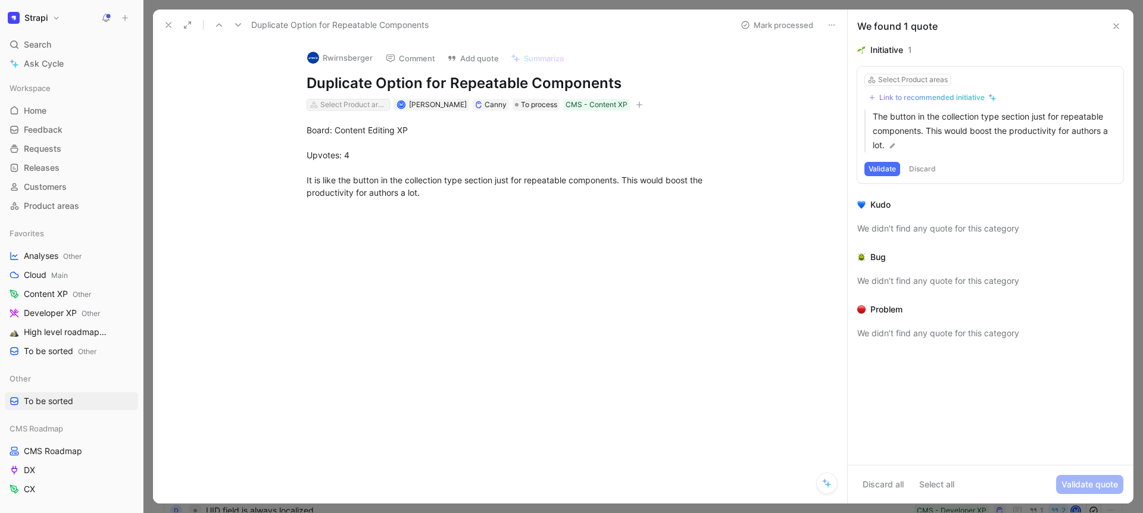
click at [370, 105] on div "Select Product areas" at bounding box center [353, 105] width 67 height 12
type input "mod"
click at [167, 30] on button at bounding box center [168, 25] width 17 height 17
